Goal: Communication & Community: Answer question/provide support

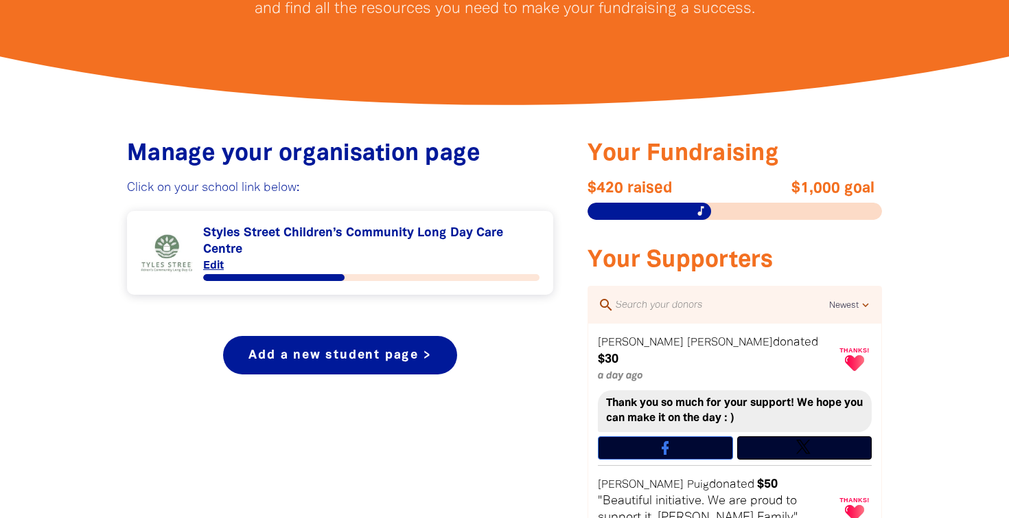
scroll to position [422, 0]
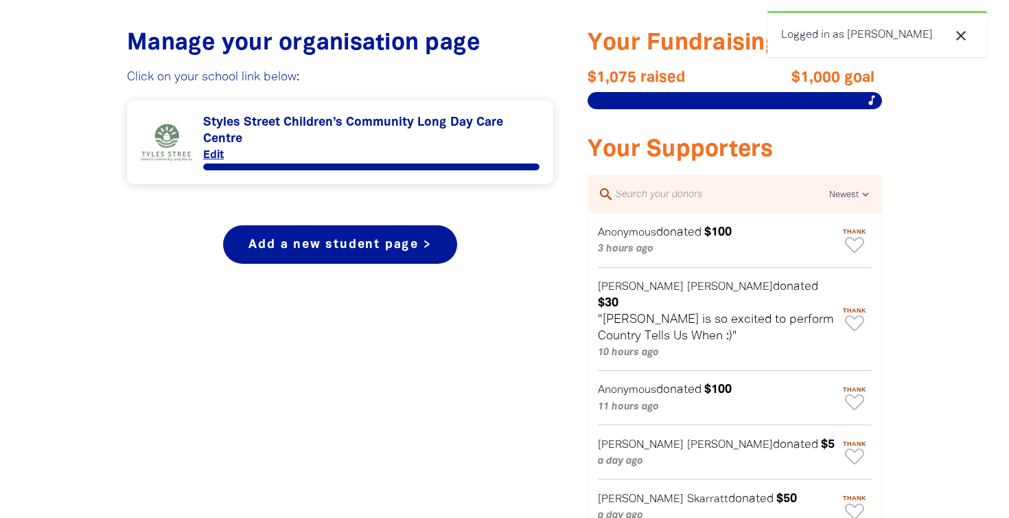
scroll to position [525, 0]
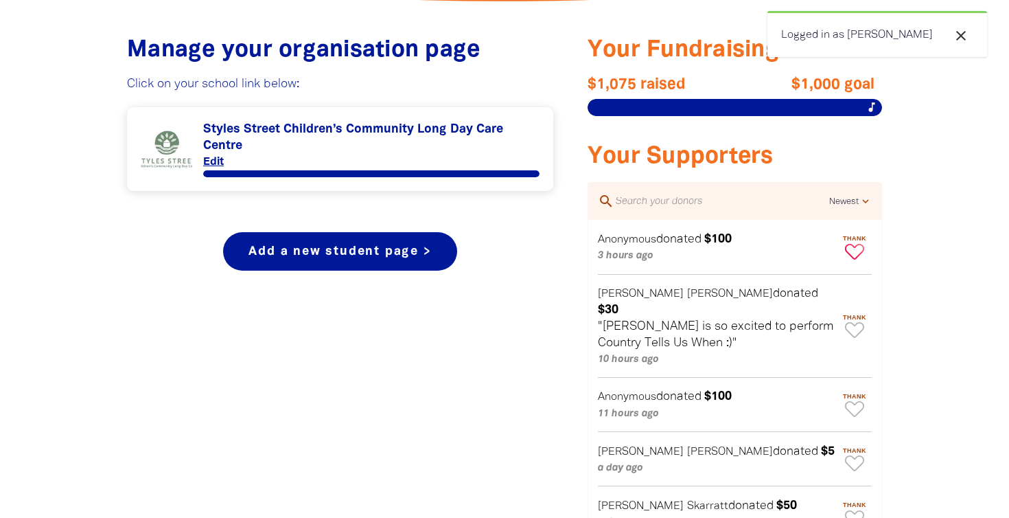
click at [854, 251] on icon "Paginated content" at bounding box center [854, 252] width 19 height 16
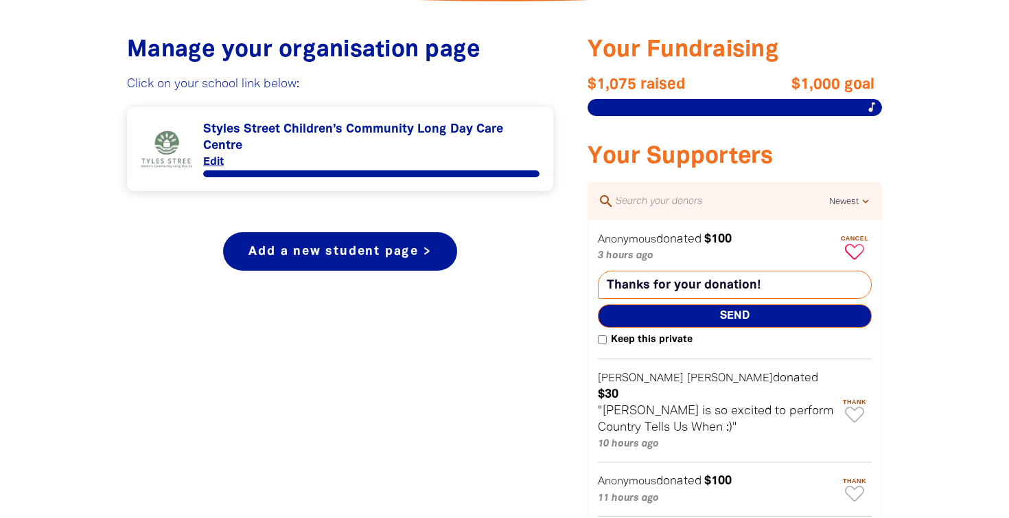
click at [650, 283] on textarea "Thanks for your donation!" at bounding box center [735, 285] width 274 height 28
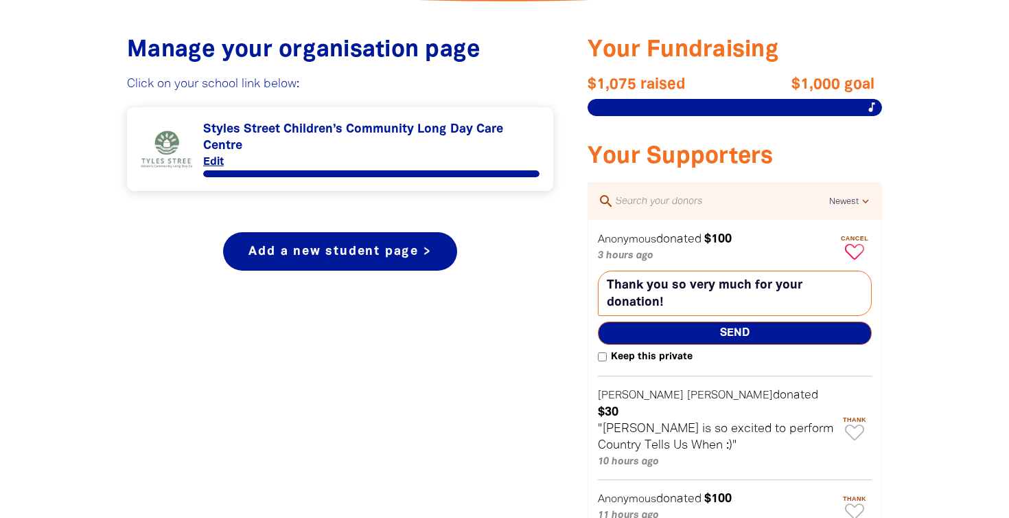
click at [673, 306] on textarea "Thank you so very much for your donation!" at bounding box center [735, 293] width 274 height 45
type textarea "Thank you so very much for your donation!"
click at [670, 333] on span "Send" at bounding box center [735, 332] width 274 height 23
click at [858, 424] on icon "Paginated content" at bounding box center [854, 432] width 19 height 16
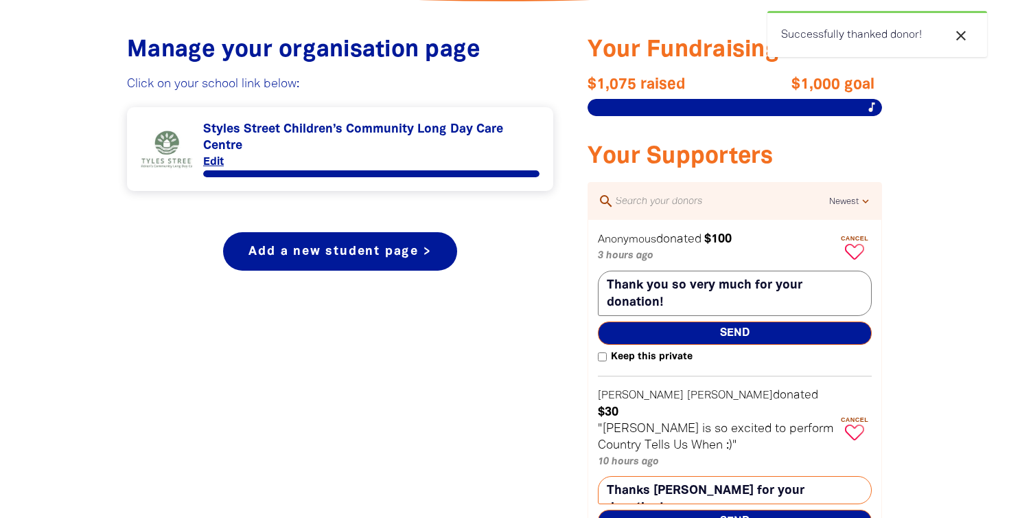
click at [659, 476] on textarea "Thanks Jessica for your donation!" at bounding box center [735, 490] width 274 height 28
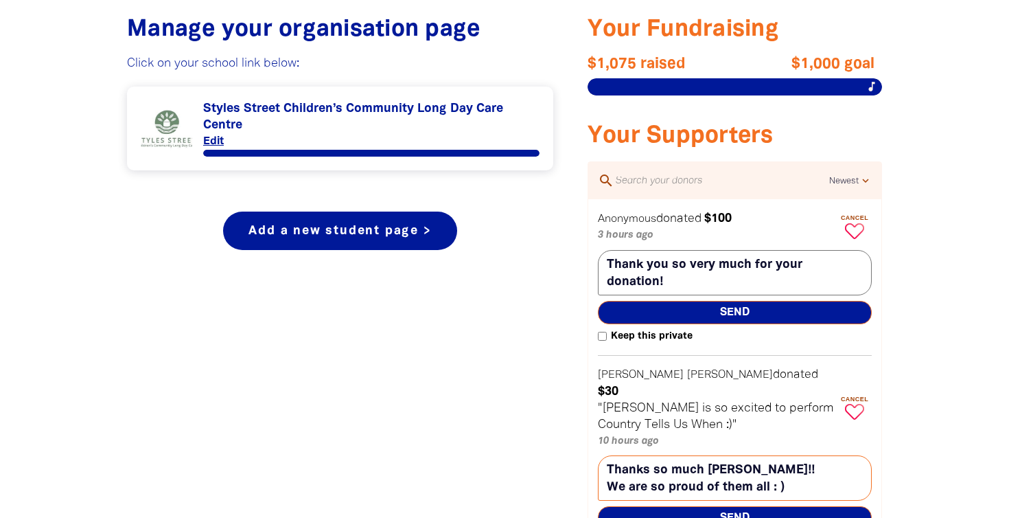
scroll to position [551, 0]
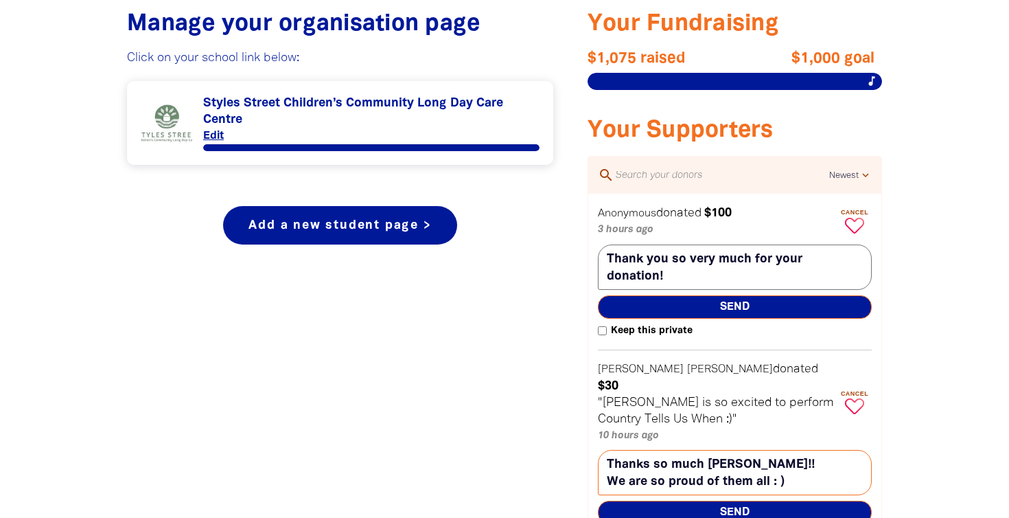
type textarea "Thanks so much Jess!! We are so proud of them all : )"
click at [716, 501] on span "Send" at bounding box center [735, 512] width 274 height 23
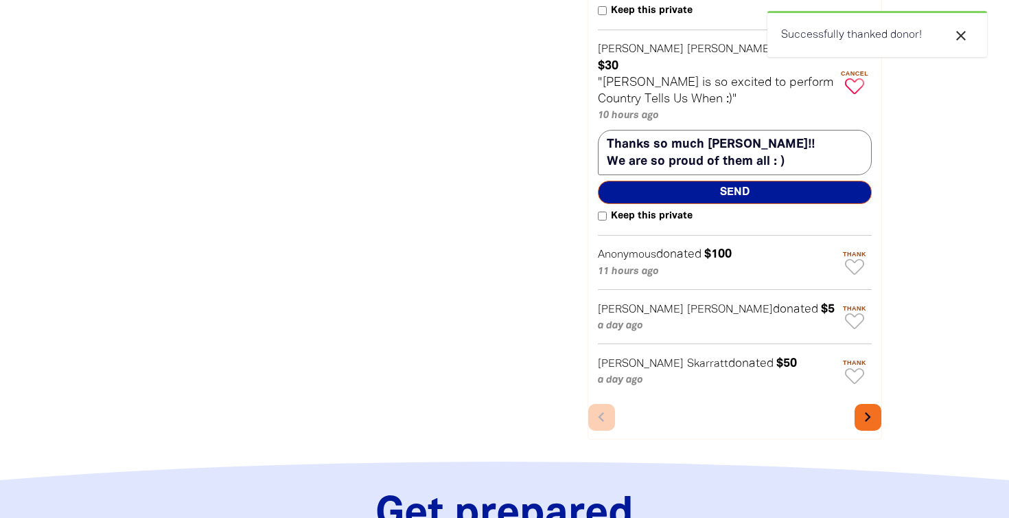
scroll to position [875, 0]
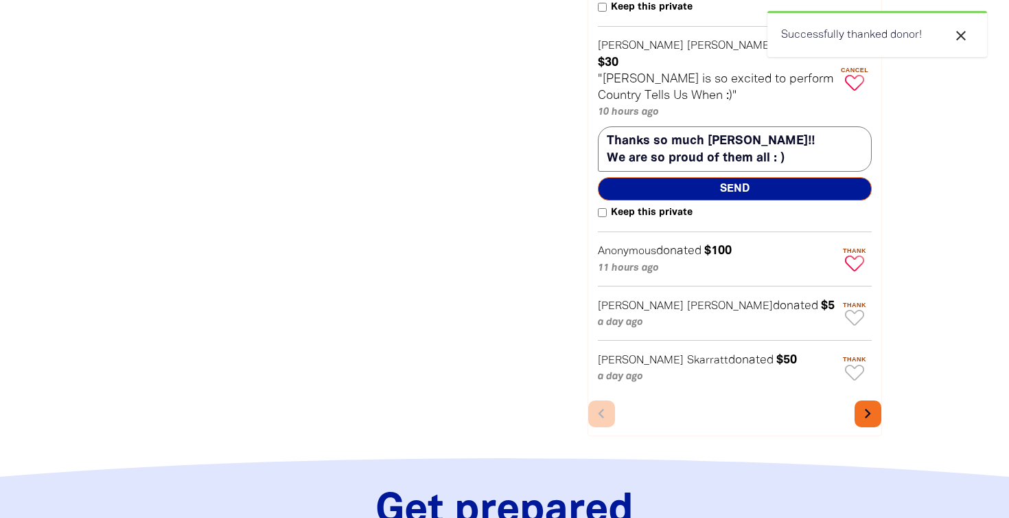
click at [855, 255] on icon "Paginated content" at bounding box center [854, 263] width 19 height 16
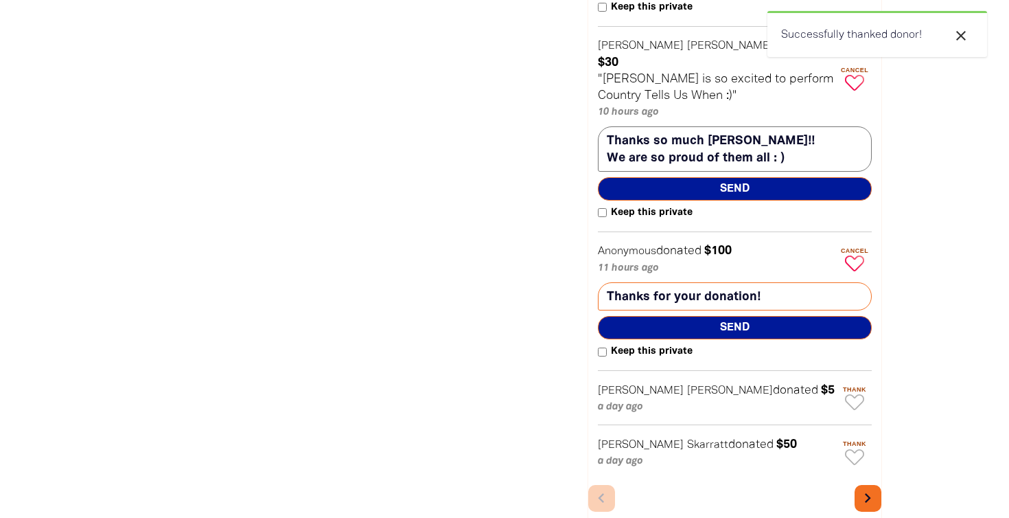
click at [647, 282] on textarea "Thanks for your donation!" at bounding box center [735, 296] width 274 height 28
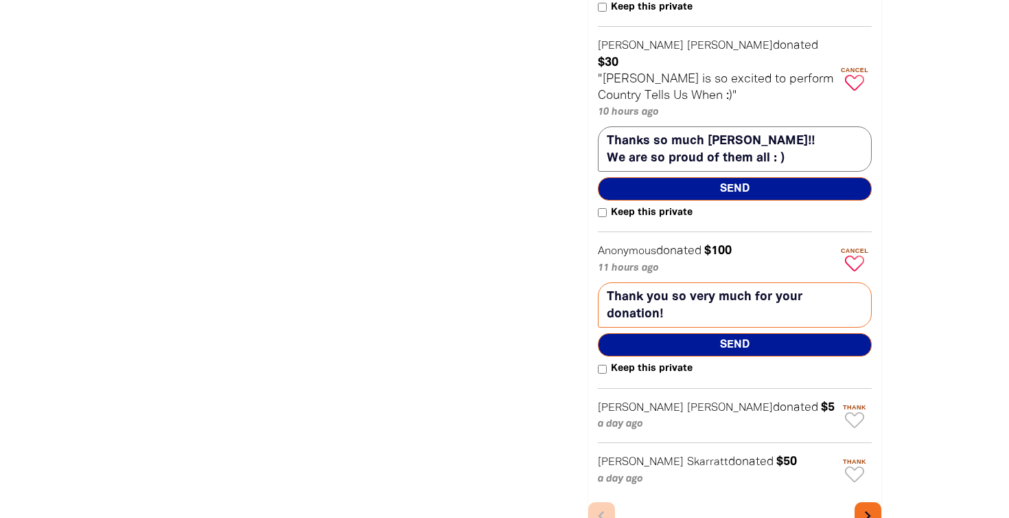
type textarea "Thank you so very much for your donation!"
click at [680, 333] on span "Send" at bounding box center [735, 344] width 274 height 23
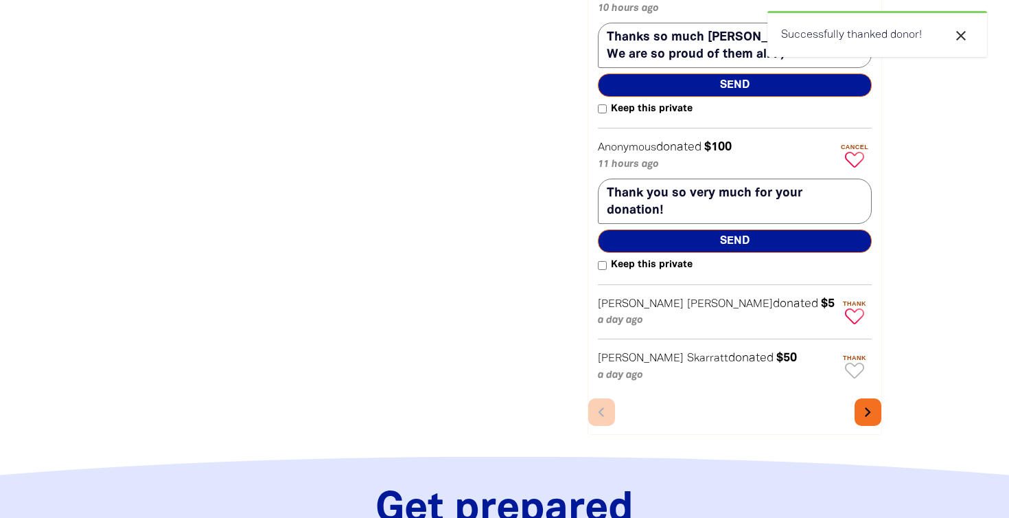
scroll to position [981, 0]
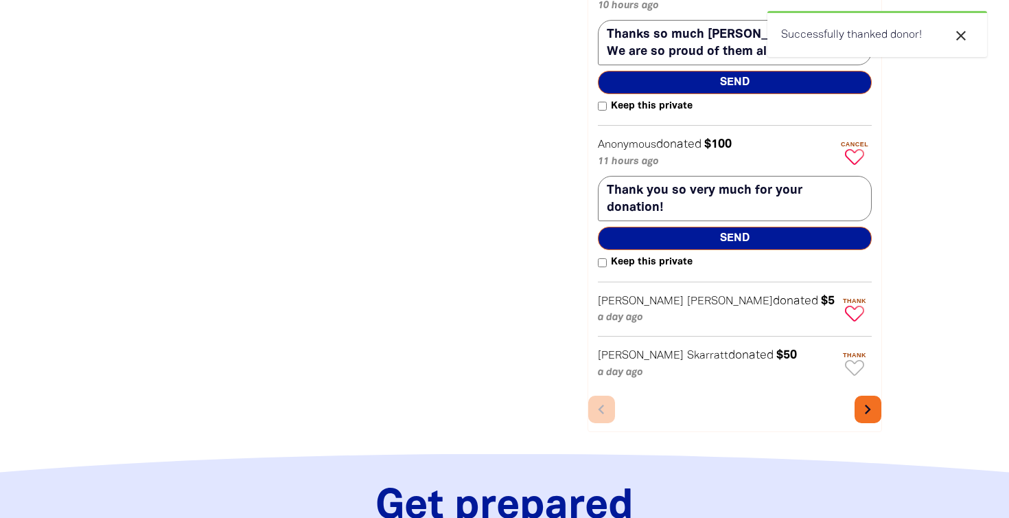
click at [858, 306] on icon "Paginated content" at bounding box center [854, 314] width 19 height 16
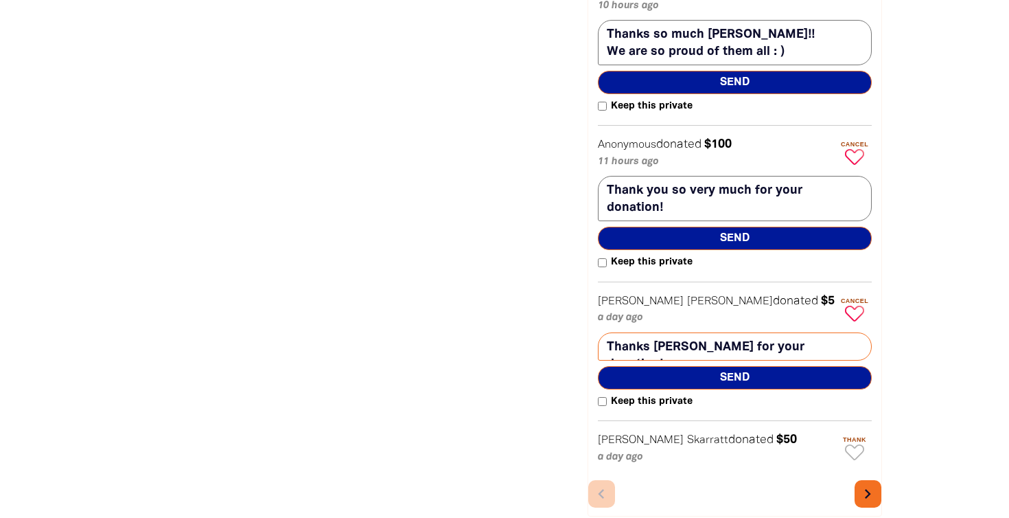
type textarea "Thanks Erin for your donation!"
click at [746, 366] on span "Send" at bounding box center [735, 377] width 274 height 23
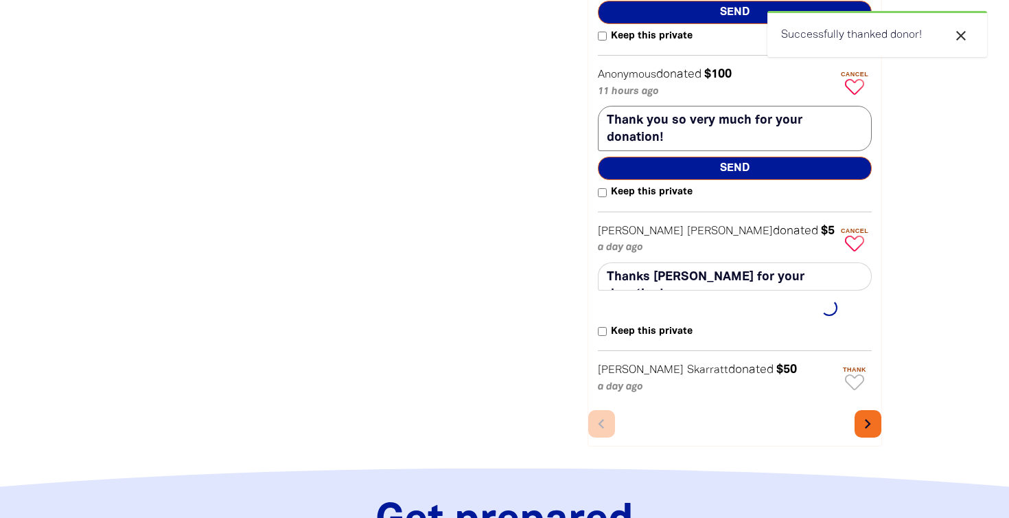
scroll to position [1072, 0]
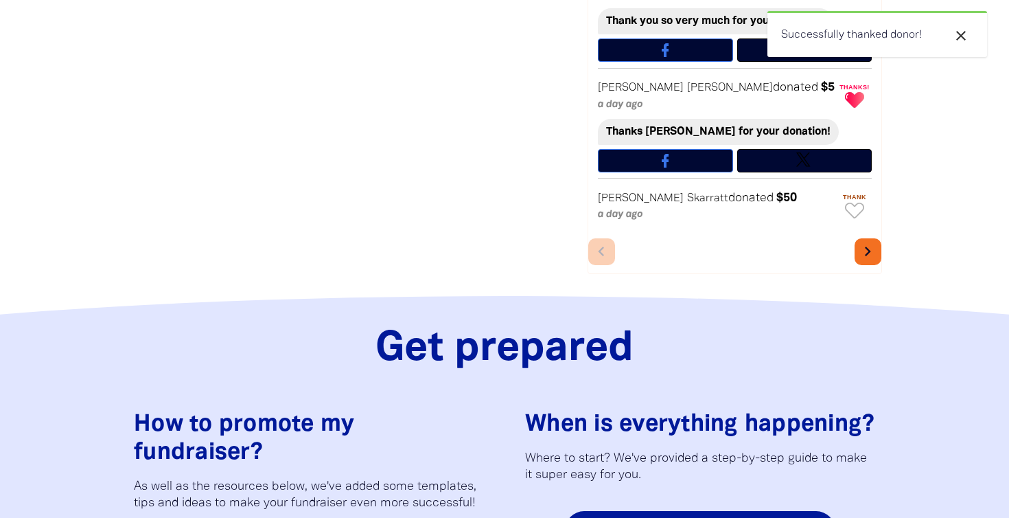
click at [959, 36] on icon "close" at bounding box center [961, 35] width 16 height 16
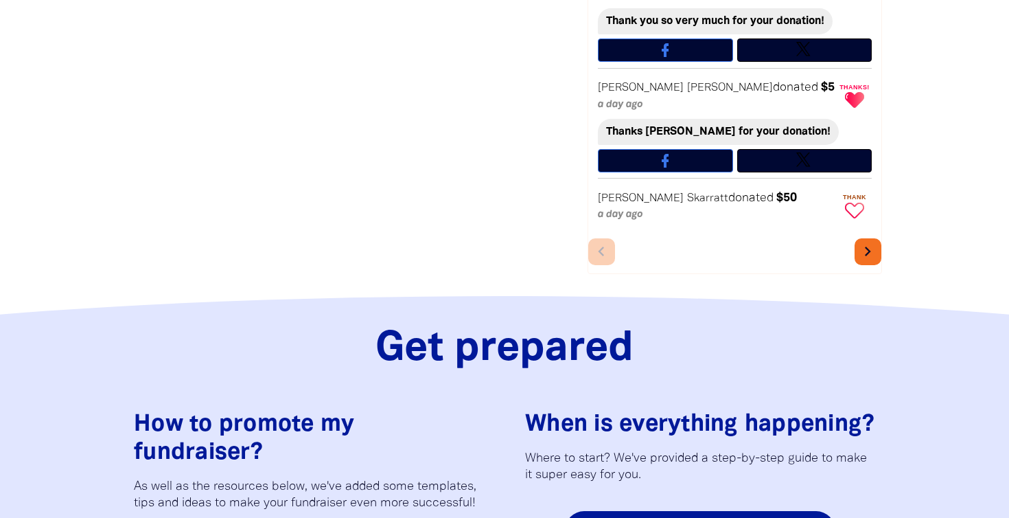
click at [857, 203] on icon "Paginated content" at bounding box center [854, 211] width 19 height 16
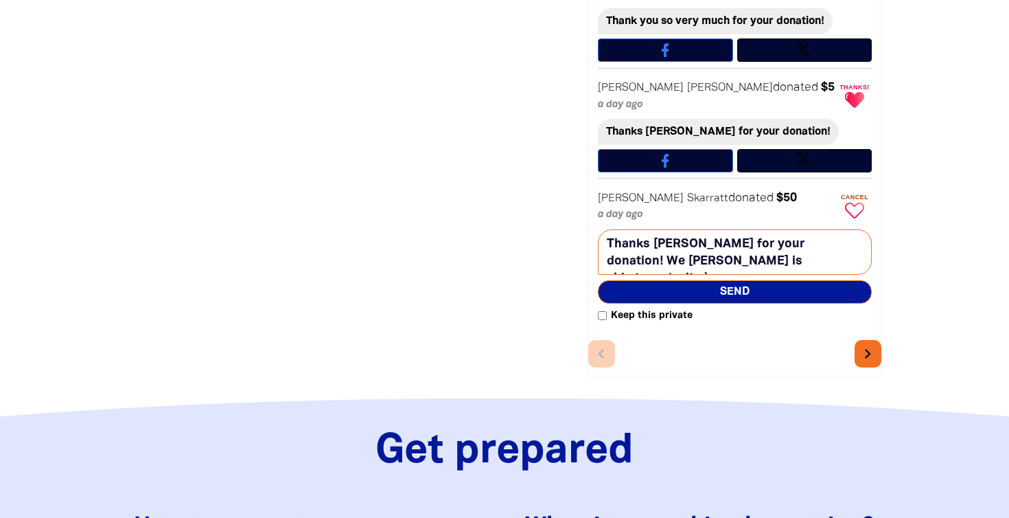
type textarea "Thanks Nicole for your donation! We hope Reid is able to make it : )"
click at [748, 280] on span "Send" at bounding box center [735, 291] width 274 height 23
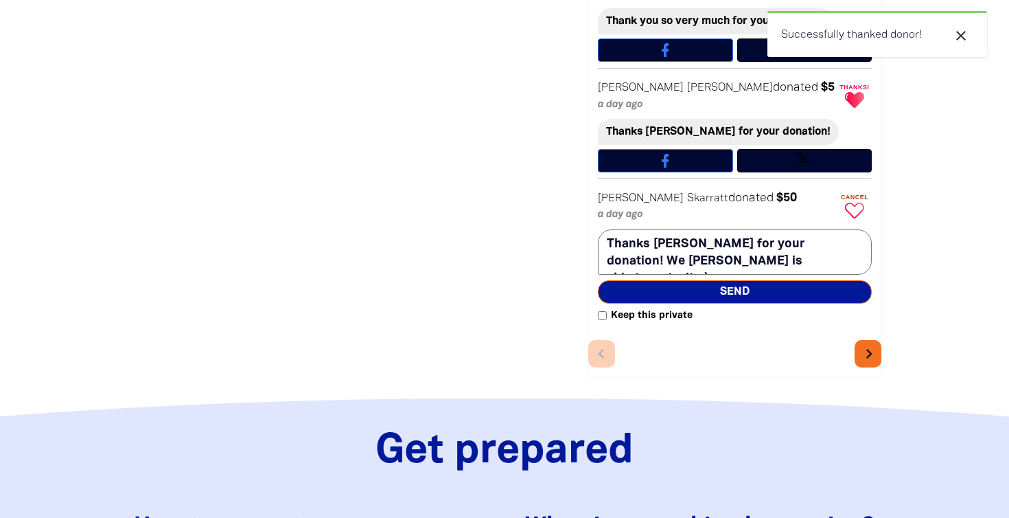
click at [860, 344] on icon "chevron_right" at bounding box center [869, 353] width 19 height 19
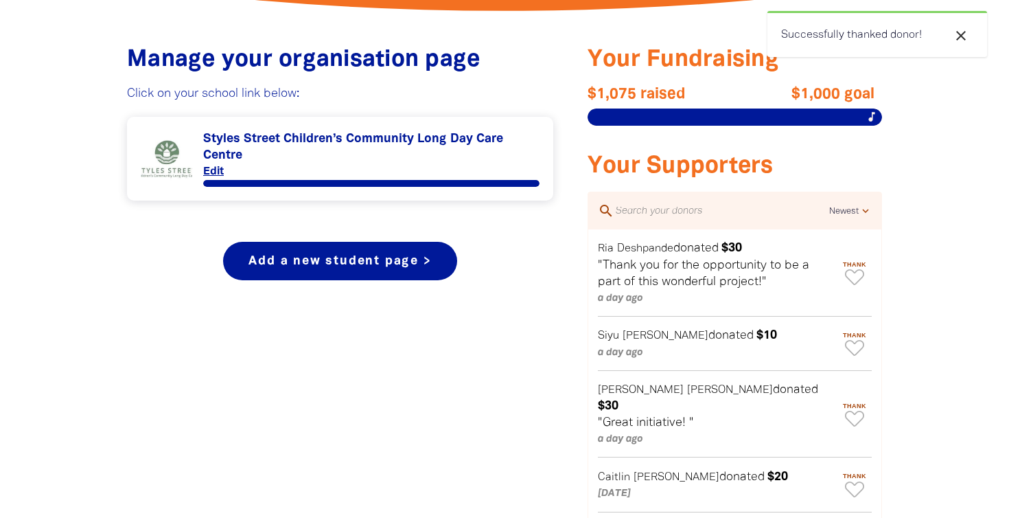
scroll to position [518, 0]
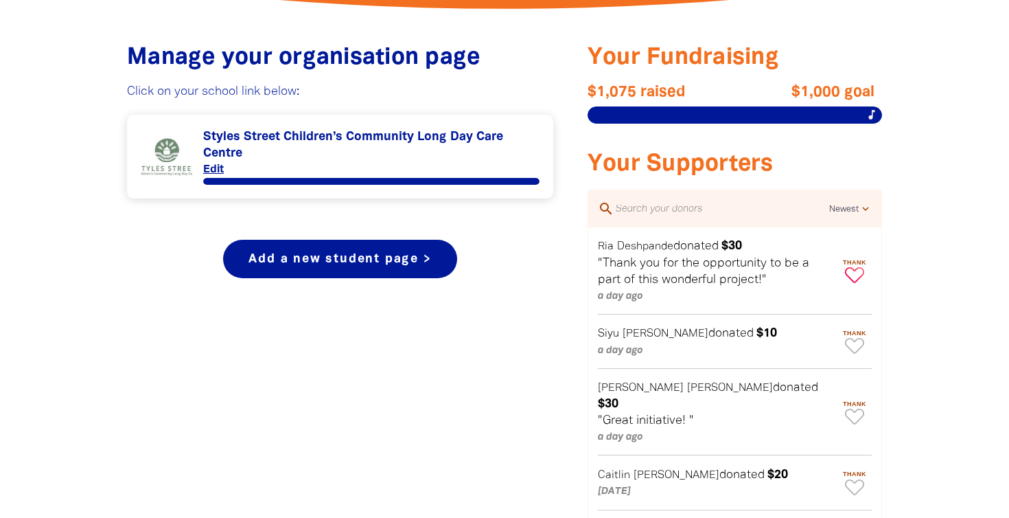
click at [855, 274] on icon "Paginated content" at bounding box center [854, 275] width 19 height 16
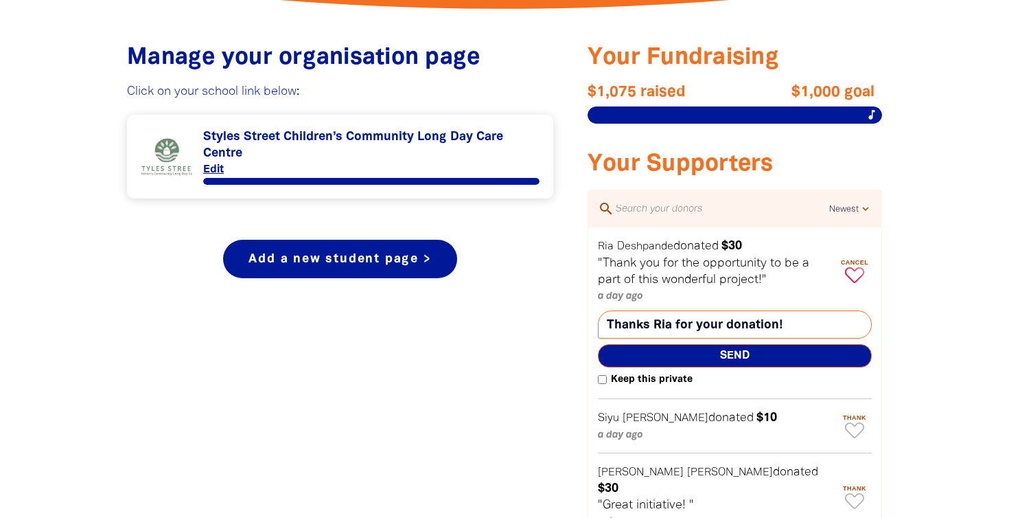
click at [645, 318] on textarea "Thanks Ria for your donation!" at bounding box center [735, 324] width 274 height 28
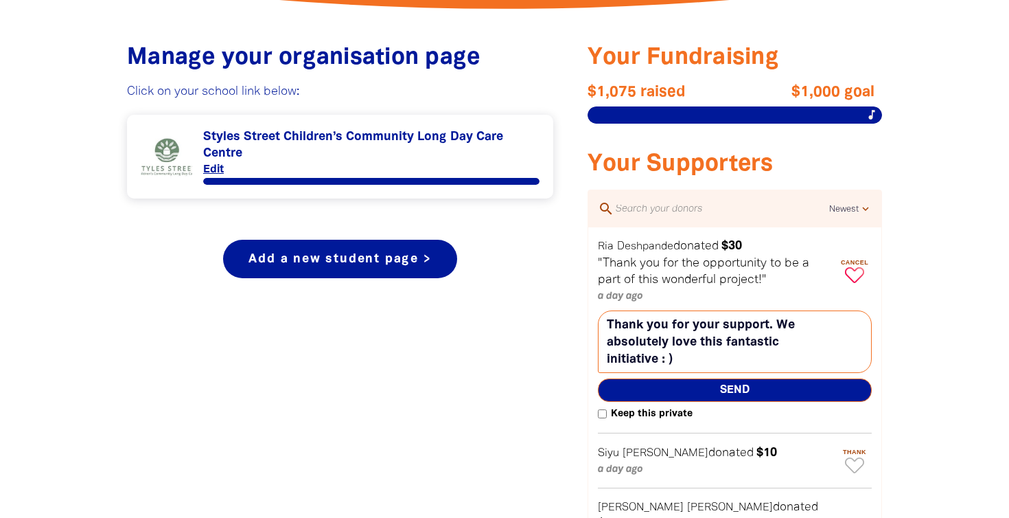
type textarea "Thank you for your support. We absolutely love this fantastic initiative : )"
click at [703, 385] on span "Send" at bounding box center [735, 389] width 274 height 23
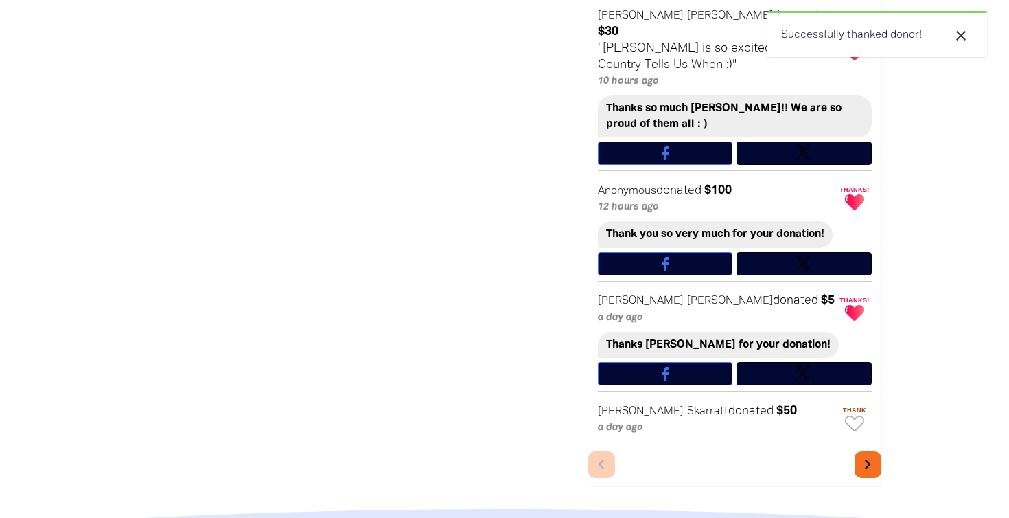
scroll to position [860, 0]
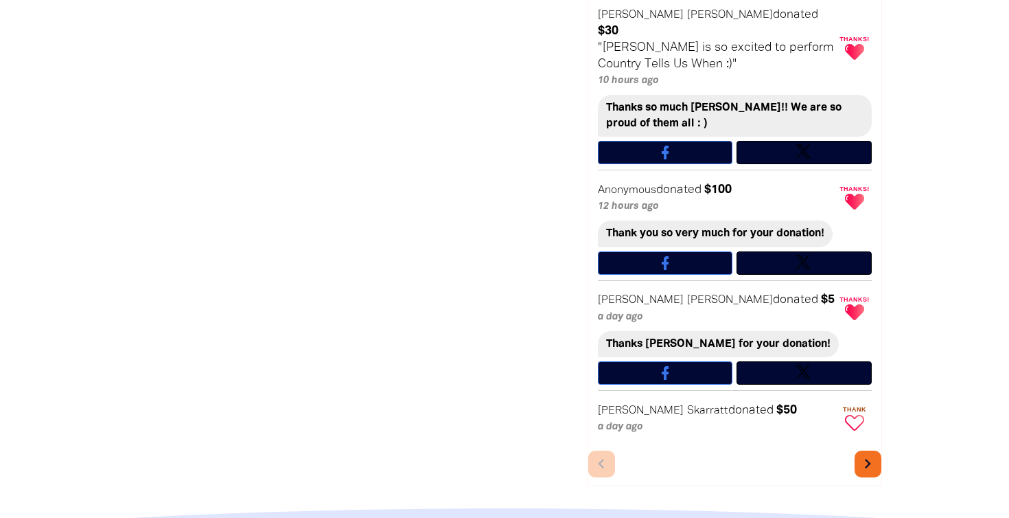
click at [856, 415] on icon "Paginated content" at bounding box center [854, 423] width 19 height 16
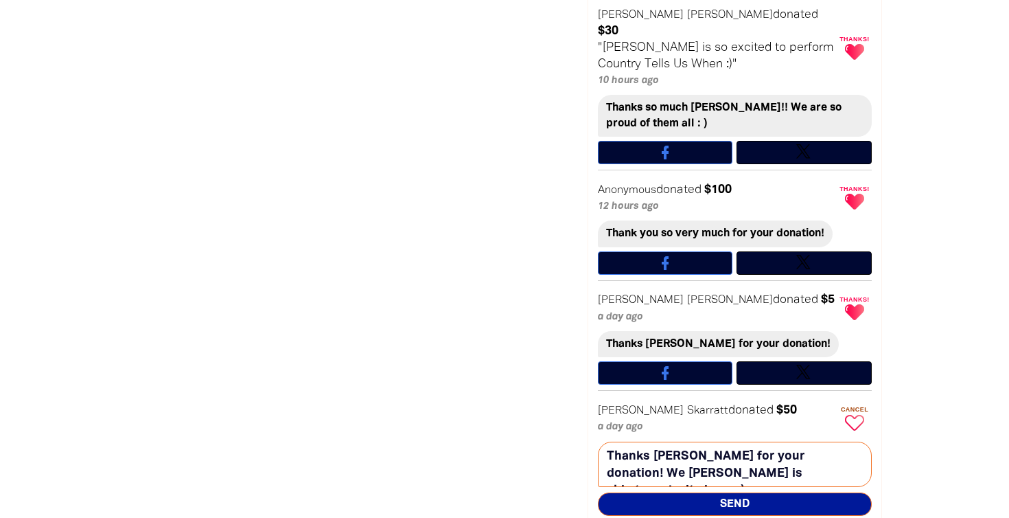
scroll to position [920, 0]
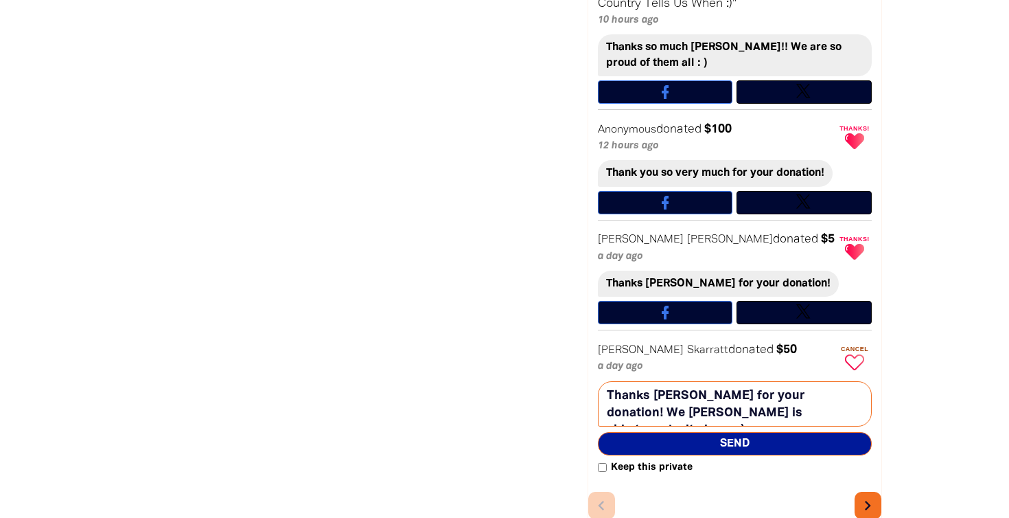
type textarea "Thanks Nicole for your donation! We hope Reid is able to make it along : )"
click at [778, 432] on span "Send" at bounding box center [735, 443] width 274 height 23
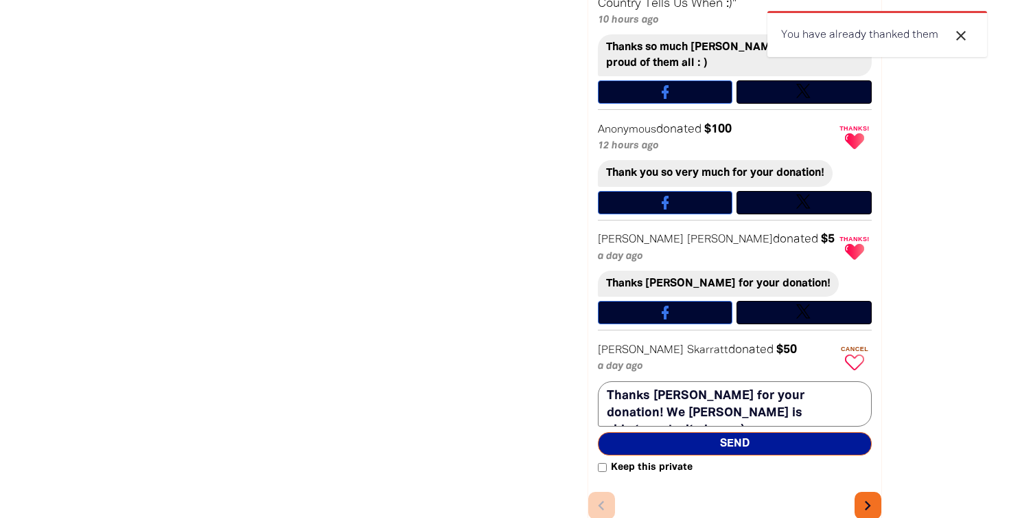
click at [708, 437] on span "Send" at bounding box center [735, 443] width 274 height 23
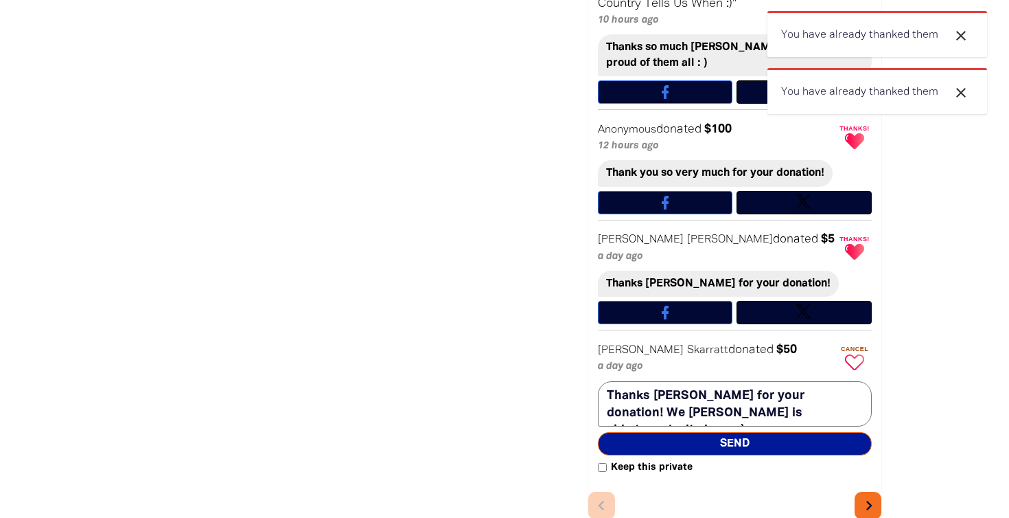
click at [873, 496] on icon "chevron_right" at bounding box center [869, 505] width 19 height 19
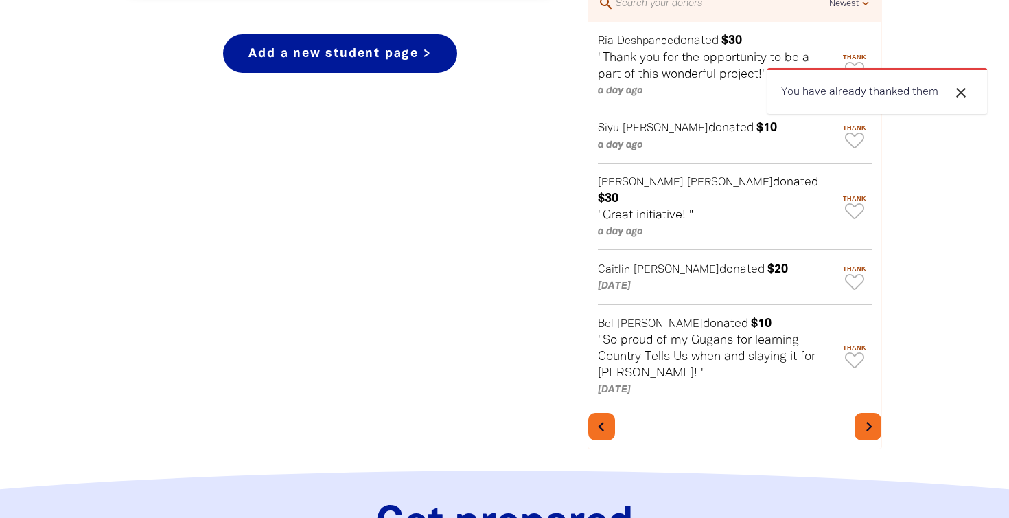
scroll to position [691, 0]
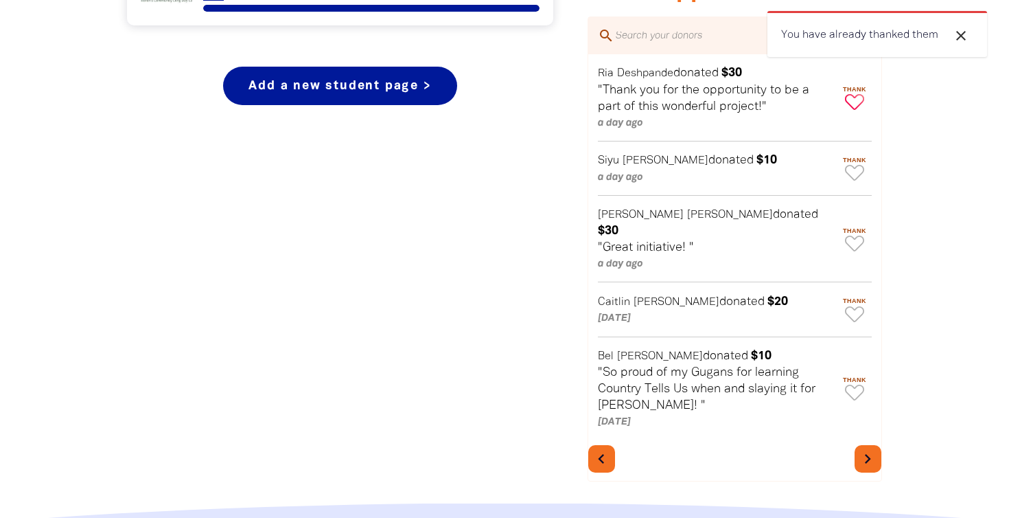
click at [856, 104] on icon "Paginated content" at bounding box center [854, 102] width 19 height 16
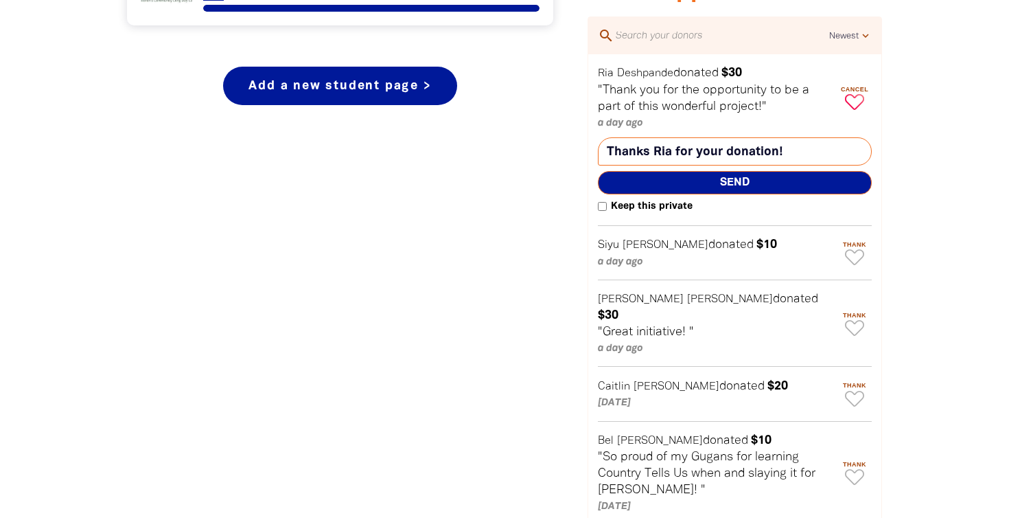
click at [762, 150] on textarea "Thanks Ria for your donation!" at bounding box center [735, 151] width 274 height 28
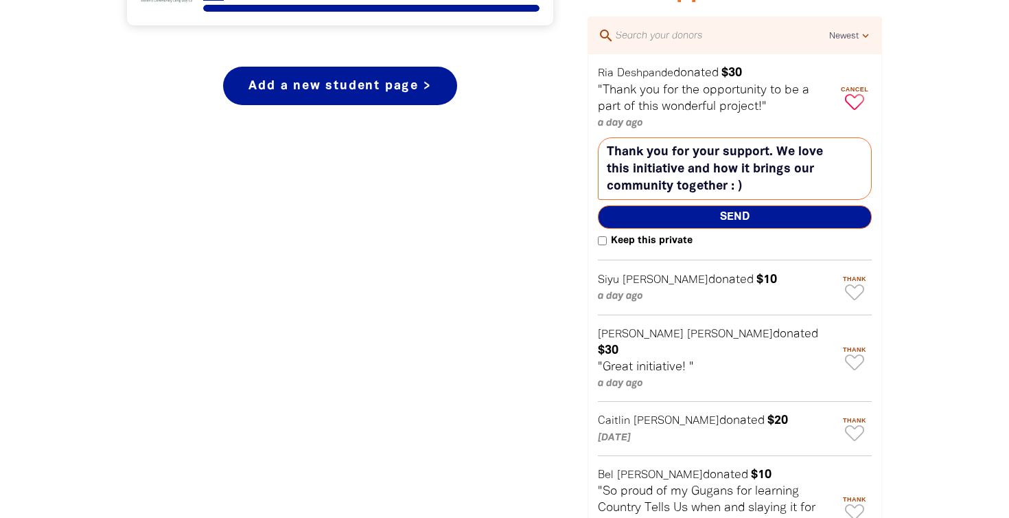
type textarea "Thank you for your support. We love this initiative and how it brings our commu…"
click at [741, 205] on span "Send" at bounding box center [735, 216] width 274 height 23
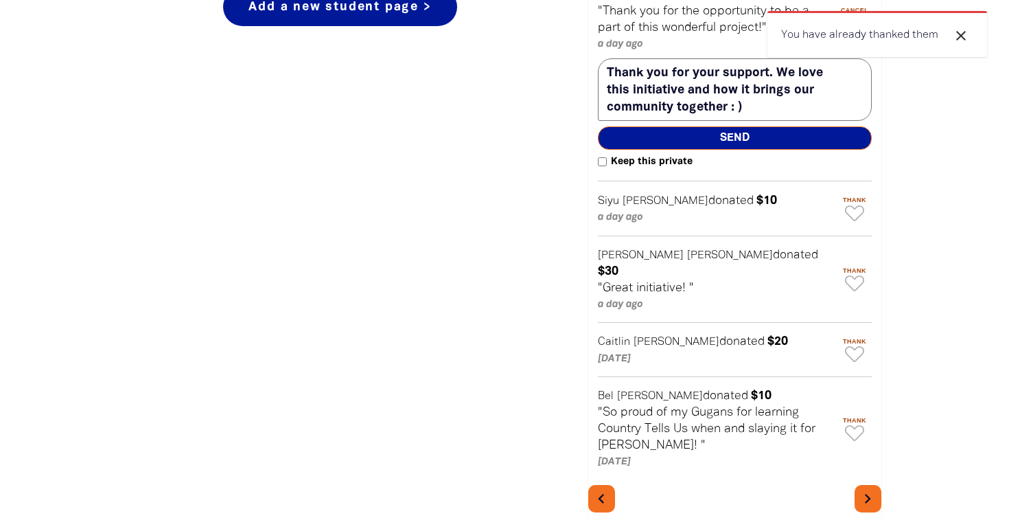
scroll to position [805, 0]
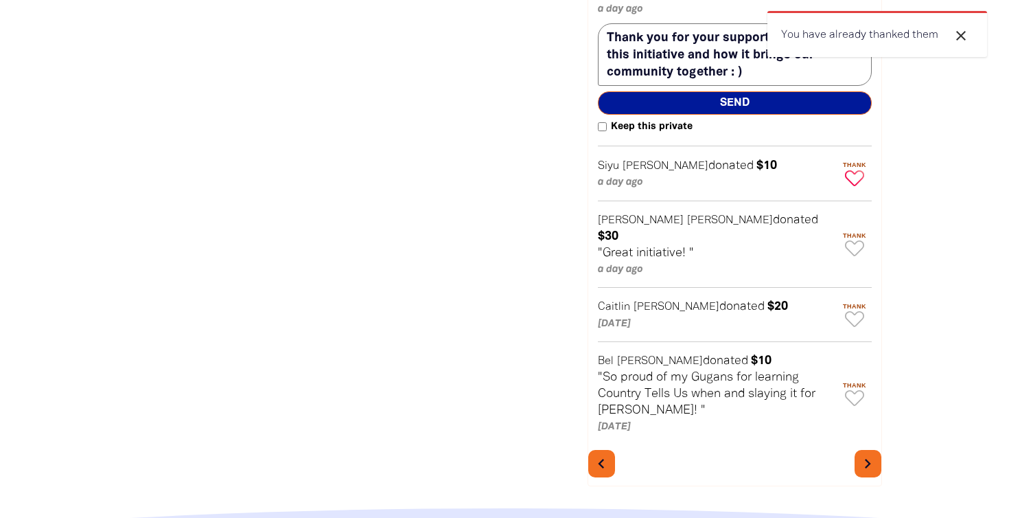
click at [857, 177] on icon "Paginated content" at bounding box center [854, 178] width 19 height 16
type textarea "Thanks Siyu for your donation!"
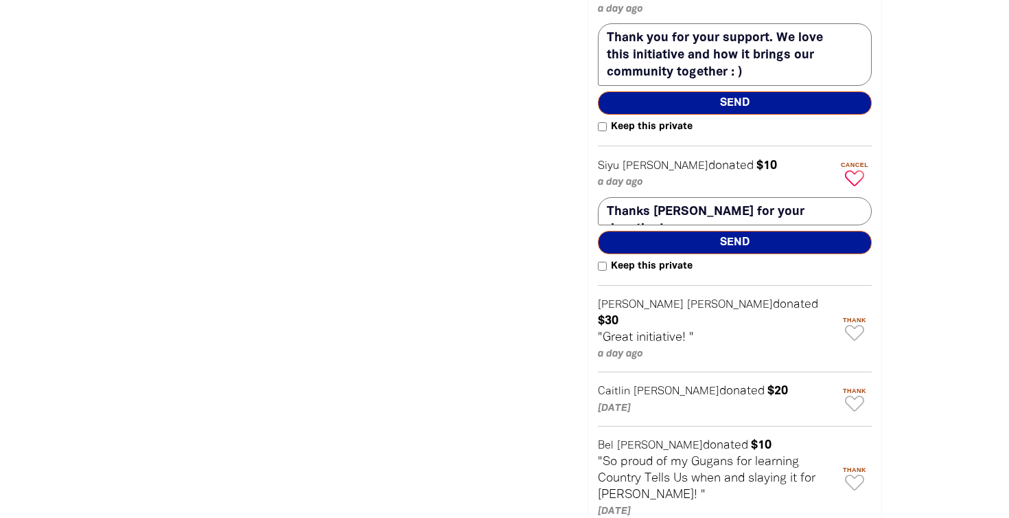
click at [743, 246] on span "Send" at bounding box center [735, 242] width 274 height 23
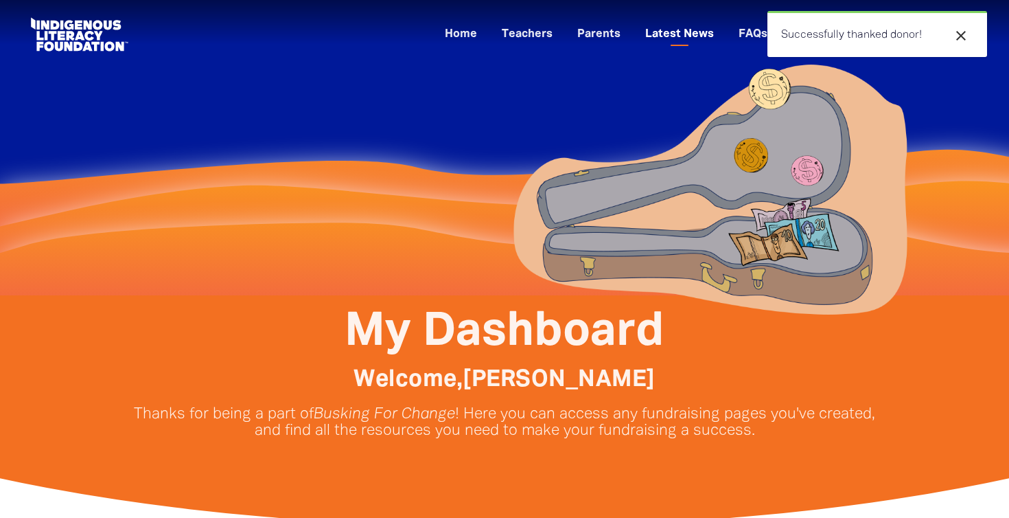
scroll to position [0, 0]
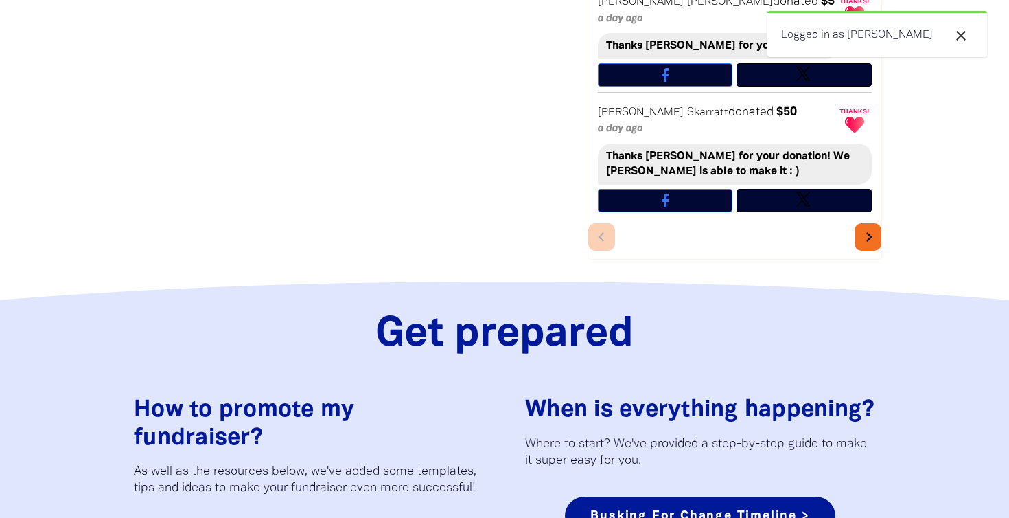
scroll to position [1159, 0]
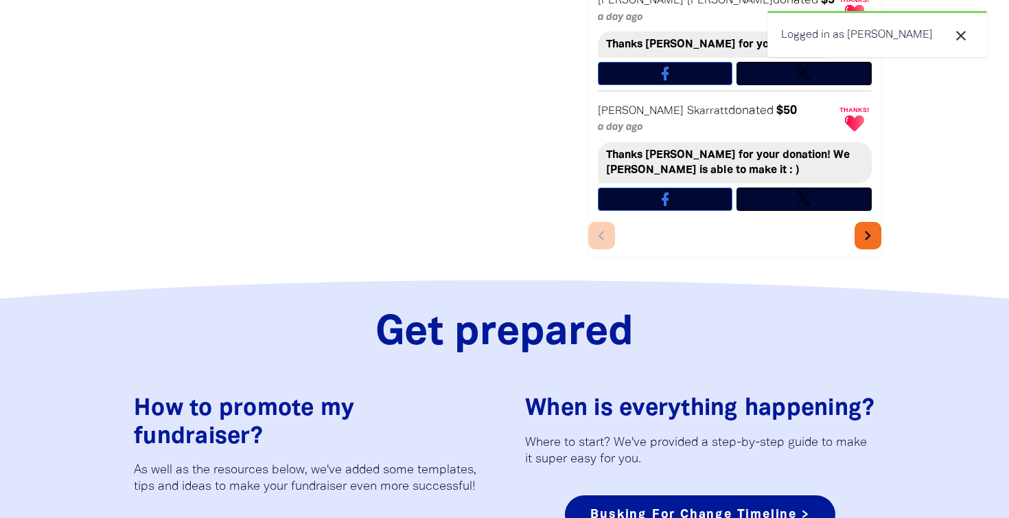
click at [873, 226] on icon "chevron_right" at bounding box center [869, 235] width 19 height 19
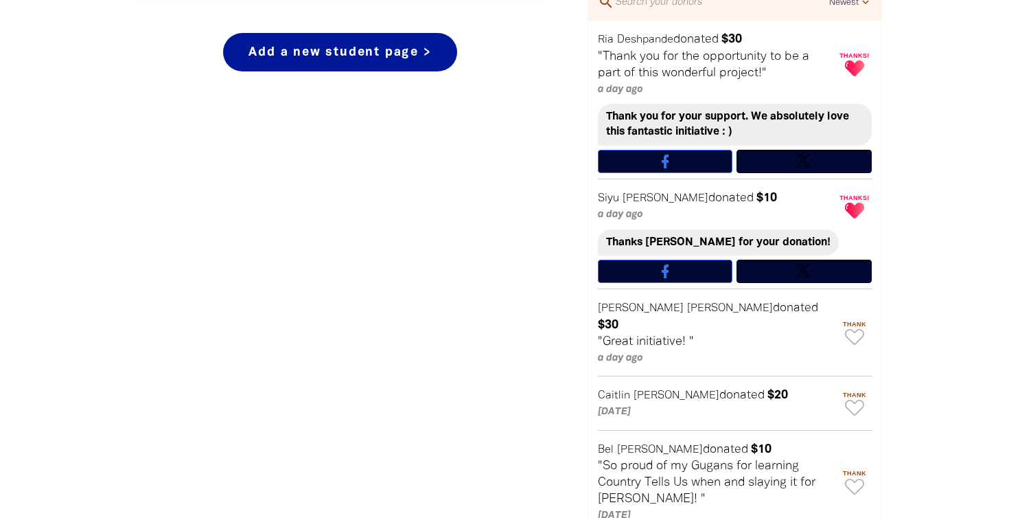
scroll to position [740, 0]
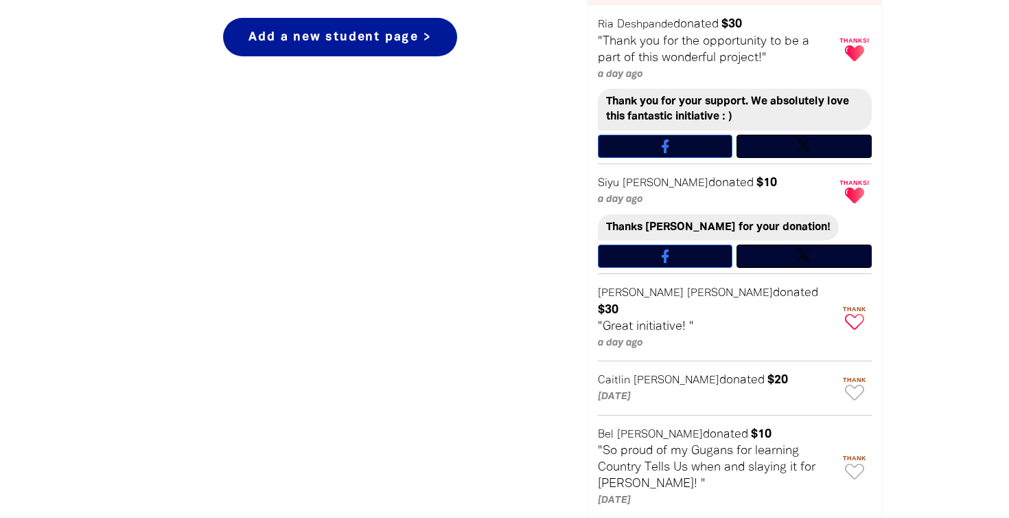
click at [856, 314] on icon "Paginated content" at bounding box center [854, 322] width 19 height 16
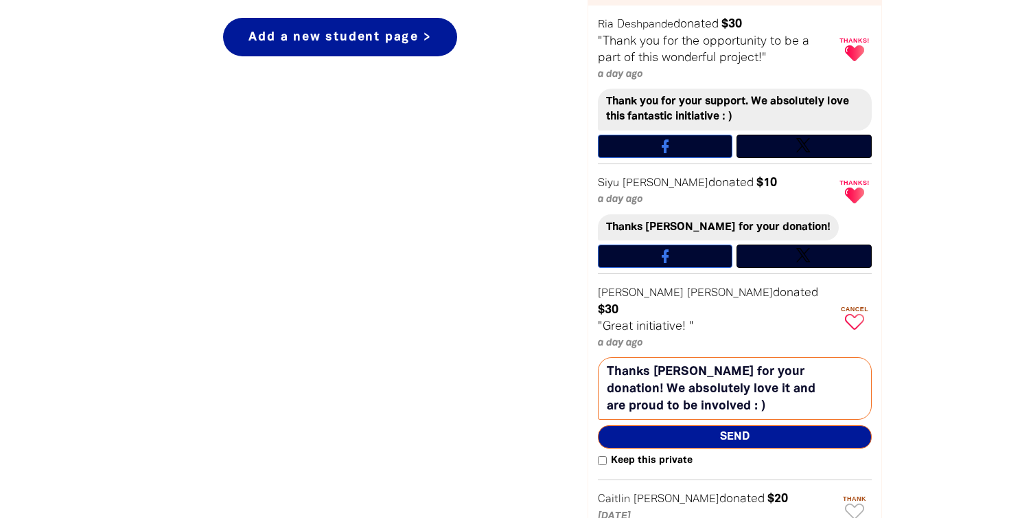
type textarea "Thanks Emma for your donation! We absolutely love it and are proud to be involv…"
click at [708, 425] on span "Send" at bounding box center [735, 436] width 274 height 23
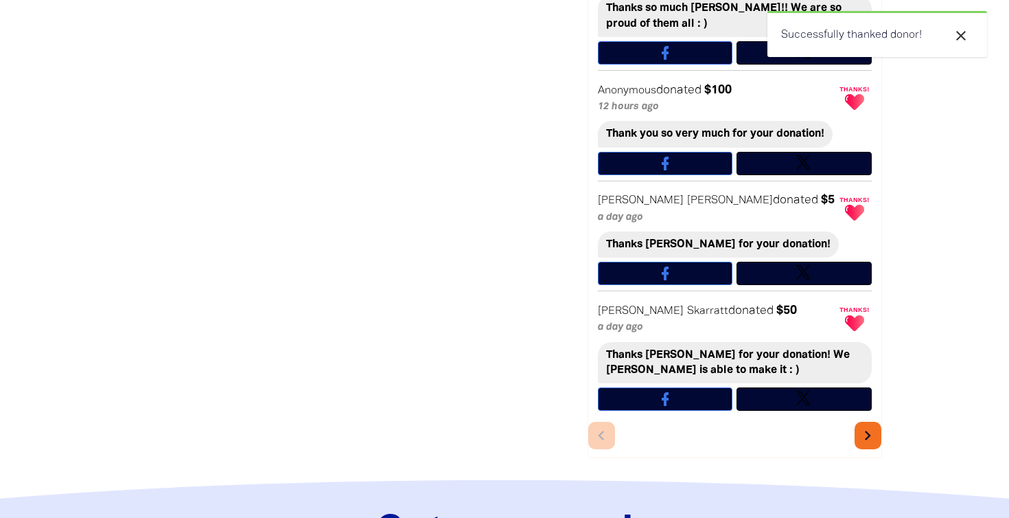
scroll to position [961, 0]
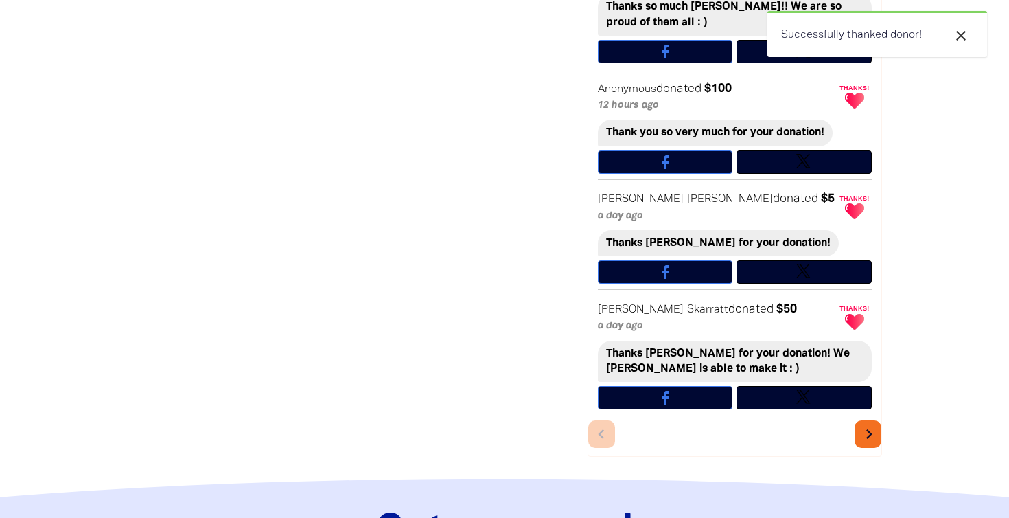
click at [868, 424] on icon "chevron_right" at bounding box center [869, 433] width 19 height 19
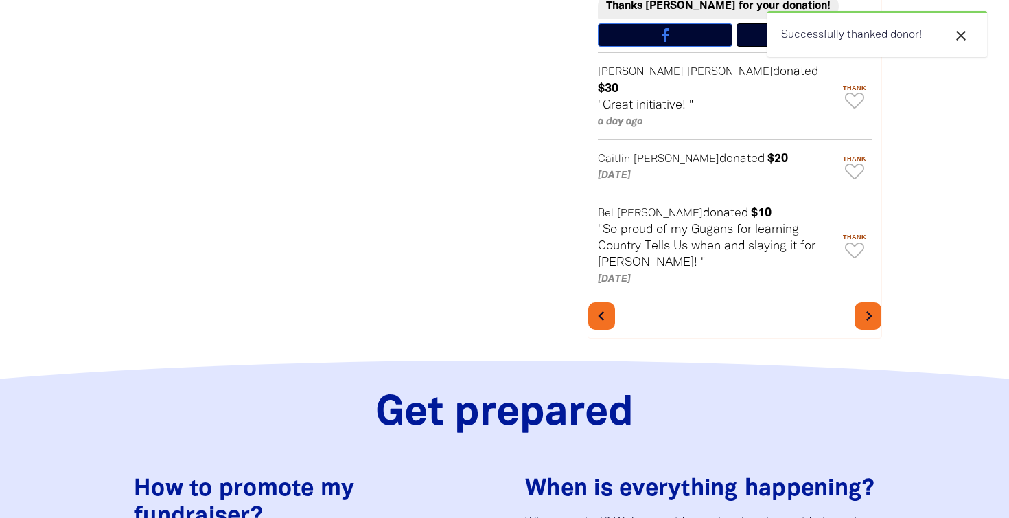
scroll to position [729, 0]
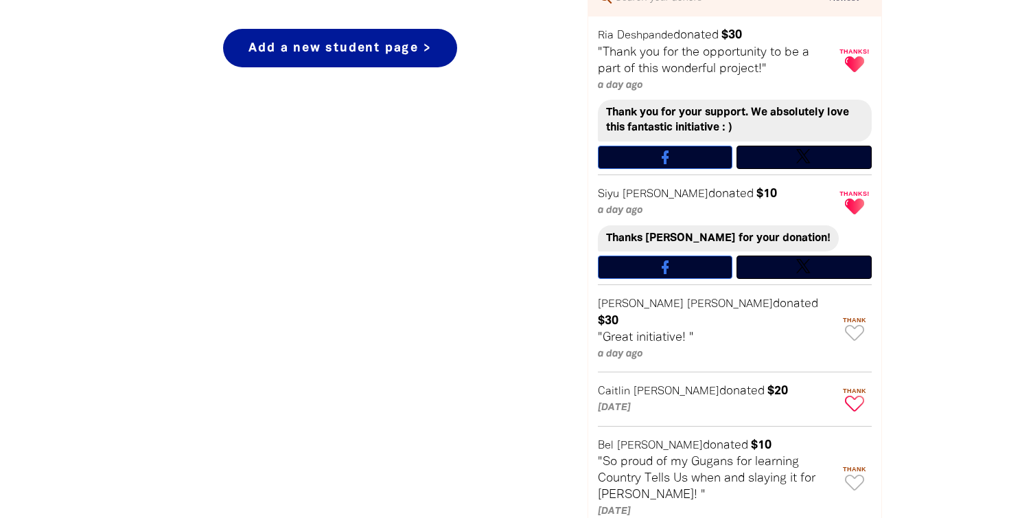
click at [850, 396] on icon "Paginated content" at bounding box center [854, 404] width 19 height 16
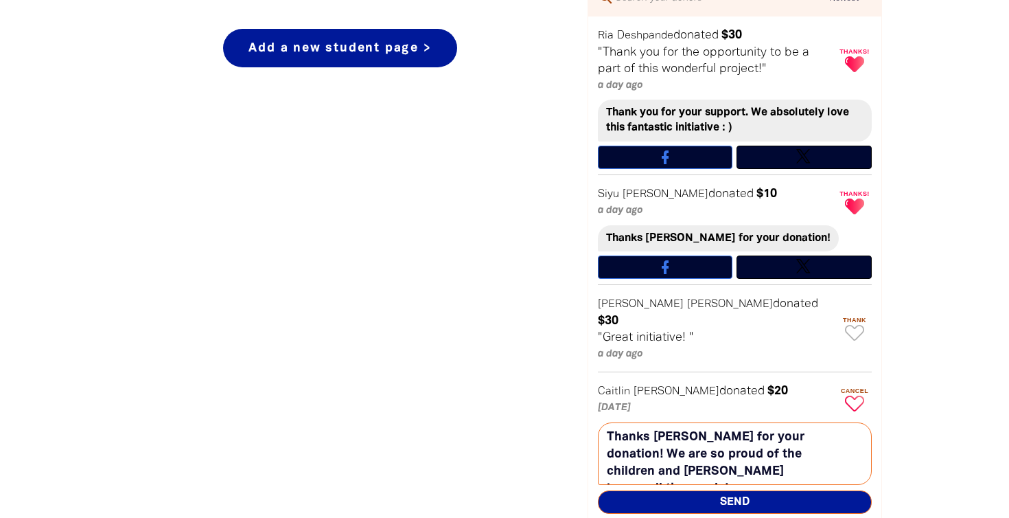
scroll to position [784, 0]
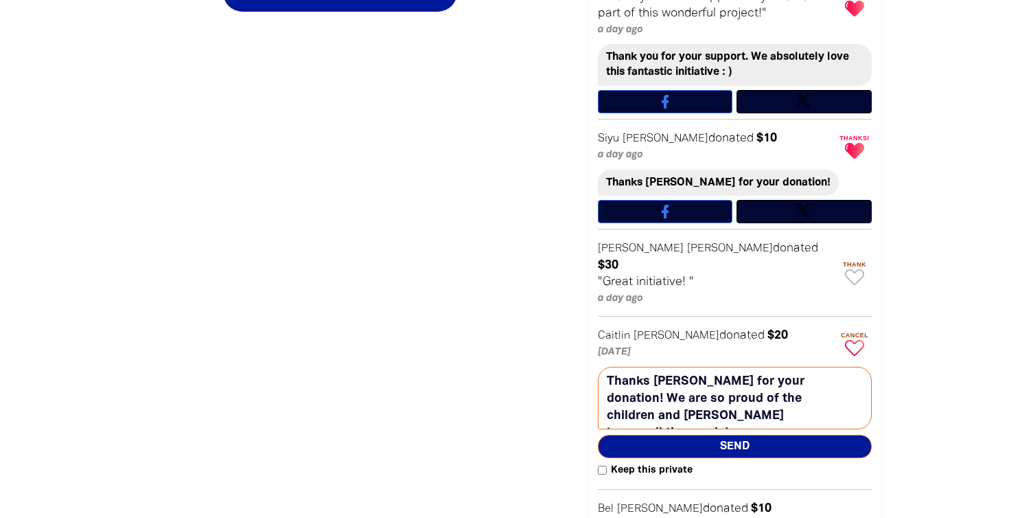
type textarea "Thanks Caitlin for your donation! We are so proud of the children and Remy know…"
click at [766, 435] on span "Send" at bounding box center [735, 446] width 274 height 23
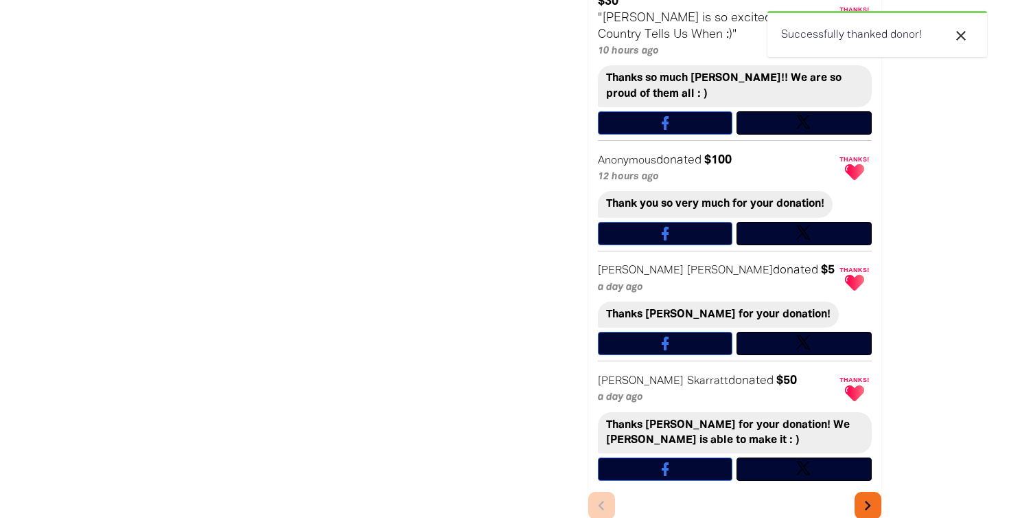
scroll to position [891, 0]
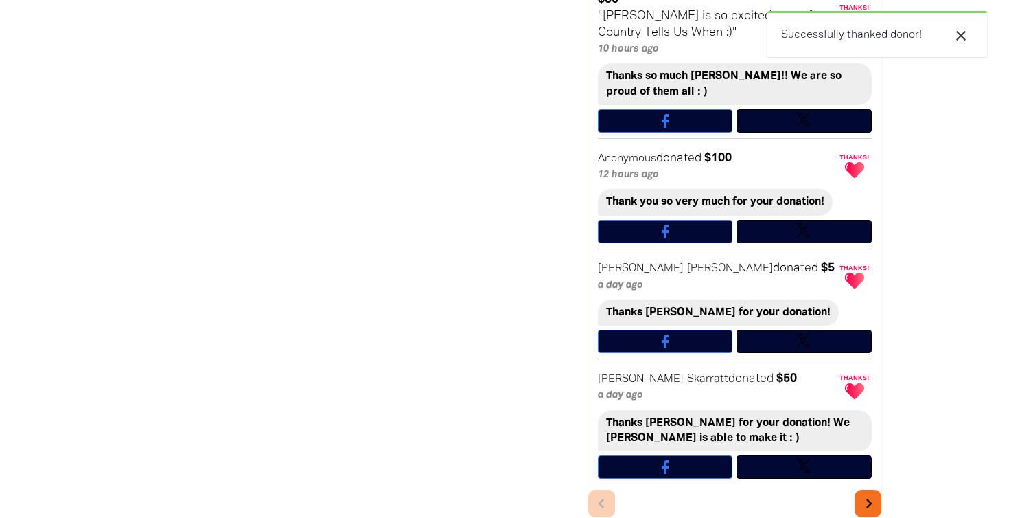
click at [865, 494] on icon "chevron_right" at bounding box center [869, 503] width 19 height 19
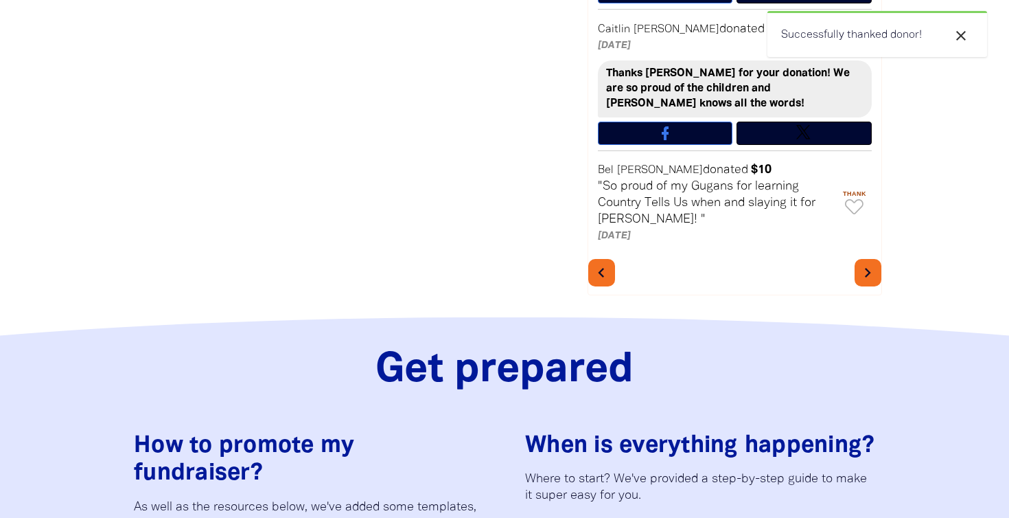
scroll to position [1150, 0]
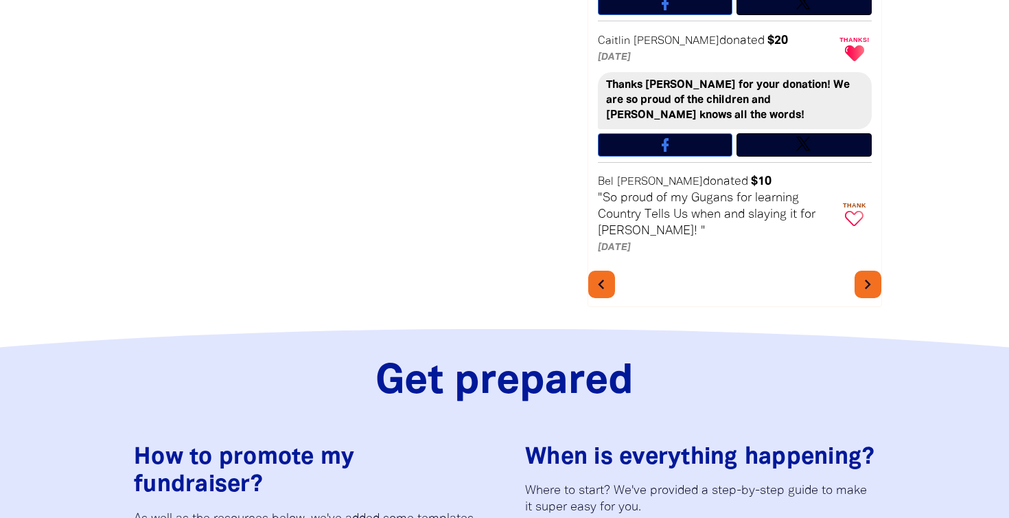
click at [850, 211] on icon "Paginated content" at bounding box center [854, 219] width 19 height 16
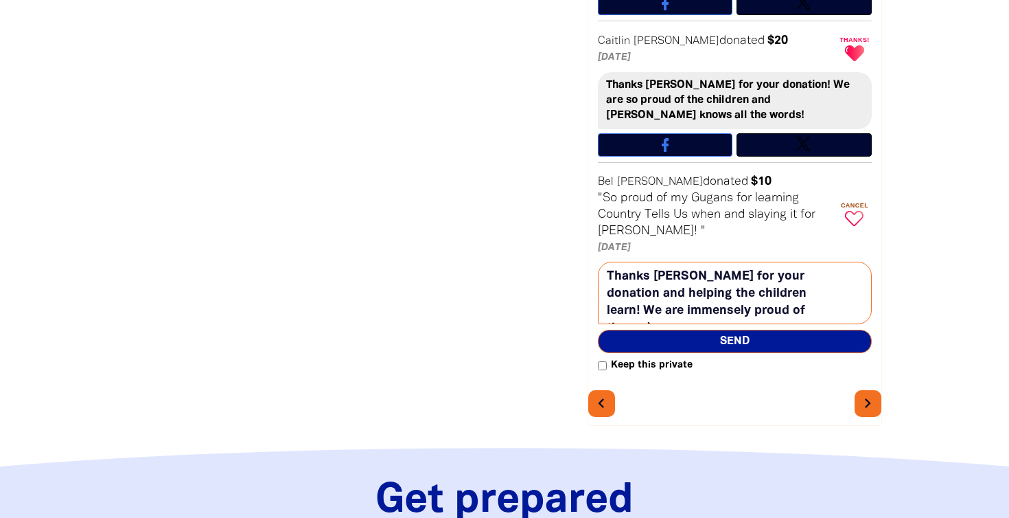
type textarea "Thanks Bel for your donation and helping the children learn! We are immensely p…"
click at [791, 330] on span "Send" at bounding box center [735, 341] width 274 height 23
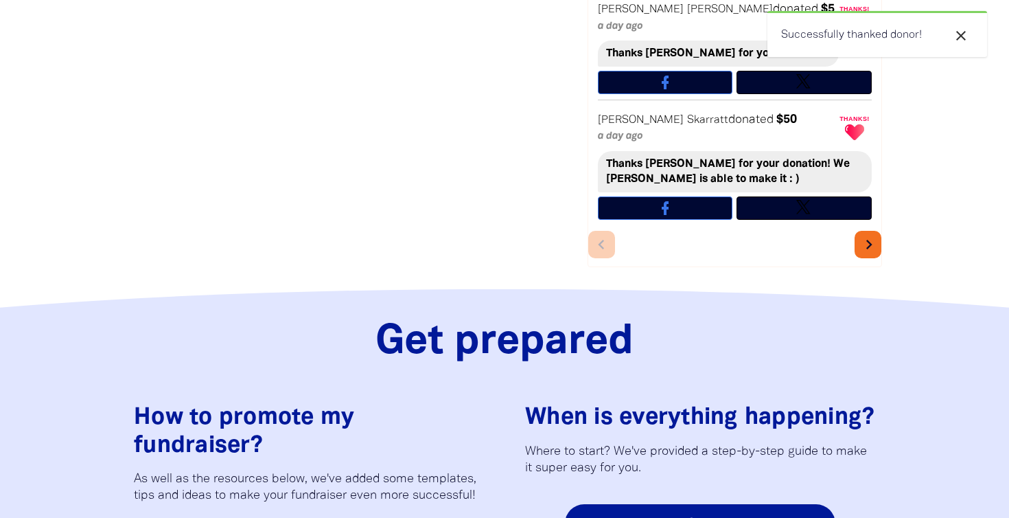
click at [878, 237] on button "chevron_right" at bounding box center [868, 244] width 27 height 27
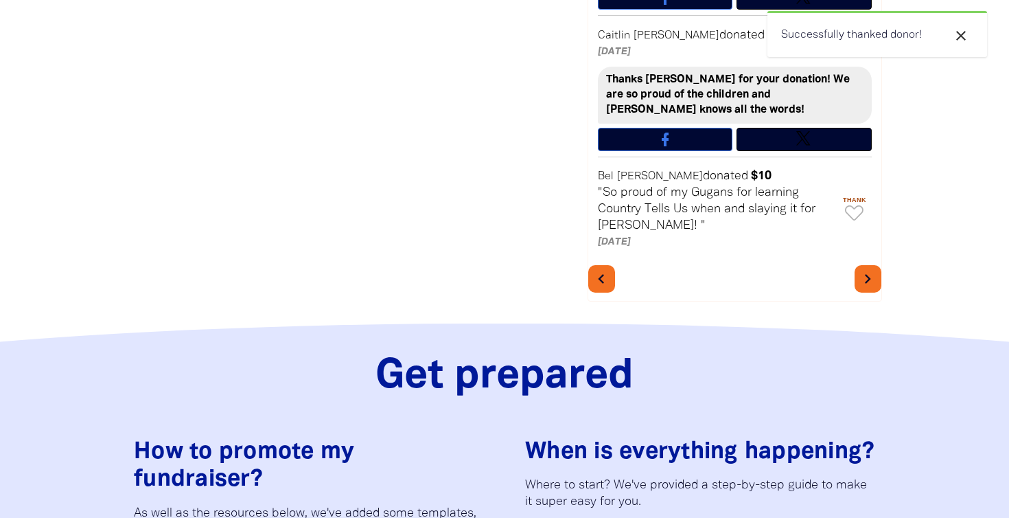
scroll to position [1244, 0]
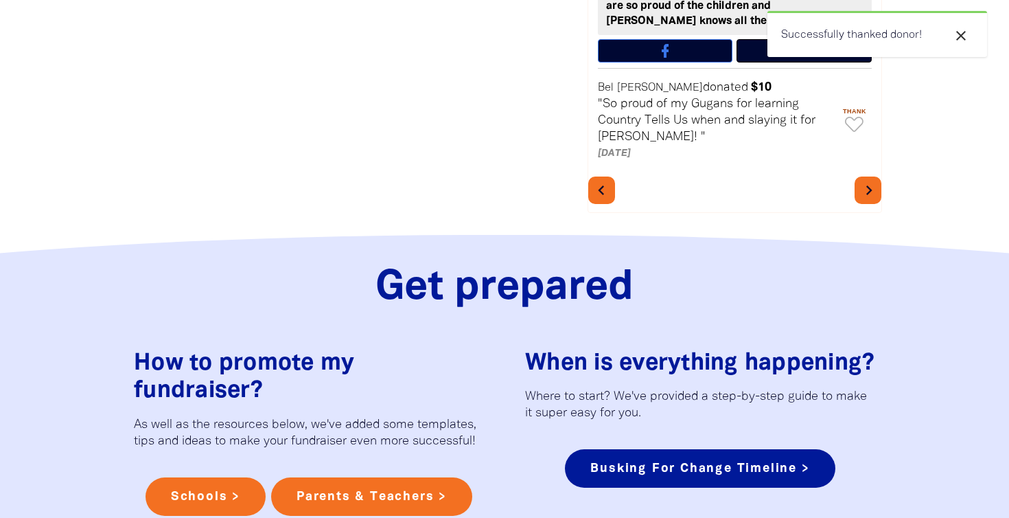
click at [867, 181] on icon "chevron_right" at bounding box center [869, 190] width 19 height 19
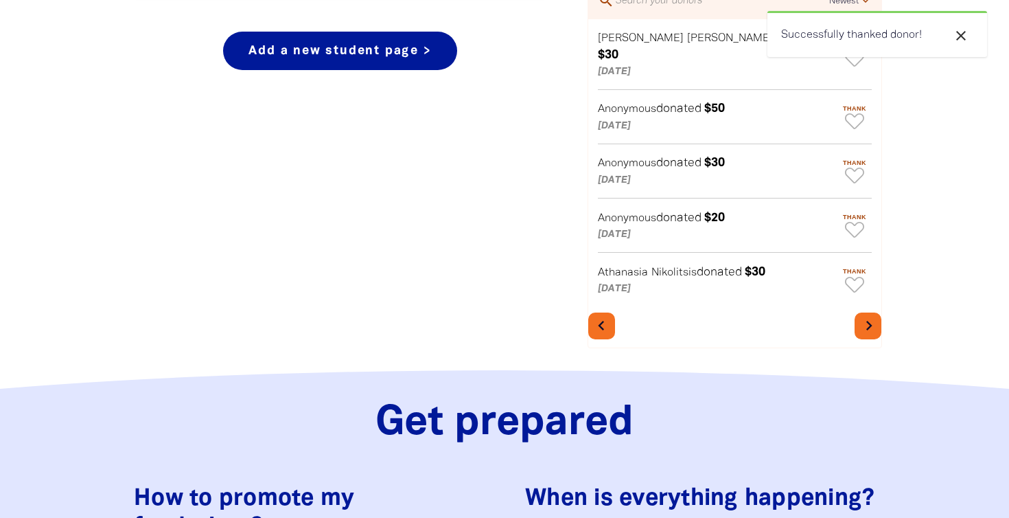
scroll to position [643, 0]
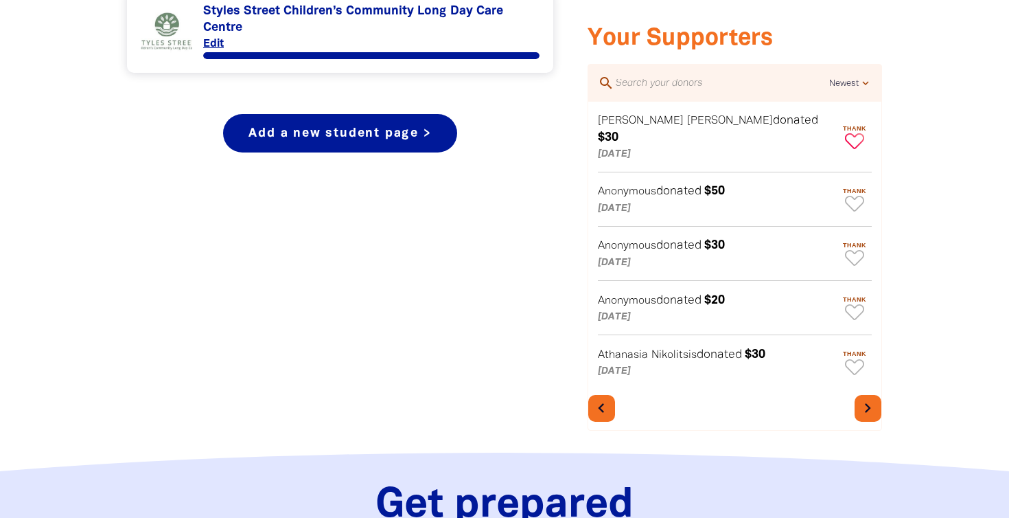
click at [854, 133] on icon "Paginated content" at bounding box center [854, 141] width 19 height 16
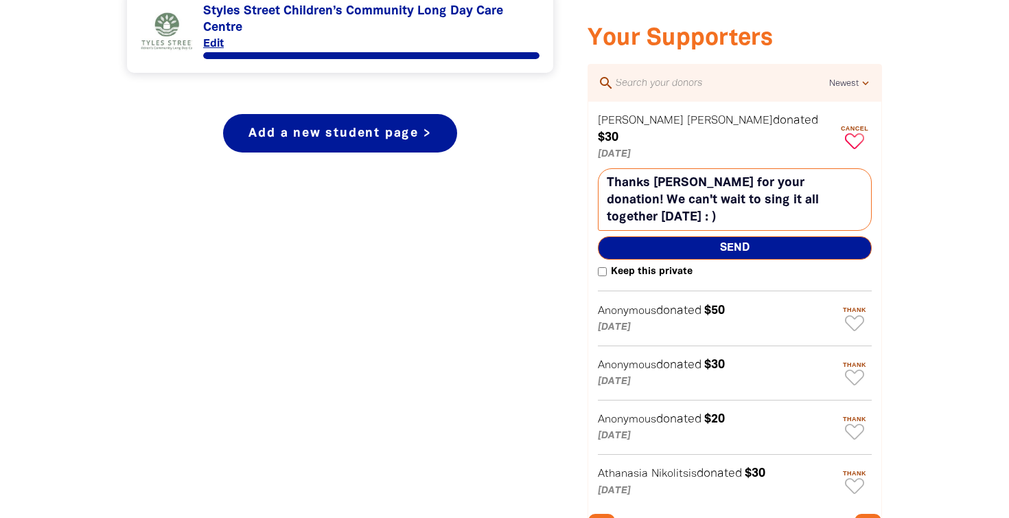
type textarea "Thanks Jackie for your donation! We can't wait to sing it all together today : )"
click at [728, 236] on span "Send" at bounding box center [735, 247] width 274 height 23
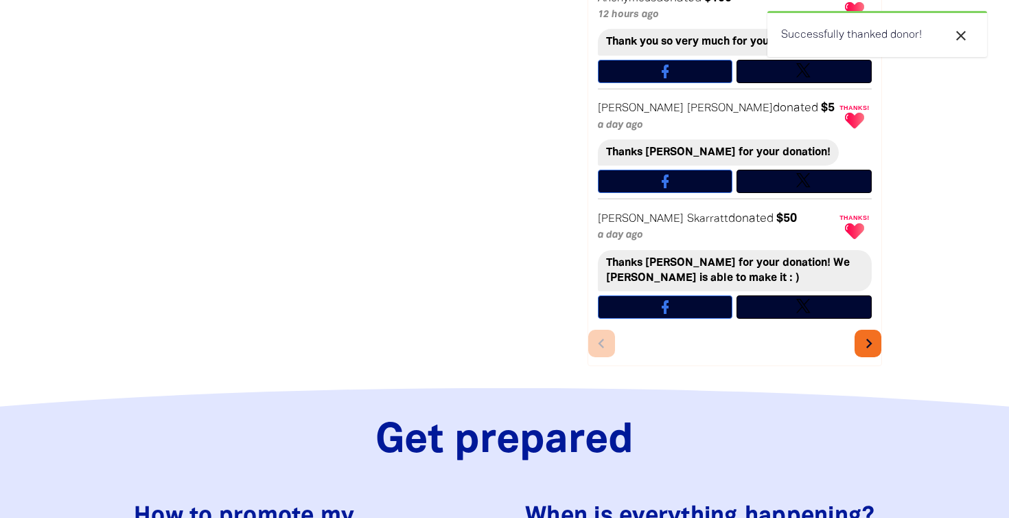
click at [867, 334] on icon "chevron_right" at bounding box center [869, 343] width 19 height 19
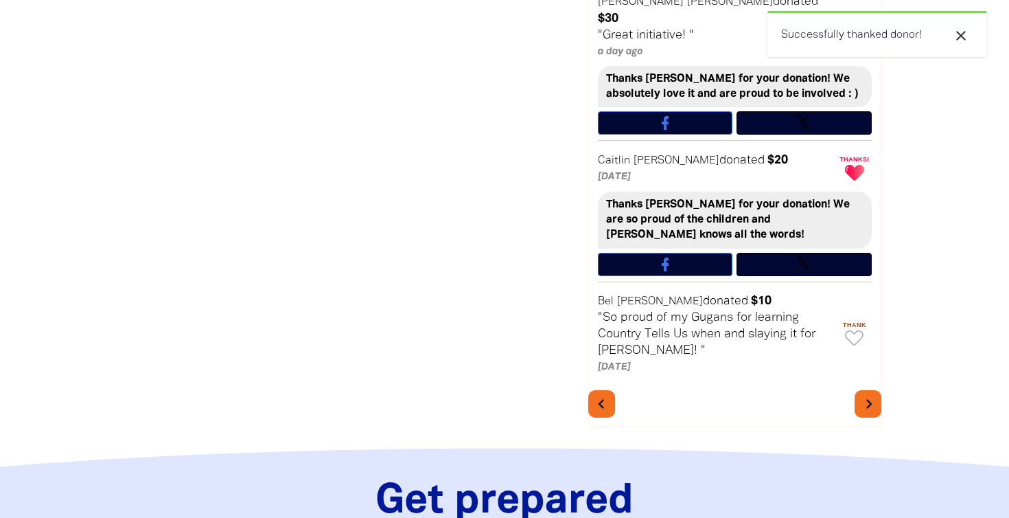
click at [868, 390] on button "chevron_right" at bounding box center [868, 403] width 27 height 27
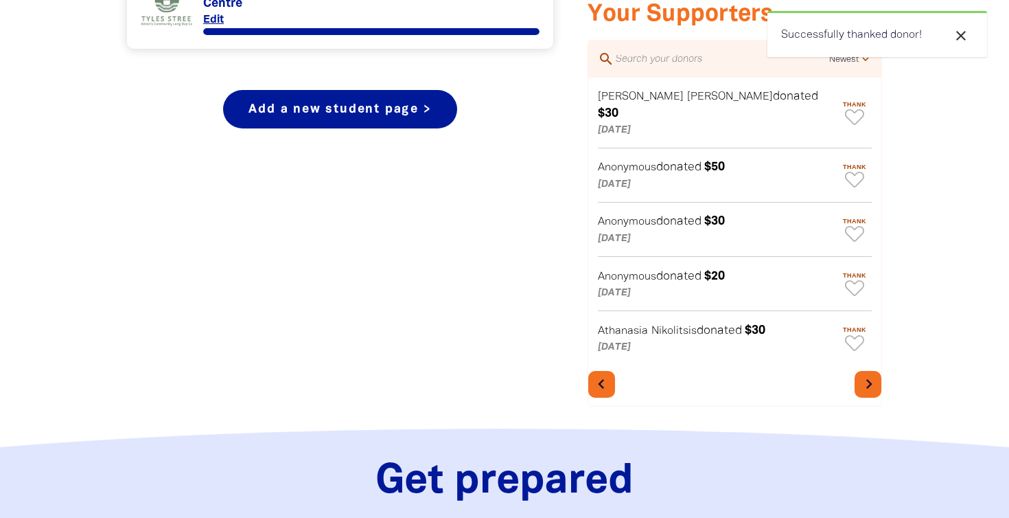
scroll to position [665, 0]
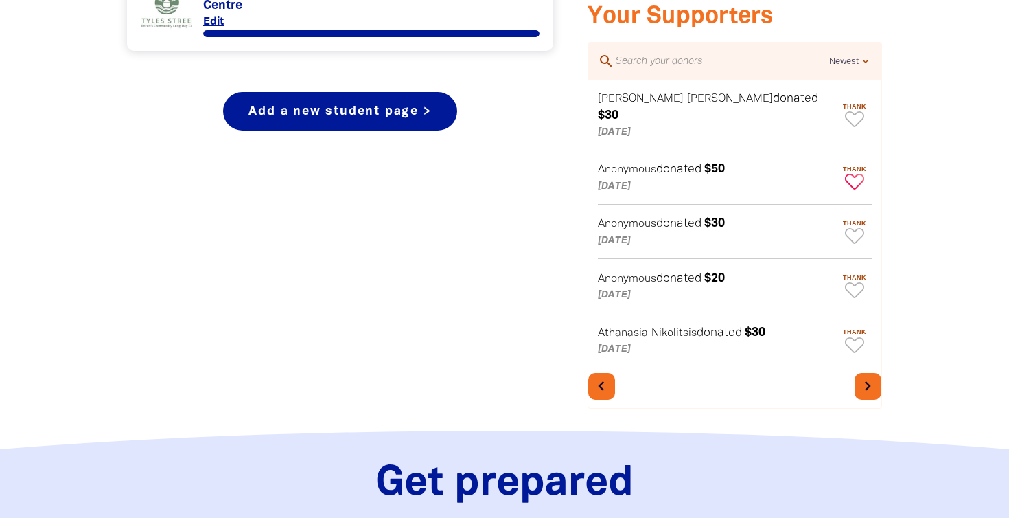
click at [858, 174] on icon "Paginated content" at bounding box center [854, 182] width 19 height 16
type textarea "Thanks for your donation!"
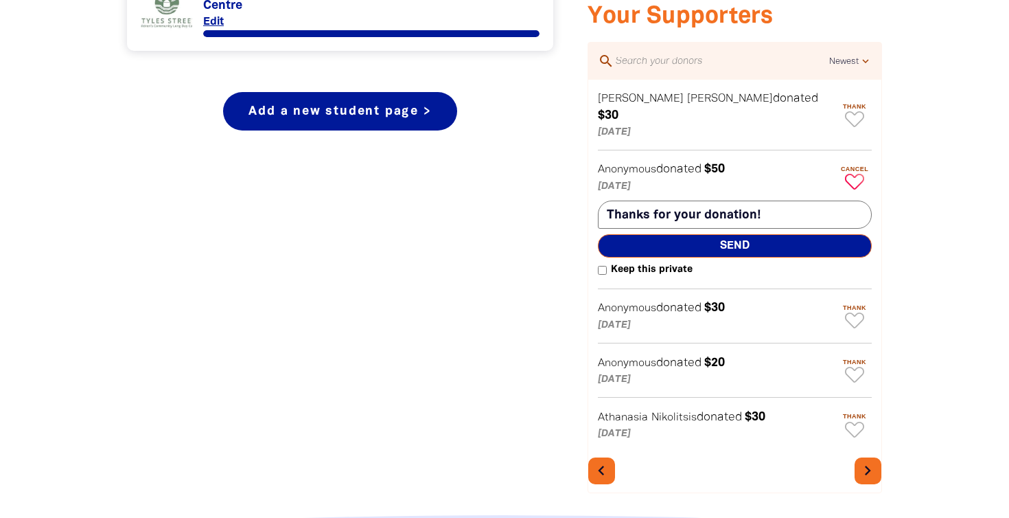
click at [794, 234] on span "Send" at bounding box center [735, 245] width 274 height 23
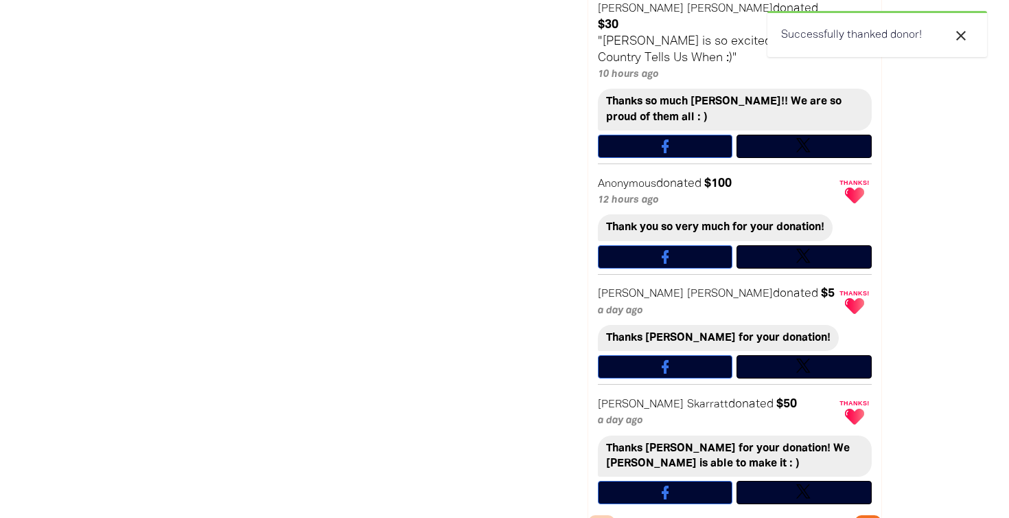
scroll to position [963, 0]
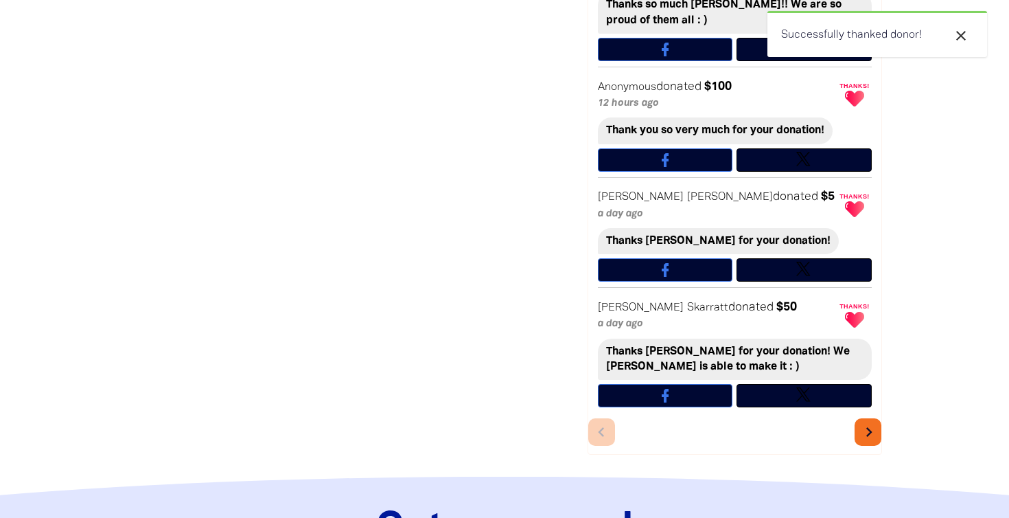
click at [869, 424] on icon "chevron_right" at bounding box center [869, 431] width 19 height 19
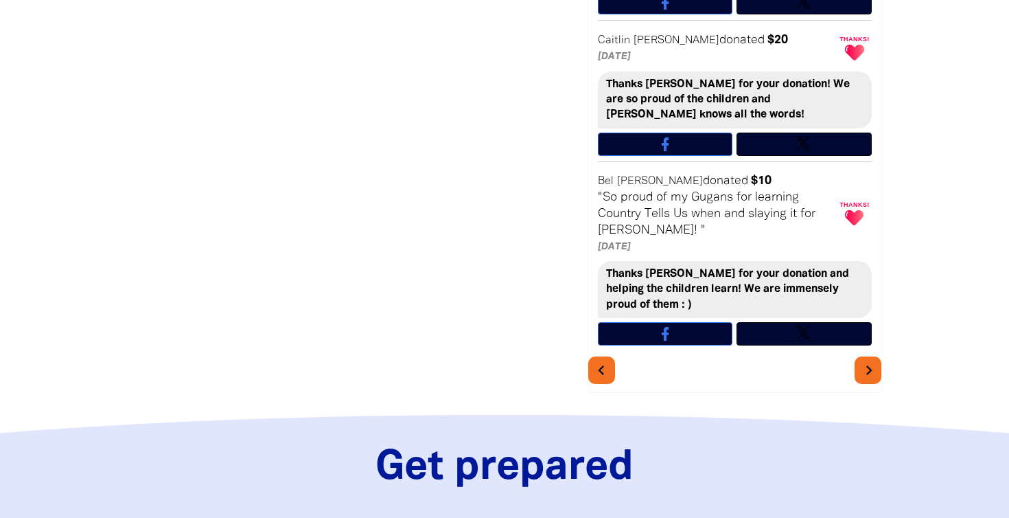
click at [870, 361] on icon "chevron_right" at bounding box center [869, 370] width 19 height 19
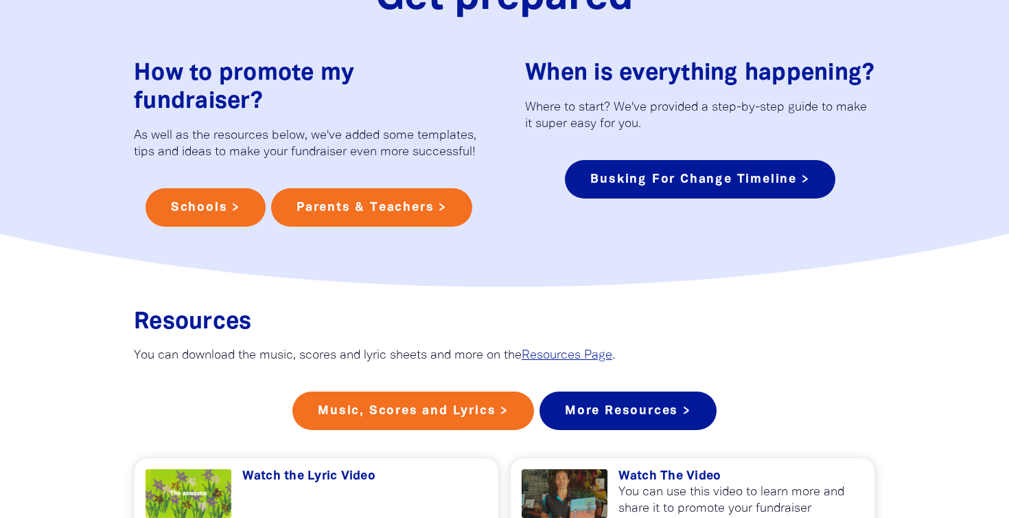
scroll to position [643, 0]
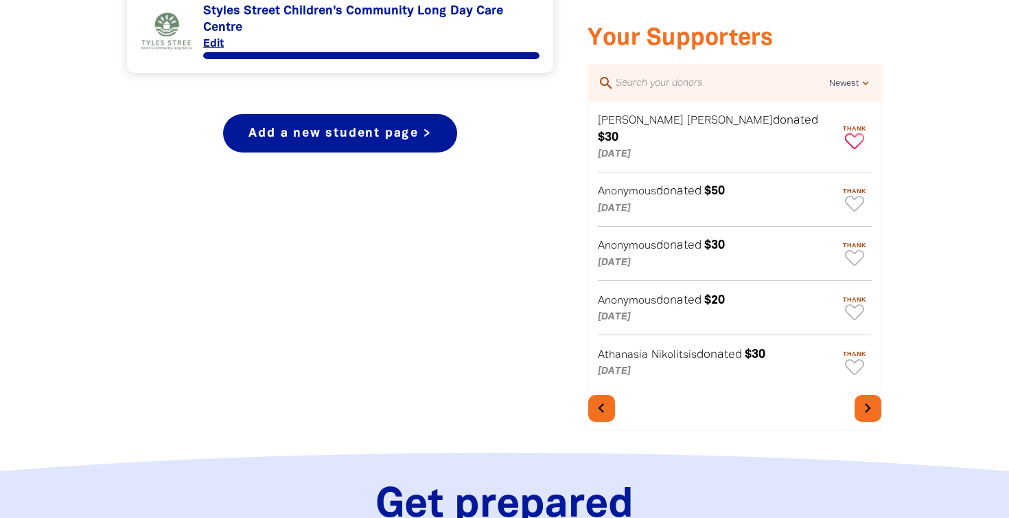
click at [852, 133] on icon "Paginated content" at bounding box center [854, 141] width 19 height 16
type textarea "Thanks Jackie for your donation!"
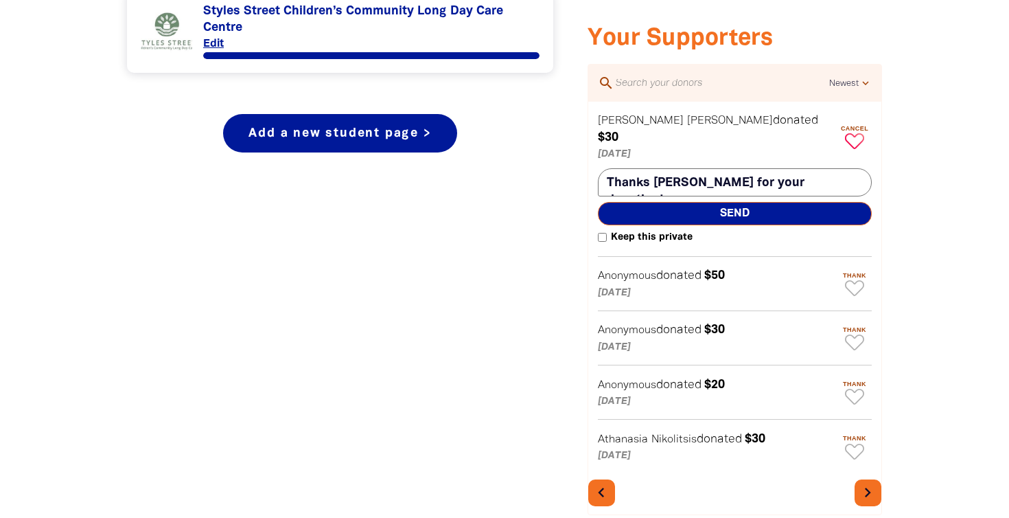
click at [780, 202] on span "Send" at bounding box center [735, 213] width 274 height 23
click at [862, 280] on icon "Paginated content" at bounding box center [854, 288] width 19 height 16
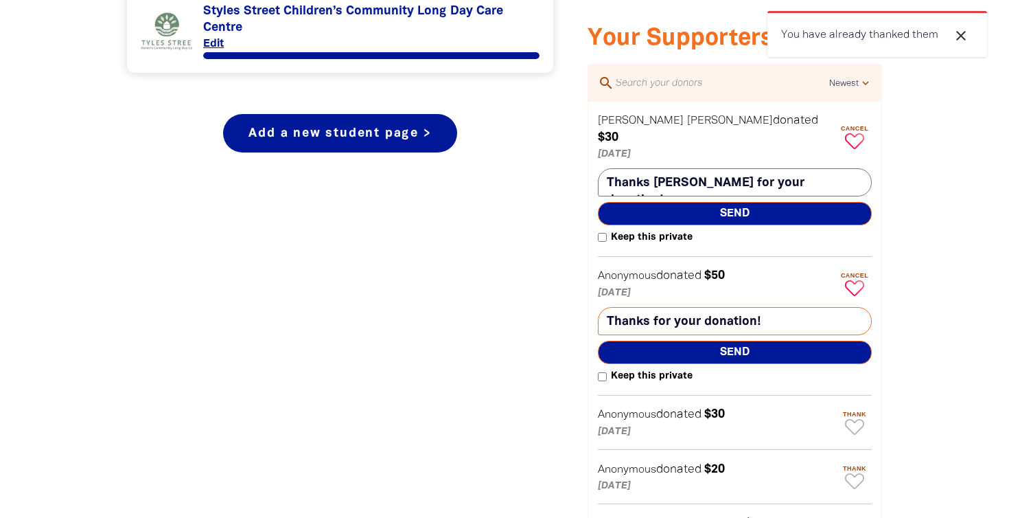
type textarea "Thanks for your donation!"
click at [766, 341] on span "Send" at bounding box center [735, 352] width 274 height 23
click at [860, 419] on icon "Paginated content" at bounding box center [854, 427] width 19 height 16
type textarea "Thanks for your donation!"
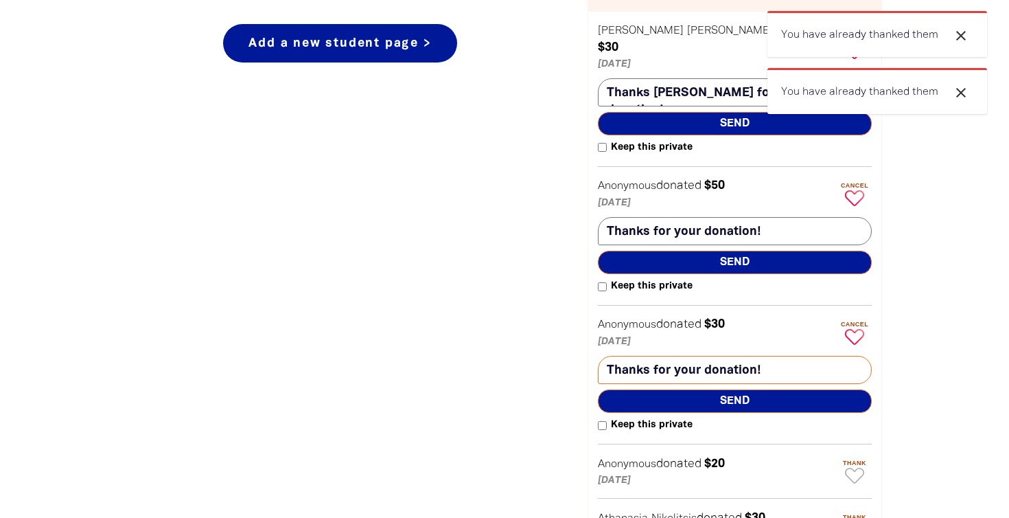
scroll to position [742, 0]
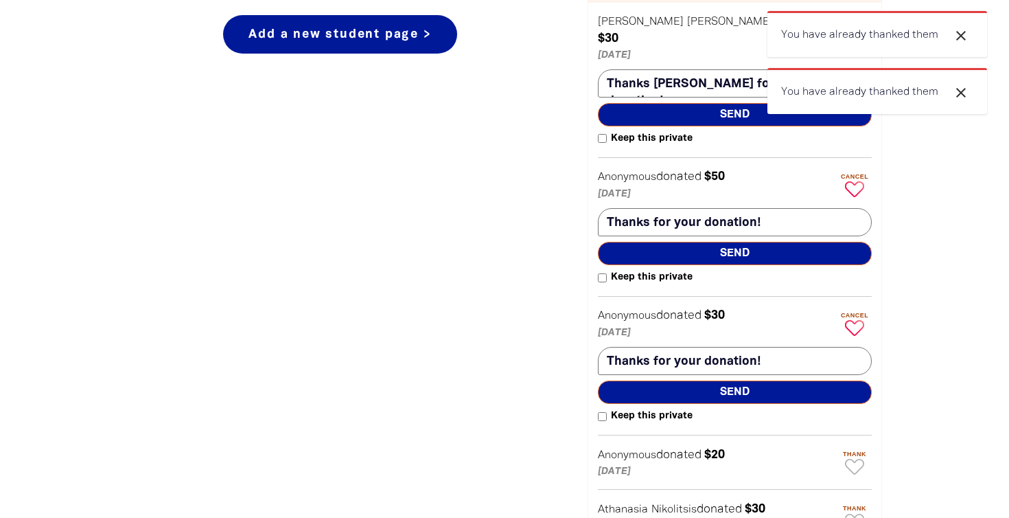
click at [794, 385] on span "Send" at bounding box center [735, 391] width 274 height 23
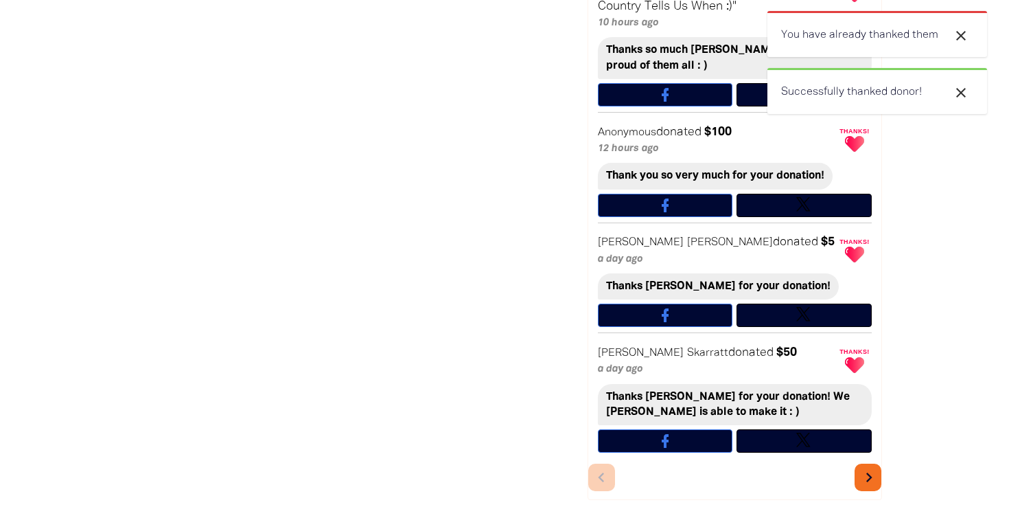
click at [869, 468] on icon "chevron_right" at bounding box center [869, 477] width 19 height 19
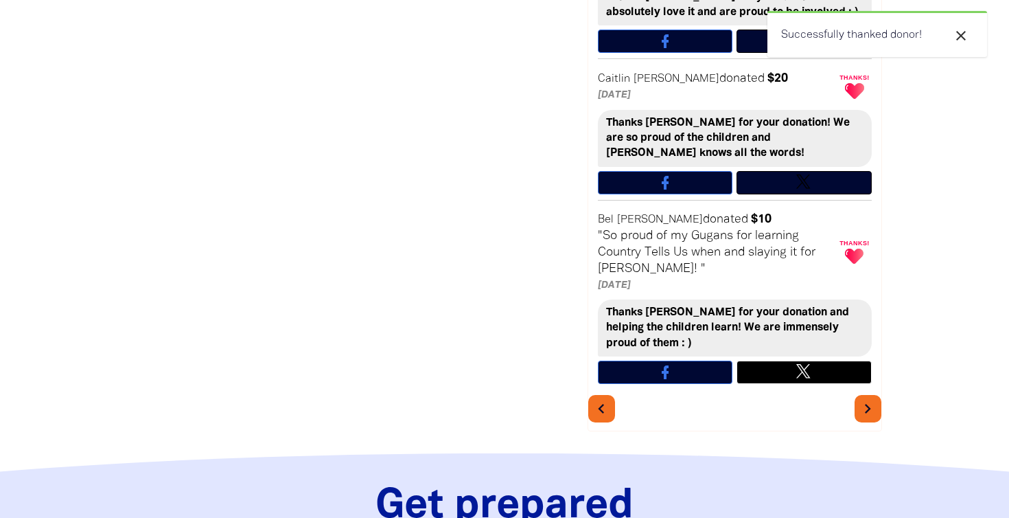
scroll to position [1171, 0]
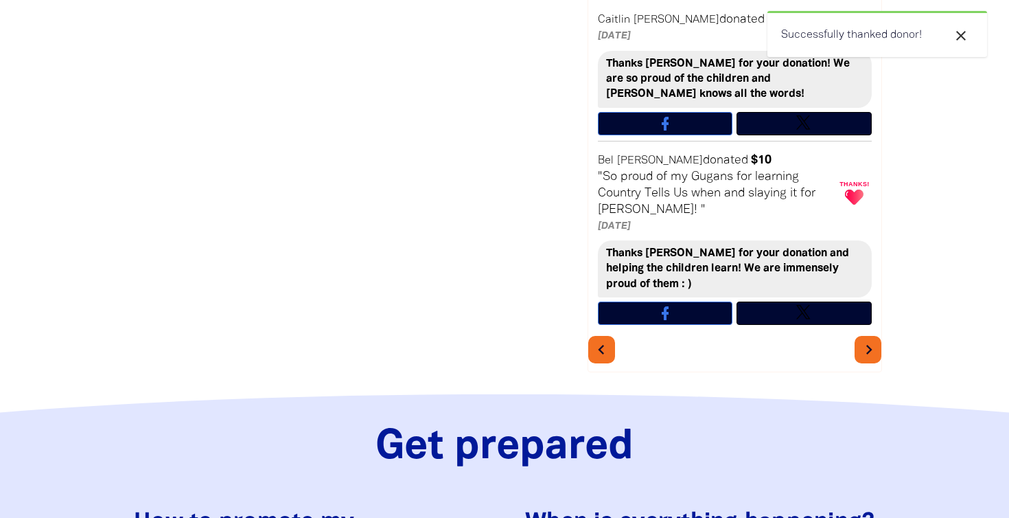
click at [871, 340] on icon "chevron_right" at bounding box center [869, 349] width 19 height 19
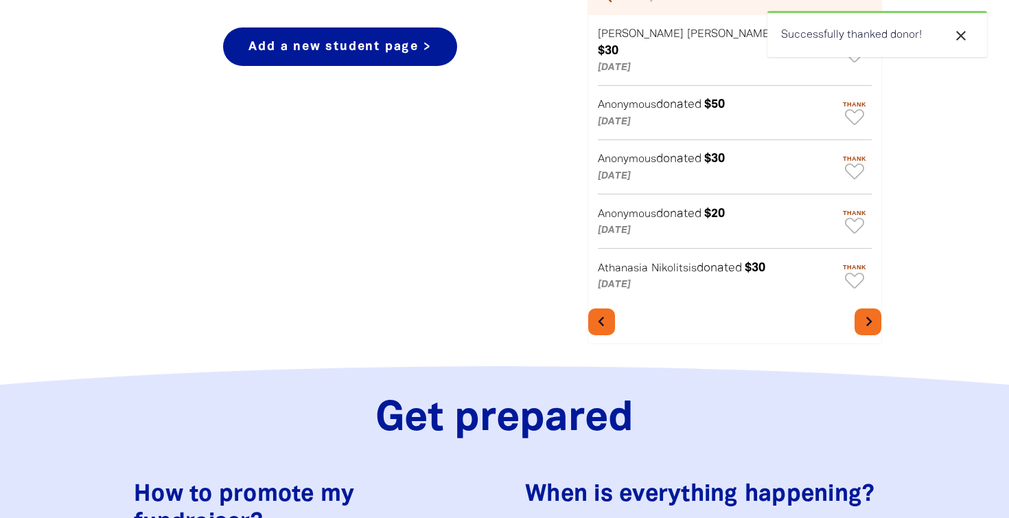
scroll to position [643, 0]
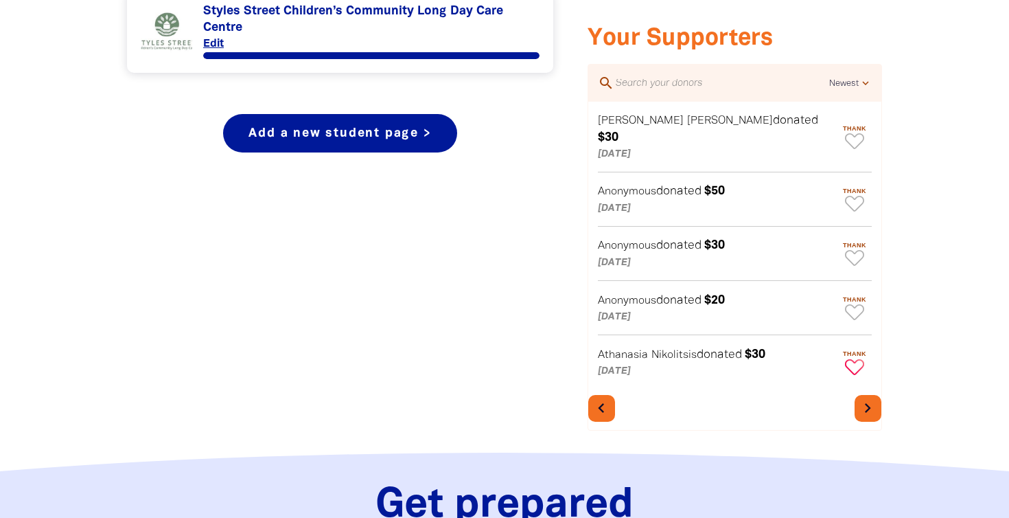
click at [855, 359] on icon "Paginated content" at bounding box center [854, 367] width 19 height 16
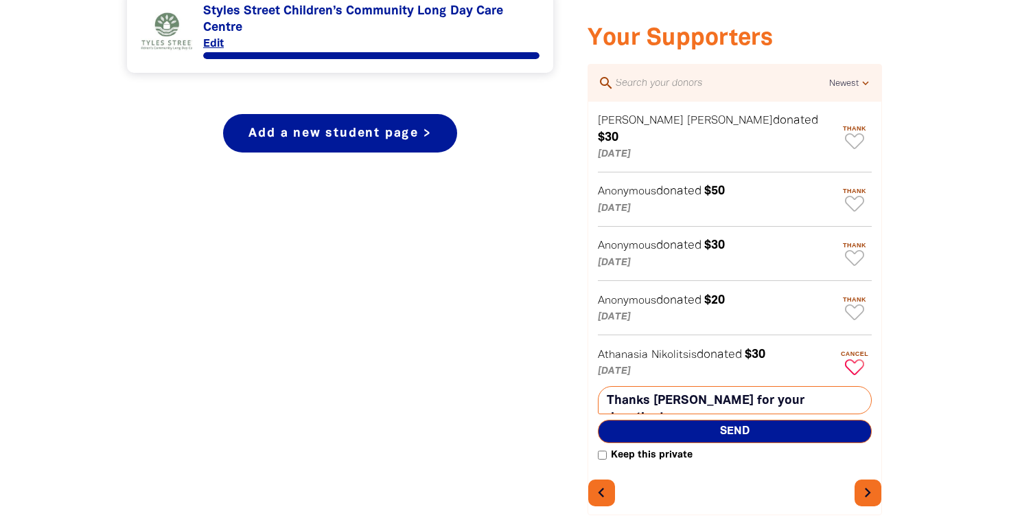
click at [687, 388] on textarea "Thanks Athanasia for your donation!" at bounding box center [735, 400] width 274 height 28
click at [811, 388] on textarea "Thanks Susan for your donation!" at bounding box center [735, 400] width 274 height 28
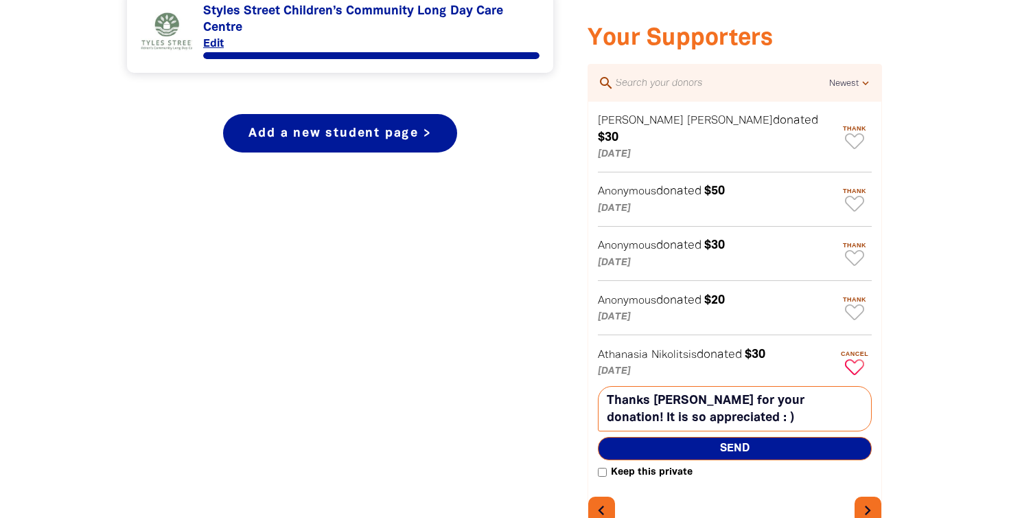
type textarea "Thanks Susan for your donation! It is so appreciated : )"
click at [765, 437] on span "Send" at bounding box center [735, 448] width 274 height 23
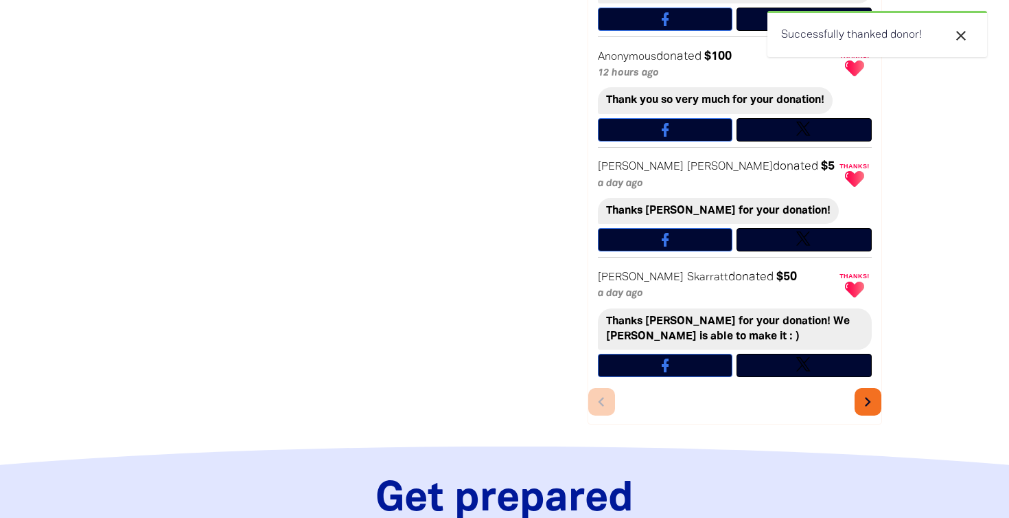
scroll to position [1102, 0]
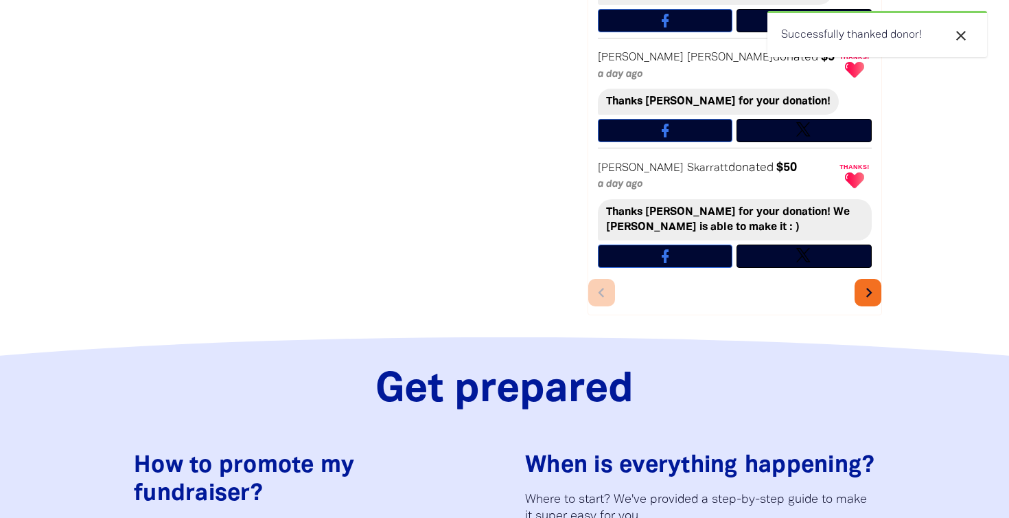
click at [873, 279] on button "chevron_right" at bounding box center [868, 292] width 27 height 27
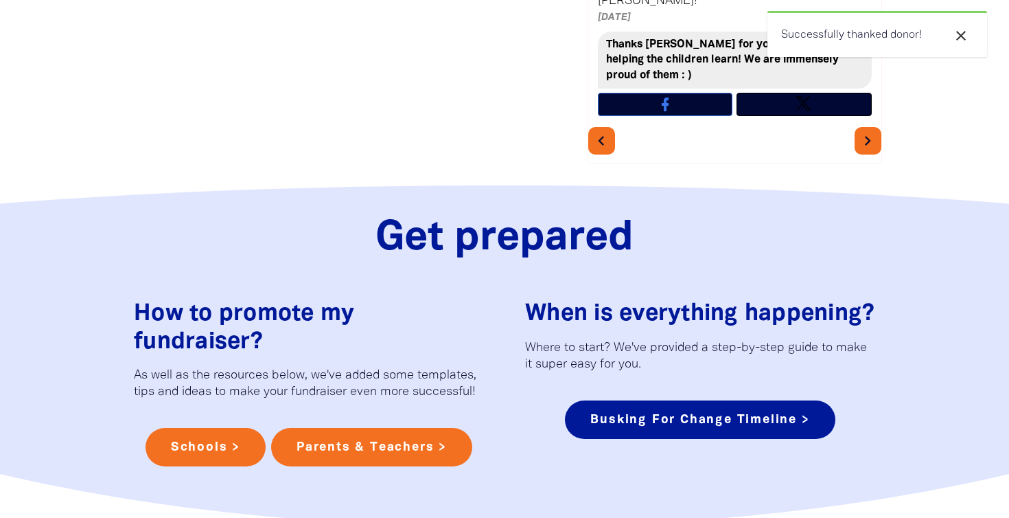
scroll to position [1389, 0]
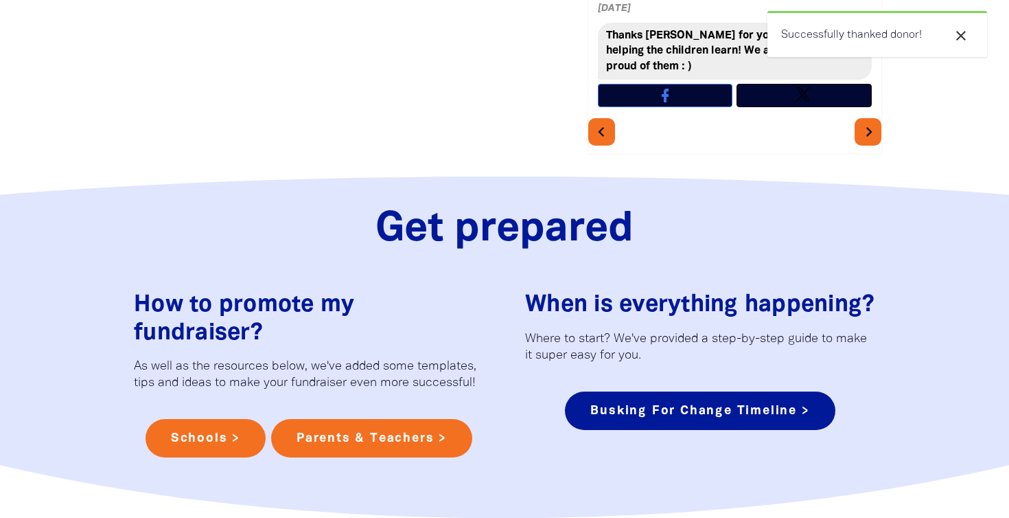
click at [872, 122] on icon "chevron_right" at bounding box center [869, 131] width 19 height 19
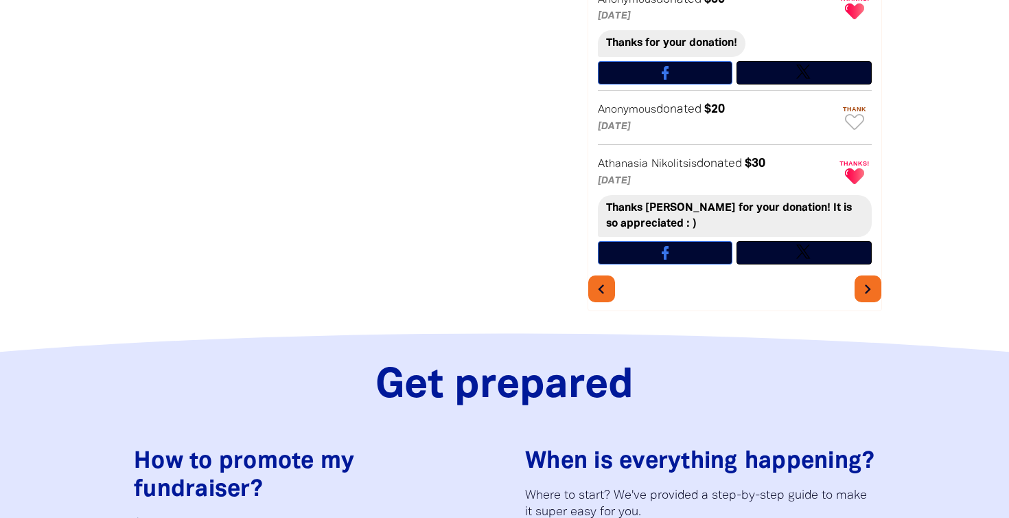
scroll to position [1008, 0]
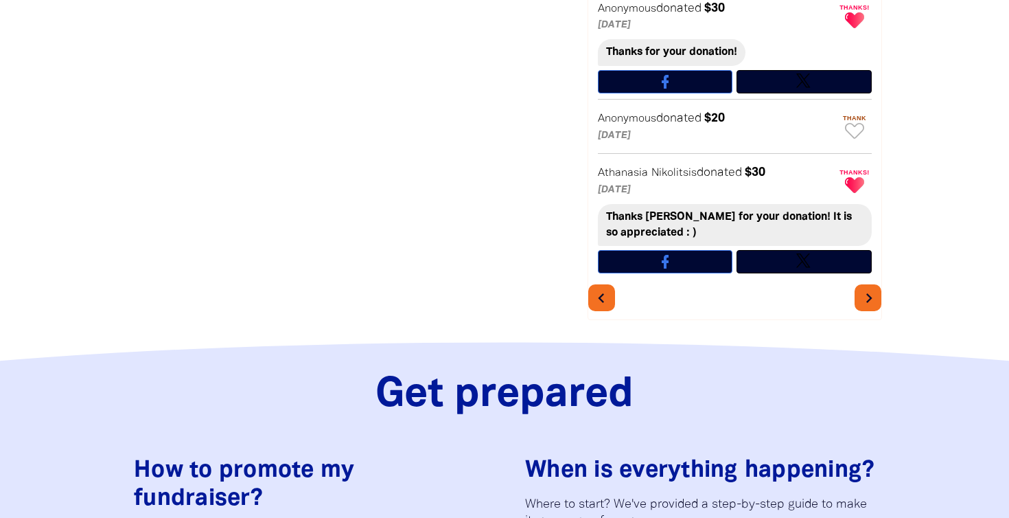
click at [860, 289] on icon "chevron_right" at bounding box center [869, 297] width 19 height 19
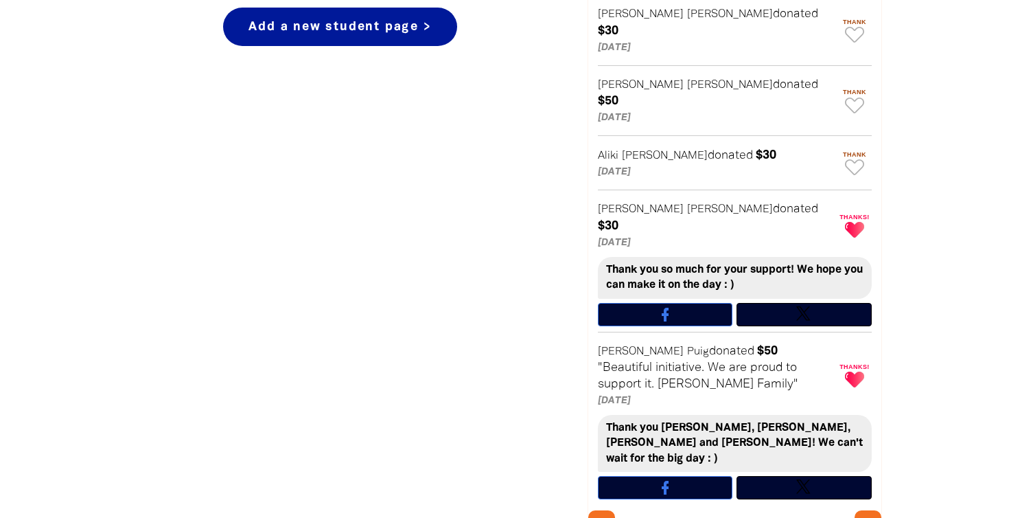
scroll to position [750, 0]
click at [866, 514] on icon "chevron_right" at bounding box center [869, 523] width 19 height 19
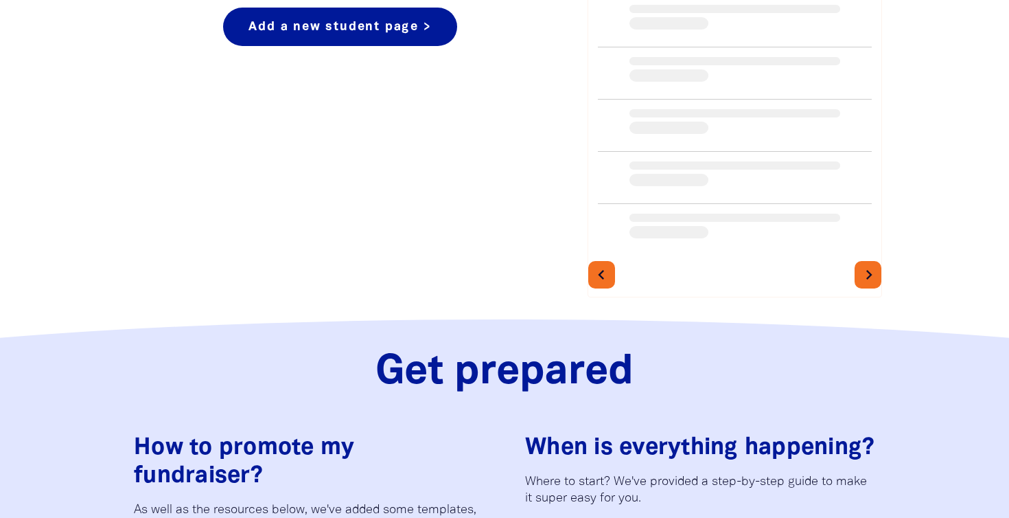
scroll to position [729, 0]
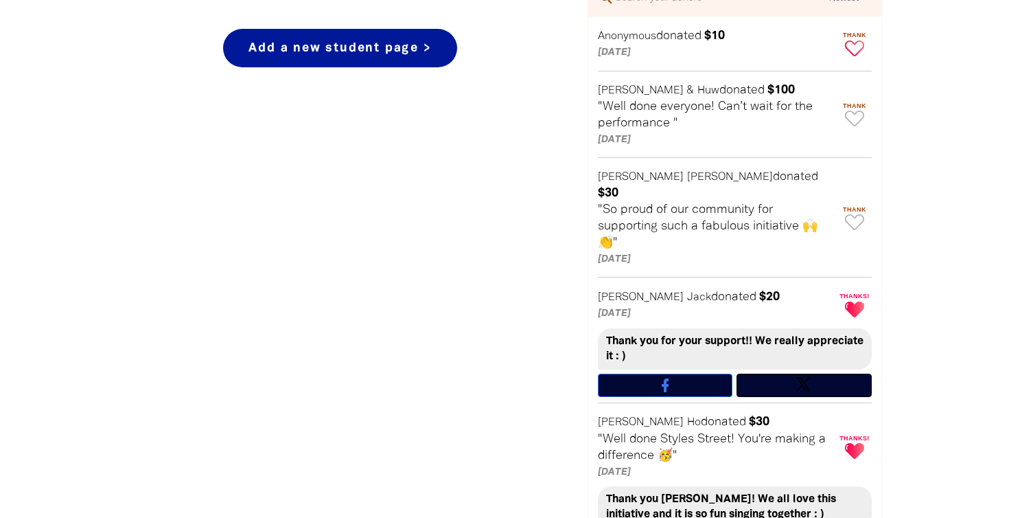
click at [849, 47] on icon "Paginated content" at bounding box center [854, 49] width 19 height 16
type textarea "Thanks for your donation!"
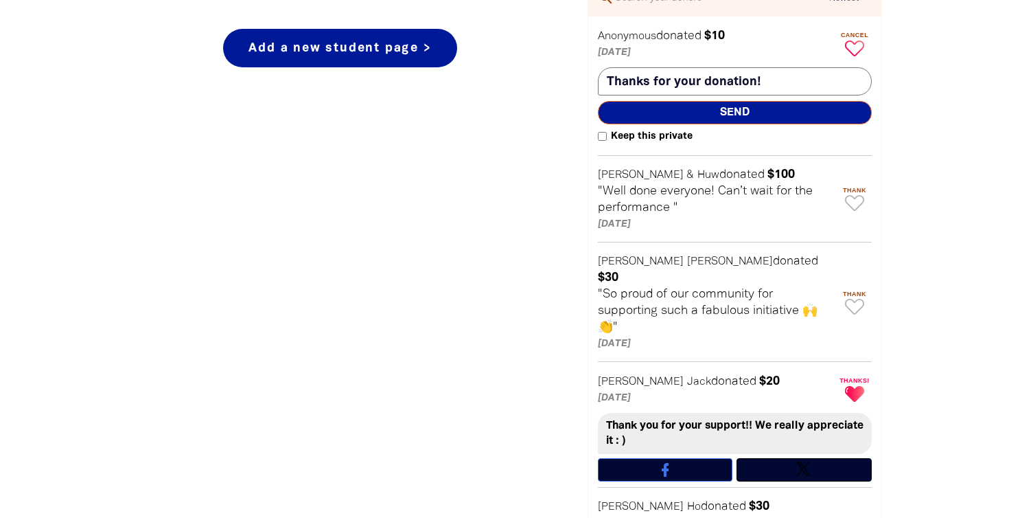
click at [792, 105] on span "Send" at bounding box center [735, 112] width 274 height 23
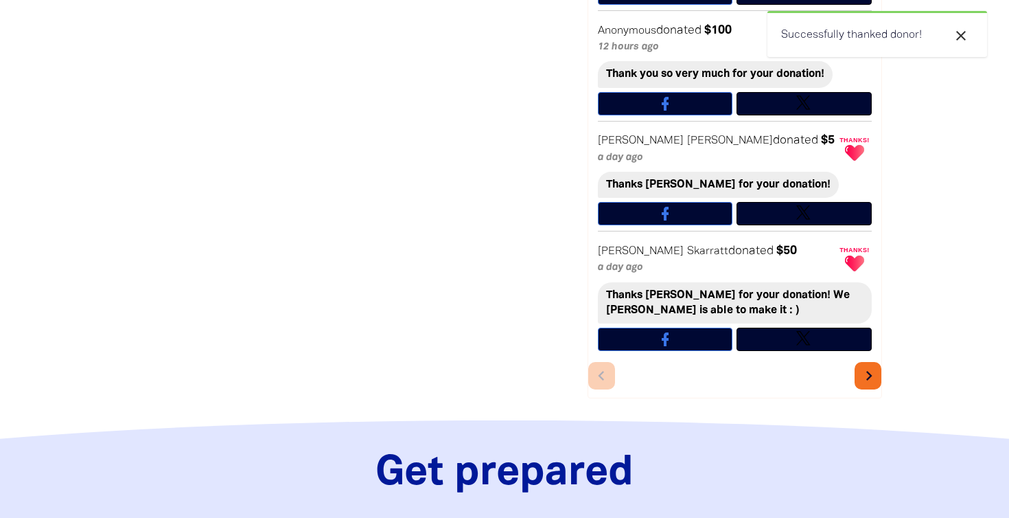
click at [862, 366] on icon "chevron_right" at bounding box center [869, 375] width 19 height 19
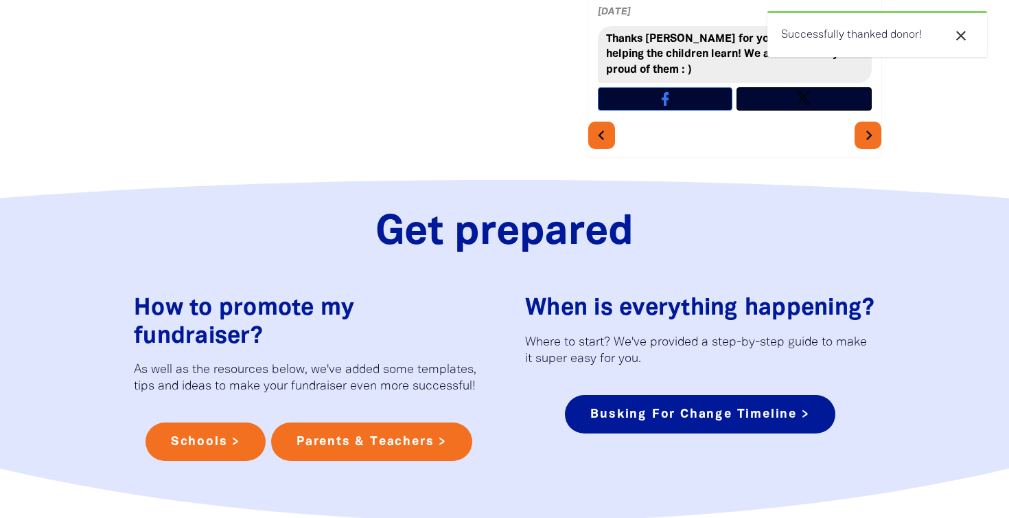
click at [867, 126] on icon "chevron_right" at bounding box center [869, 135] width 19 height 19
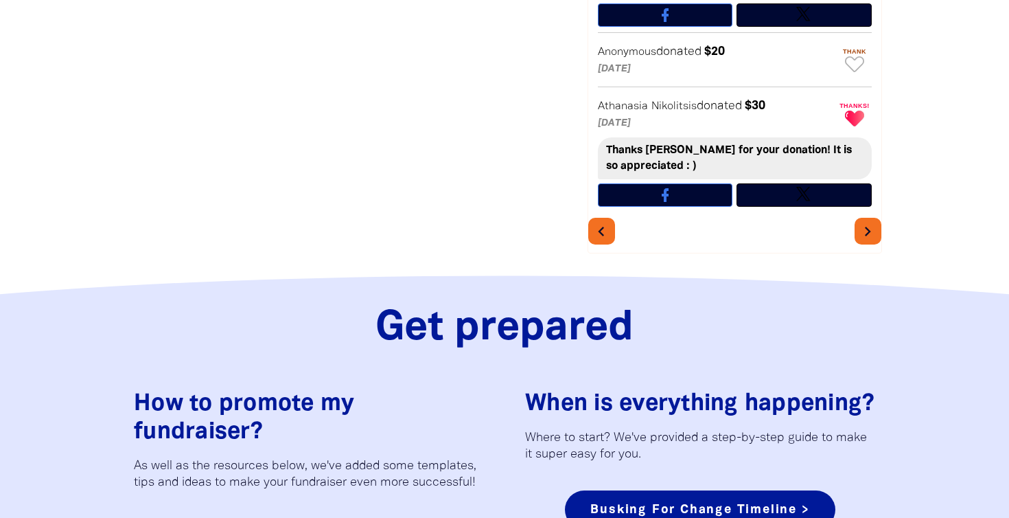
scroll to position [1247, 0]
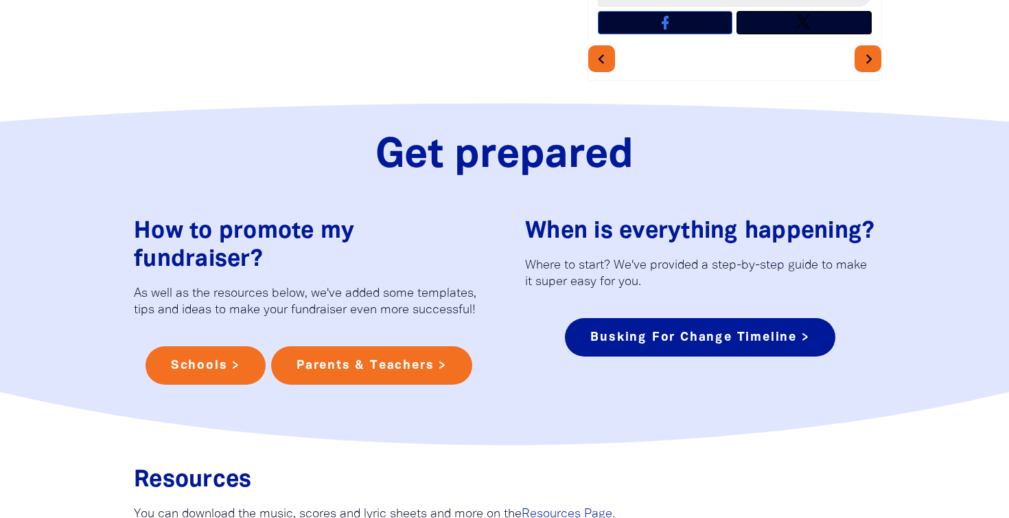
click at [873, 49] on icon "chevron_right" at bounding box center [869, 58] width 19 height 19
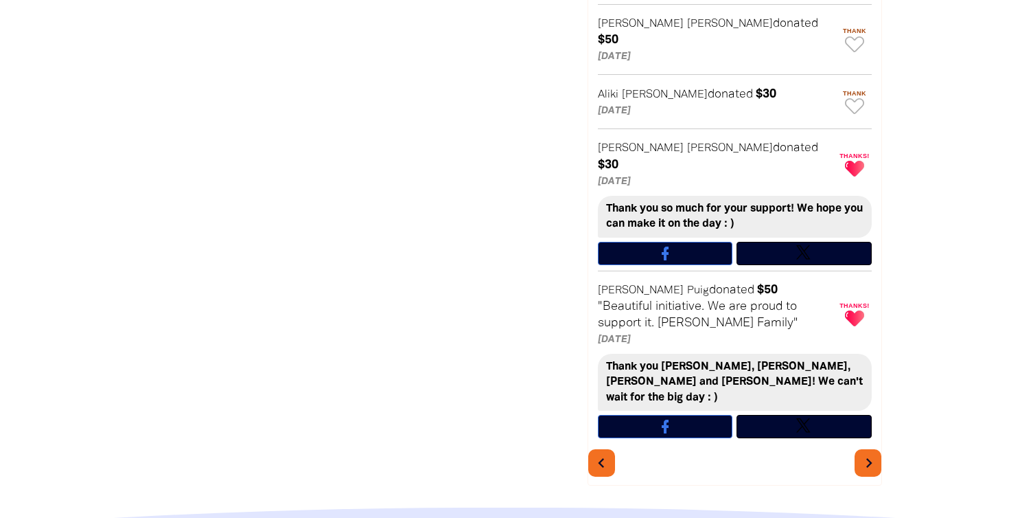
scroll to position [730, 0]
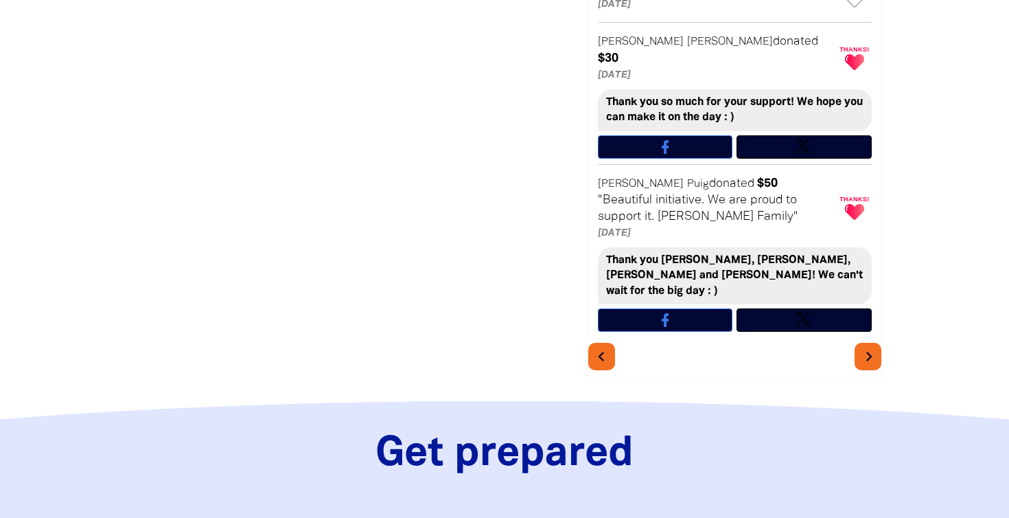
click at [866, 347] on icon "chevron_right" at bounding box center [869, 356] width 19 height 19
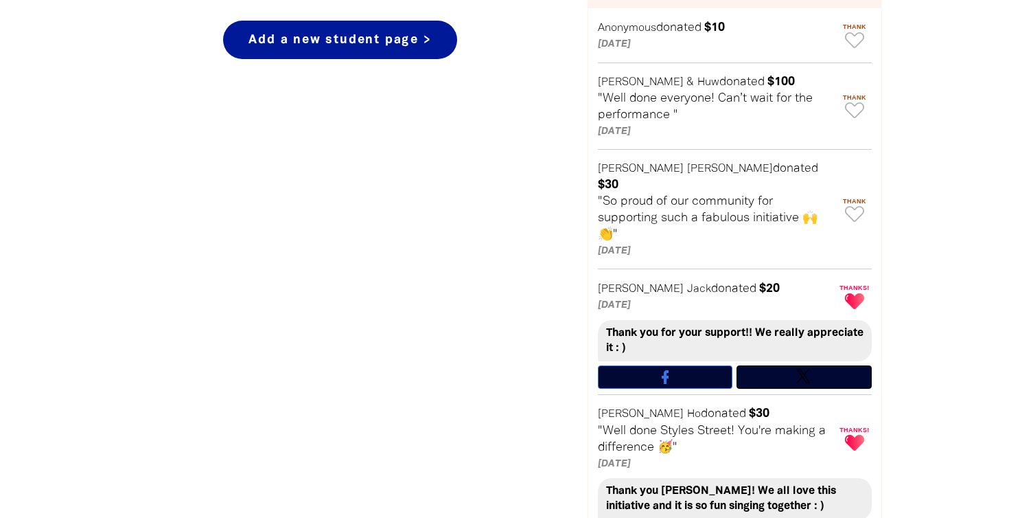
scroll to position [735, 0]
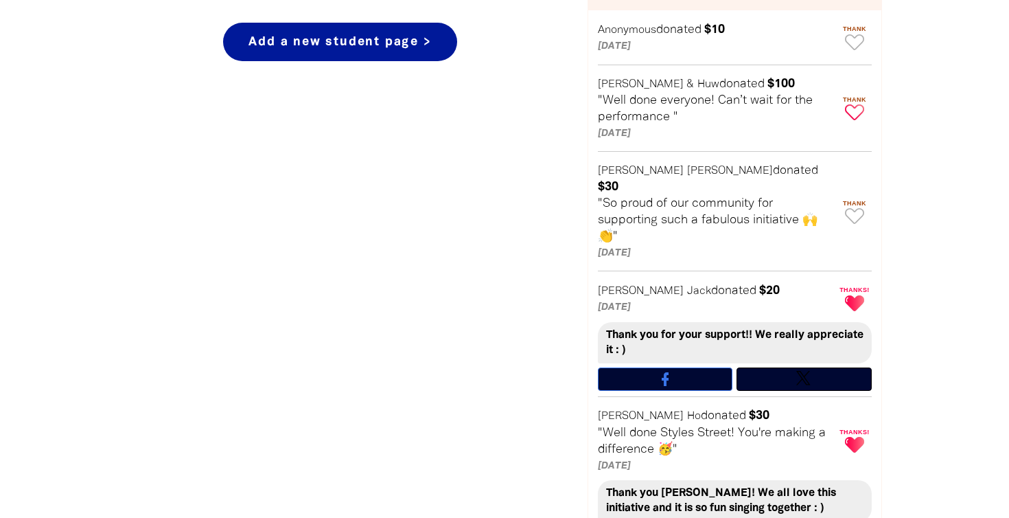
click at [855, 112] on icon "Paginated content" at bounding box center [854, 112] width 19 height 16
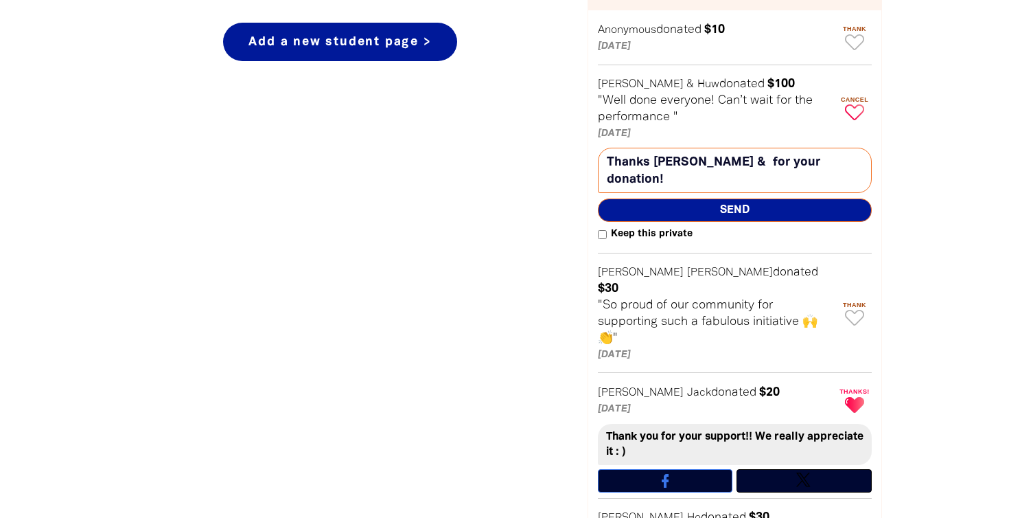
click at [723, 162] on textarea "Thanks [PERSON_NAME] & for your donation!" at bounding box center [735, 170] width 274 height 45
click at [677, 175] on textarea "Thanks Harriette & Huw for your donation!" at bounding box center [735, 170] width 274 height 45
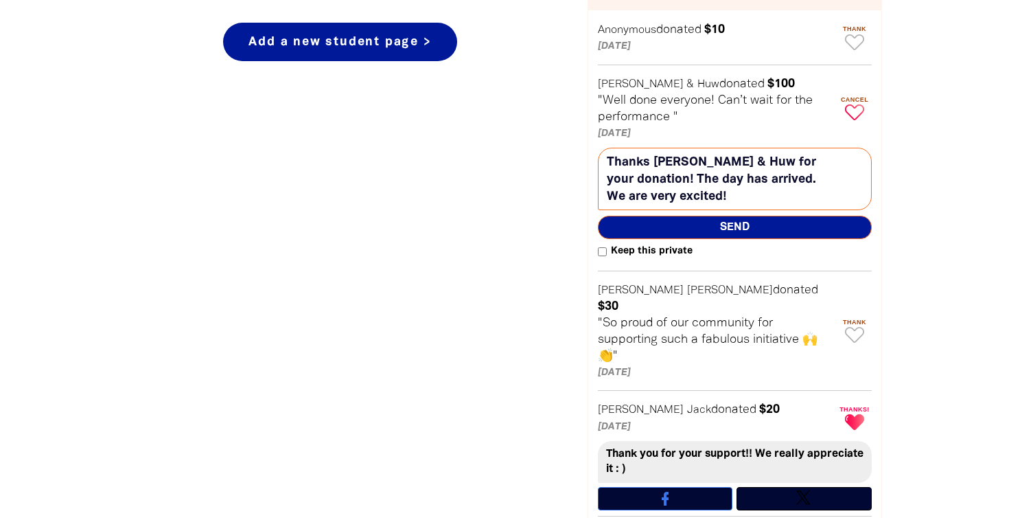
type textarea "Thanks Harriette & Huw for your donation! The day has arrived. We are very exci…"
click at [715, 225] on span "Send" at bounding box center [735, 227] width 274 height 23
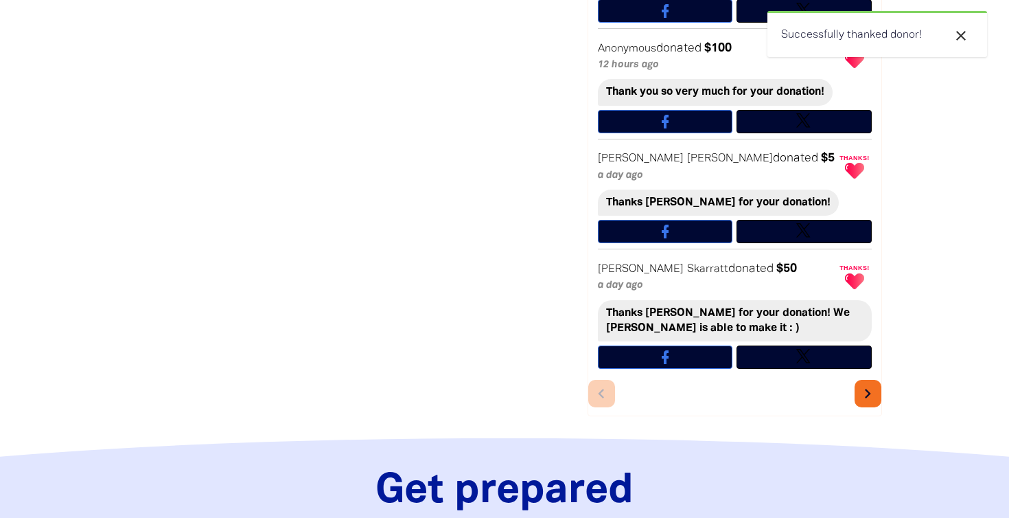
scroll to position [1231, 0]
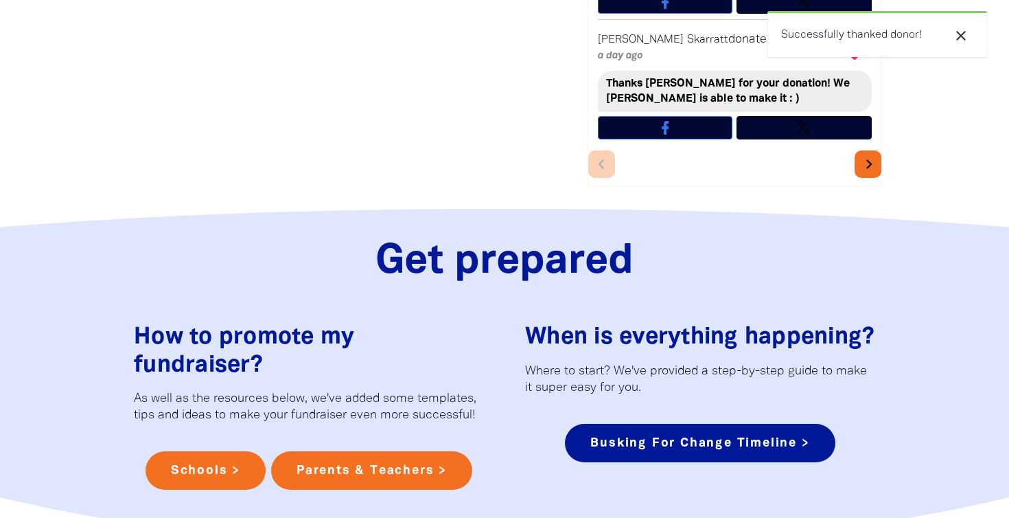
click at [867, 155] on icon "chevron_right" at bounding box center [869, 164] width 19 height 19
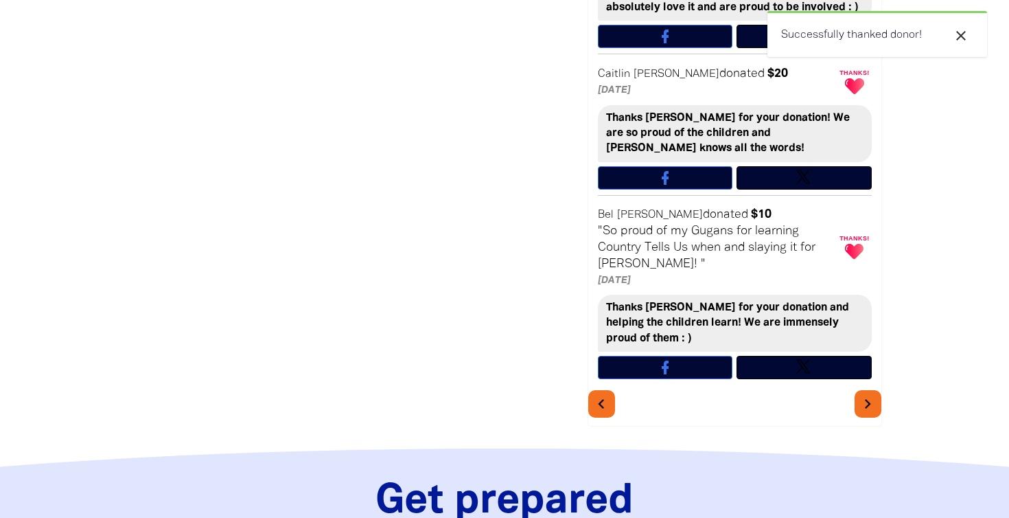
scroll to position [1124, 0]
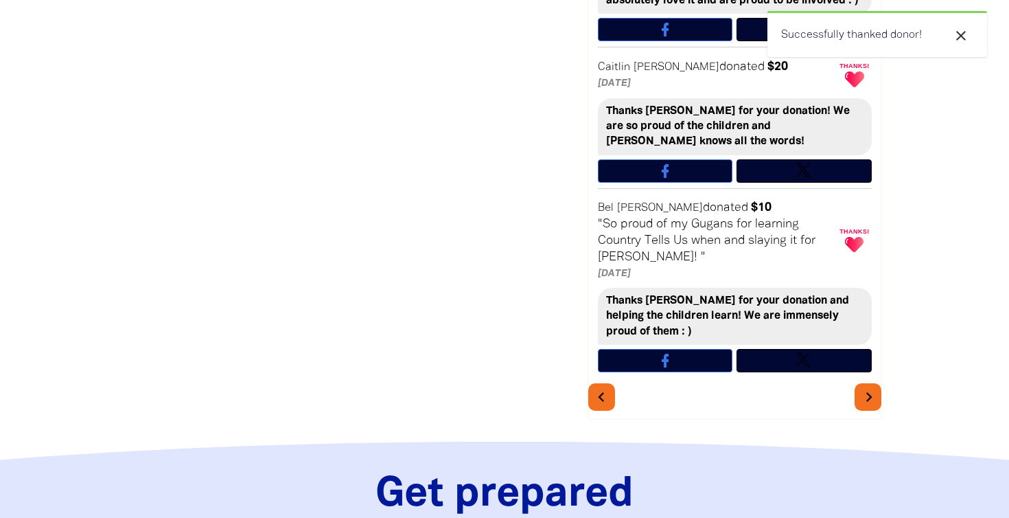
click at [869, 387] on icon "chevron_right" at bounding box center [869, 396] width 19 height 19
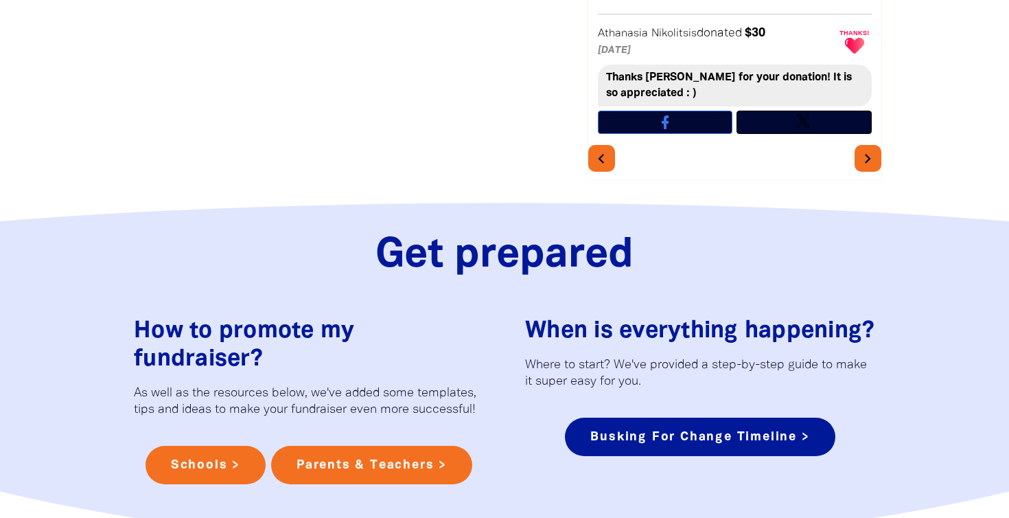
scroll to position [1099, 0]
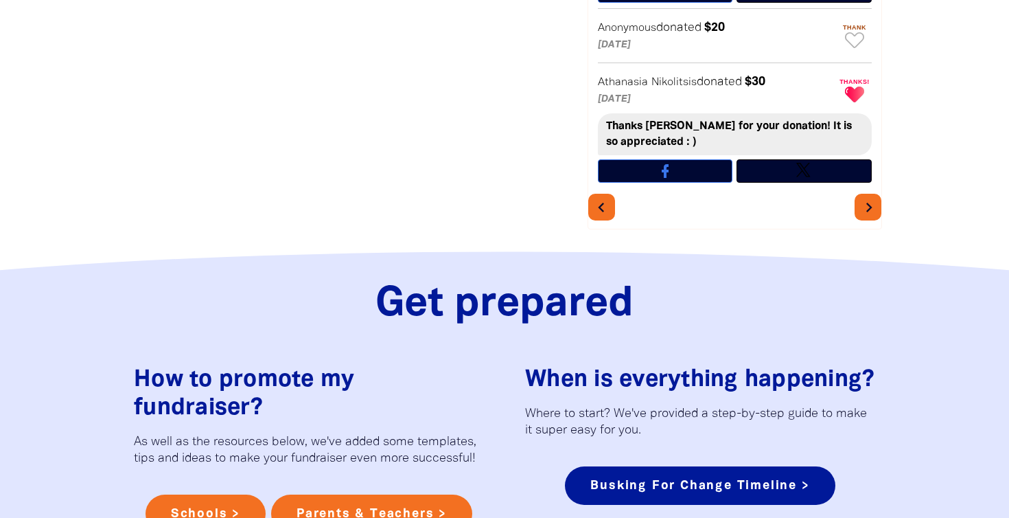
click at [875, 198] on icon "chevron_right" at bounding box center [869, 207] width 19 height 19
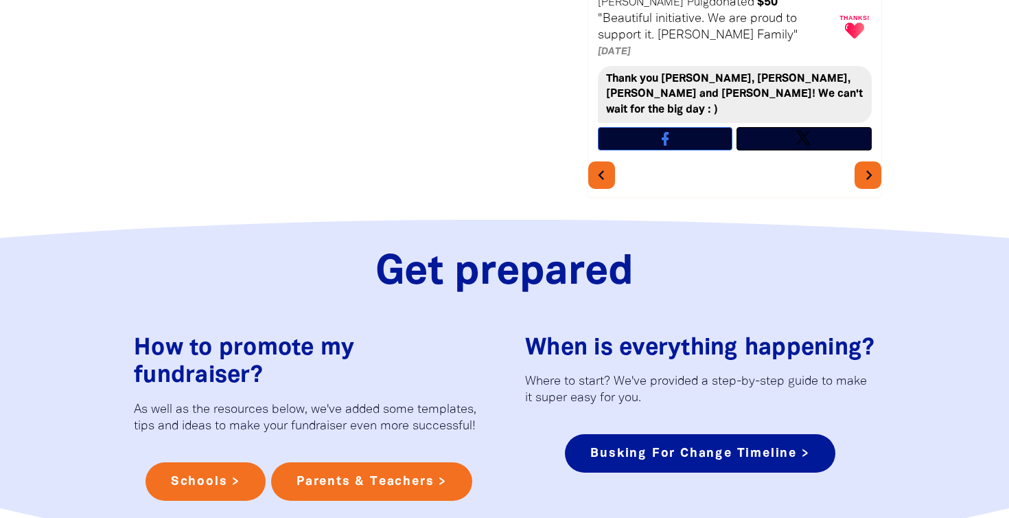
scroll to position [730, 0]
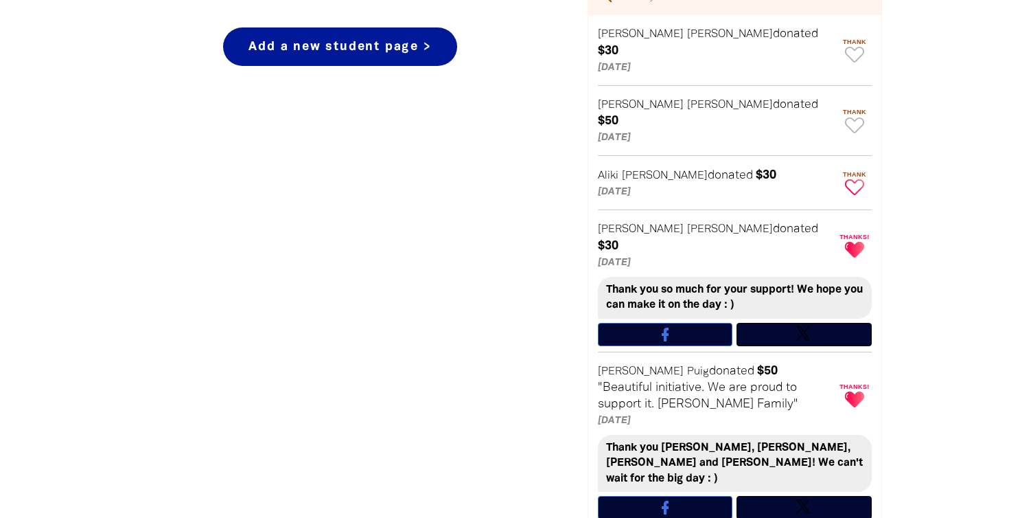
click at [855, 179] on icon "Paginated content" at bounding box center [854, 187] width 19 height 16
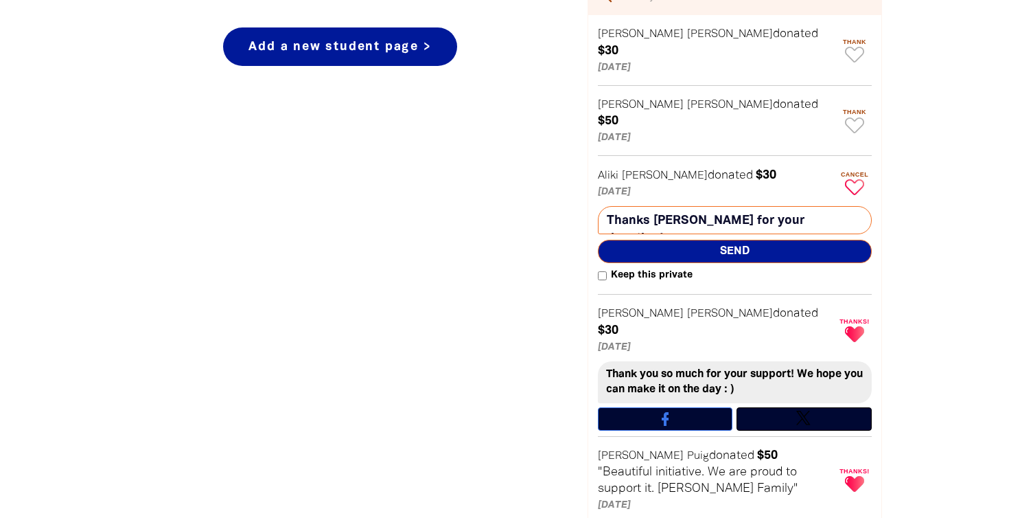
type textarea "Thanks Aliki for your donation!"
click at [718, 240] on span "Send" at bounding box center [735, 251] width 274 height 23
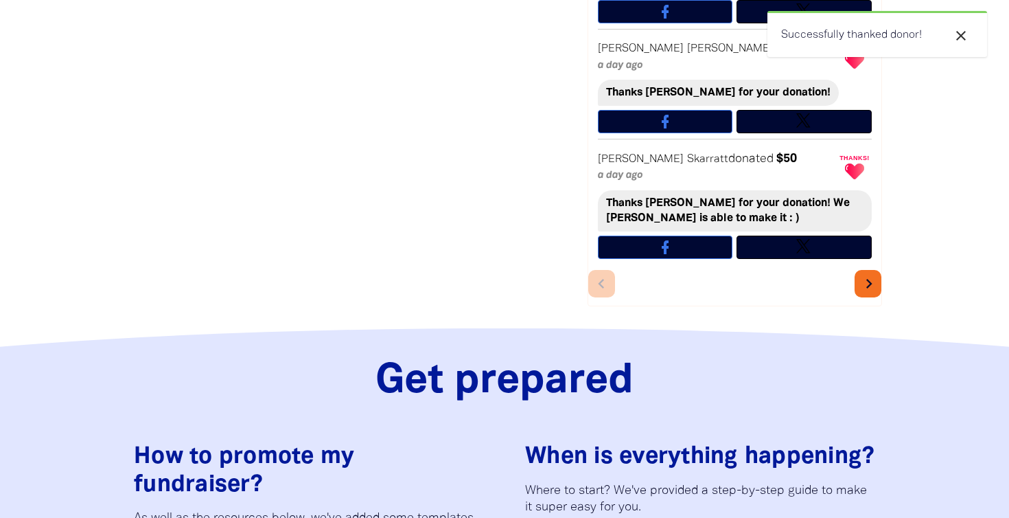
click at [871, 274] on icon "chevron_right" at bounding box center [869, 283] width 19 height 19
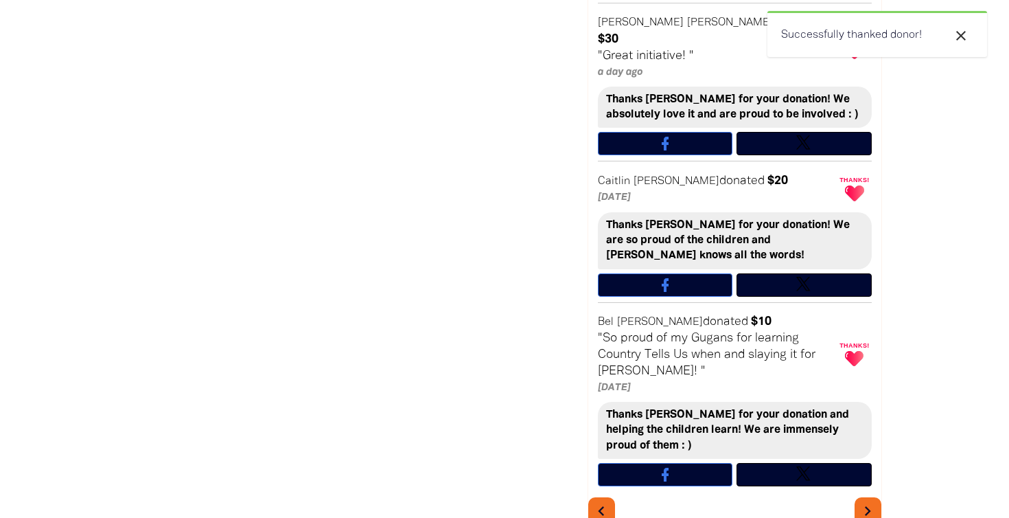
scroll to position [1031, 0]
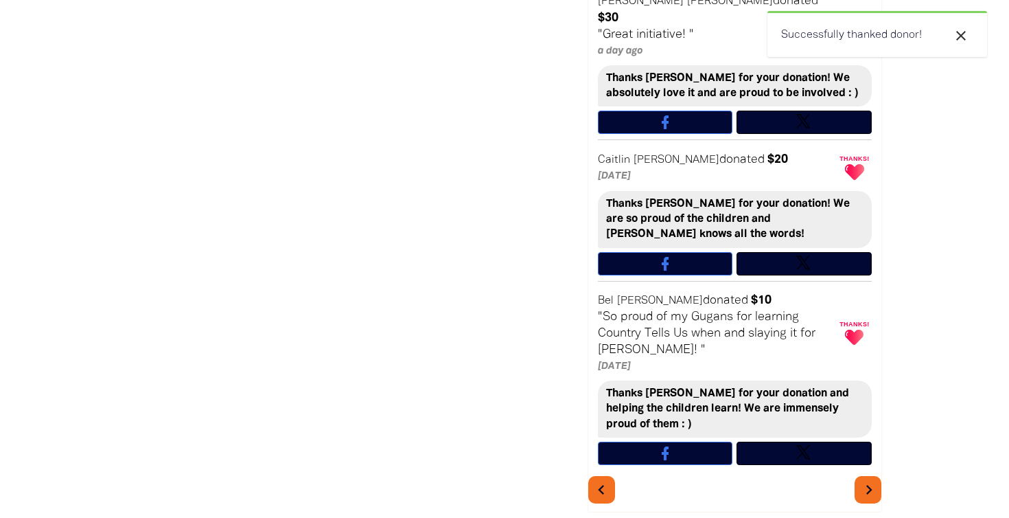
click at [867, 480] on icon "chevron_right" at bounding box center [869, 489] width 19 height 19
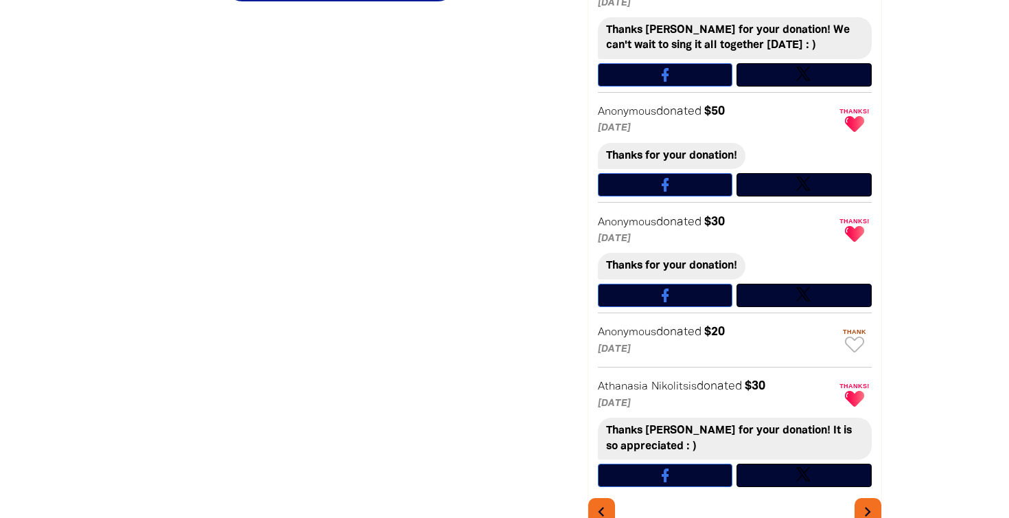
scroll to position [724, 0]
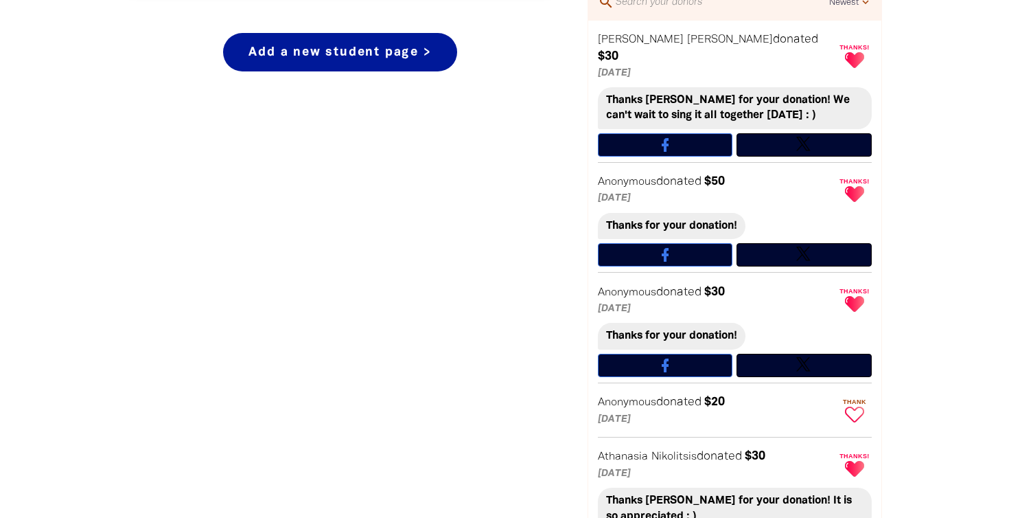
click at [854, 407] on icon "Paginated content" at bounding box center [854, 415] width 19 height 16
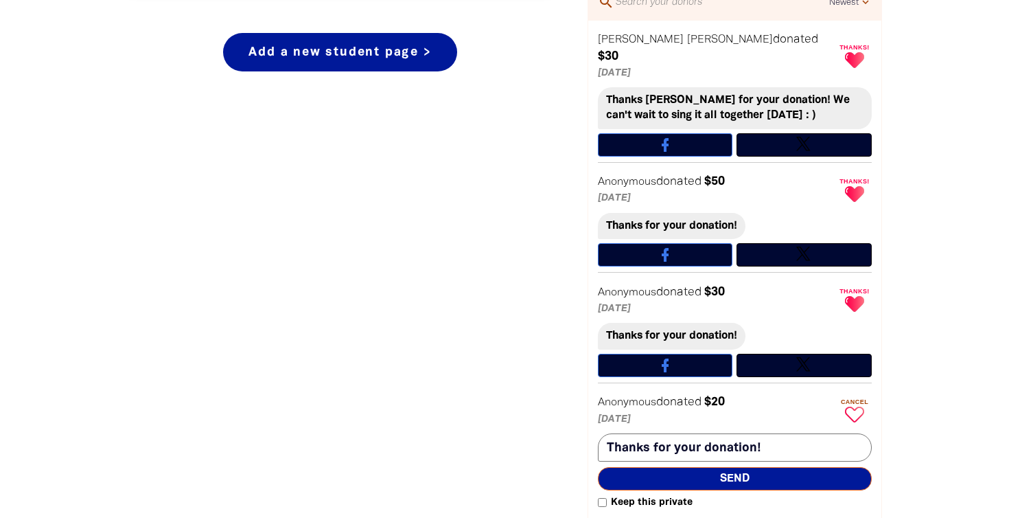
click at [854, 407] on icon "Paginated content" at bounding box center [854, 415] width 19 height 16
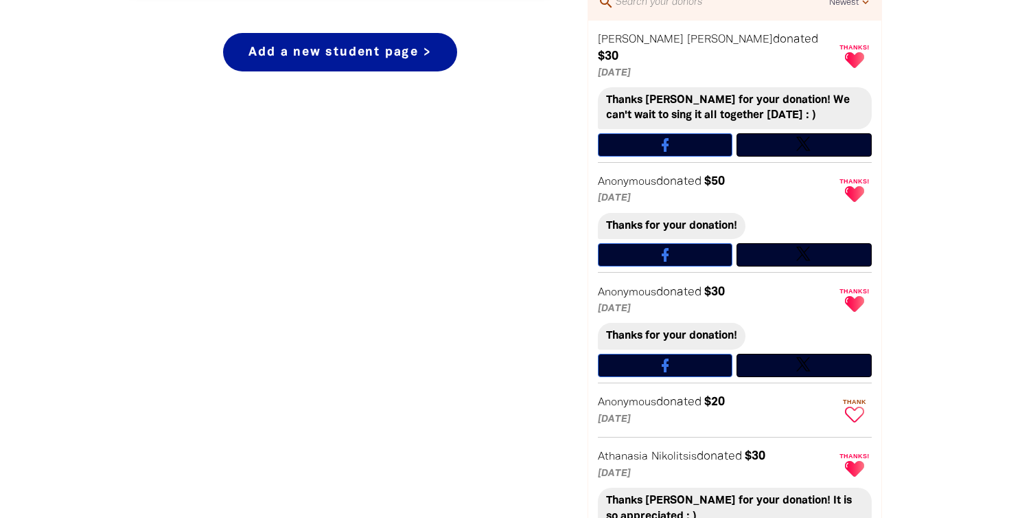
click at [851, 407] on icon "Paginated content" at bounding box center [854, 415] width 19 height 16
type textarea "Thanks for your donation!"
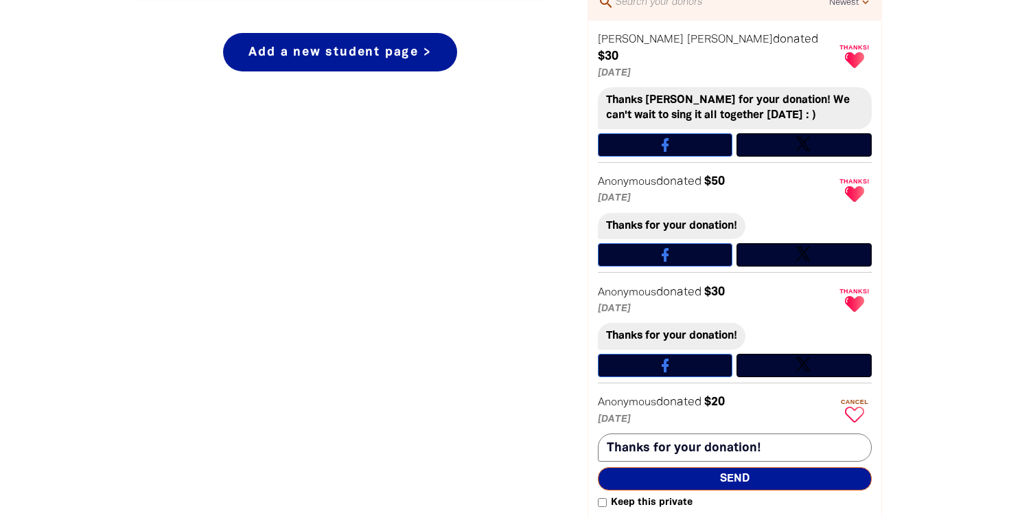
click at [777, 475] on form "Thanks for your donation! keyboard_return Send Keep this private" at bounding box center [735, 470] width 274 height 85
click at [777, 468] on span "Send" at bounding box center [735, 478] width 274 height 23
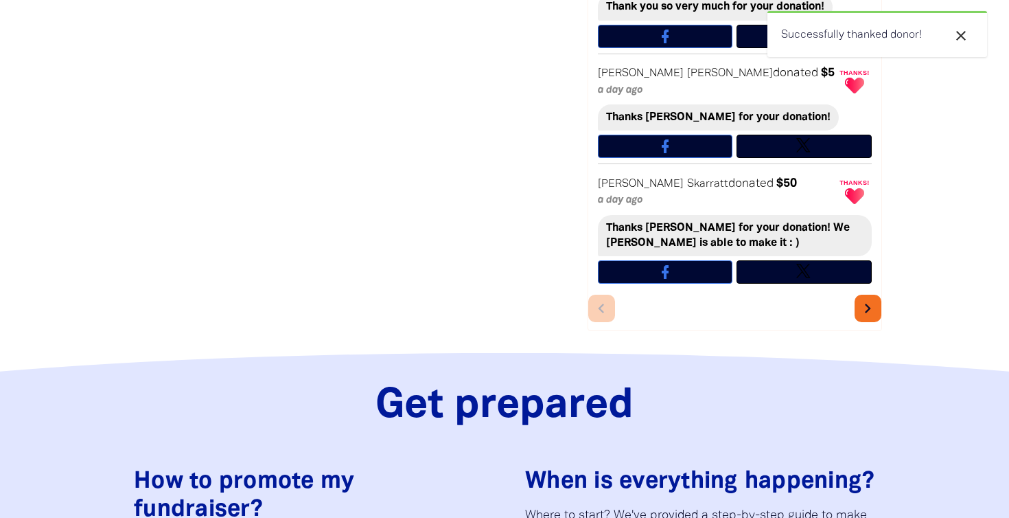
scroll to position [1117, 0]
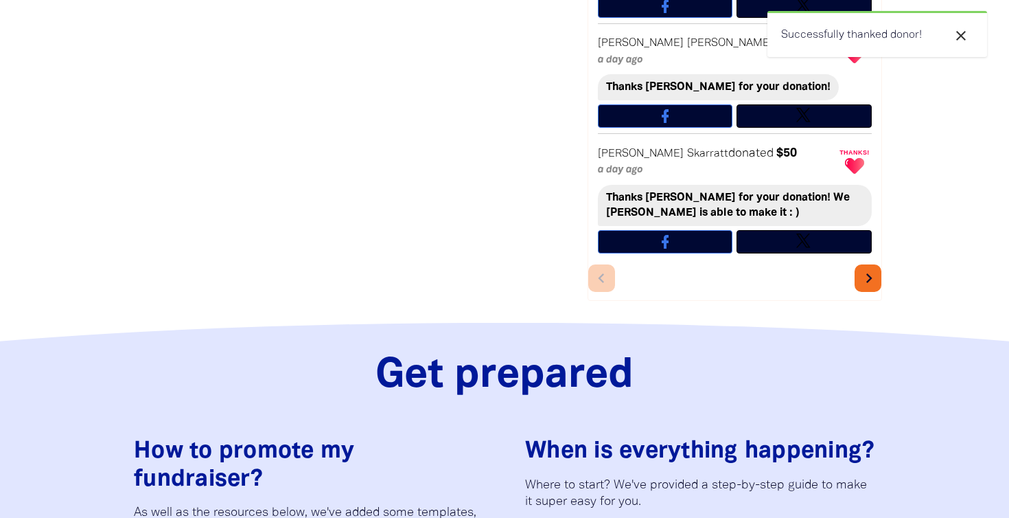
click at [869, 268] on icon "chevron_right" at bounding box center [869, 277] width 19 height 19
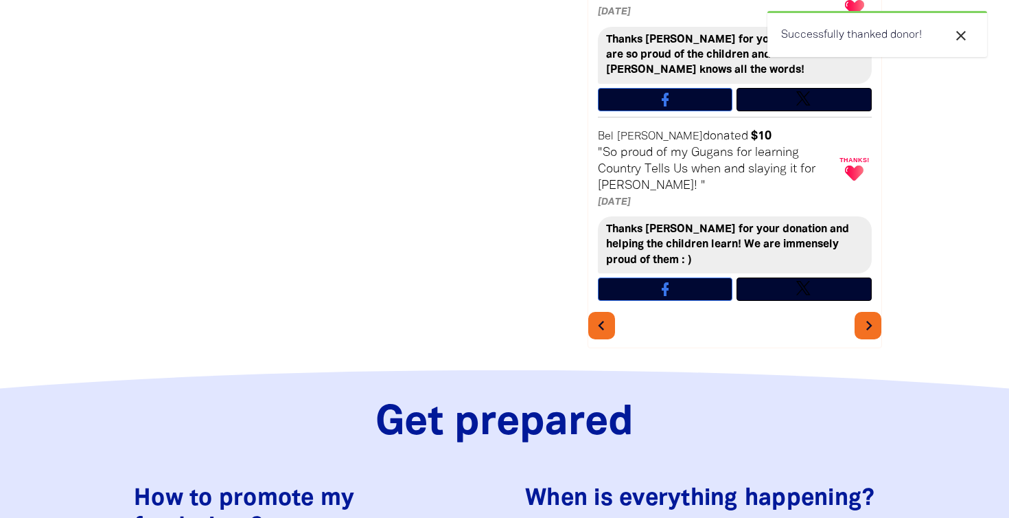
click at [871, 316] on icon "chevron_right" at bounding box center [869, 325] width 19 height 19
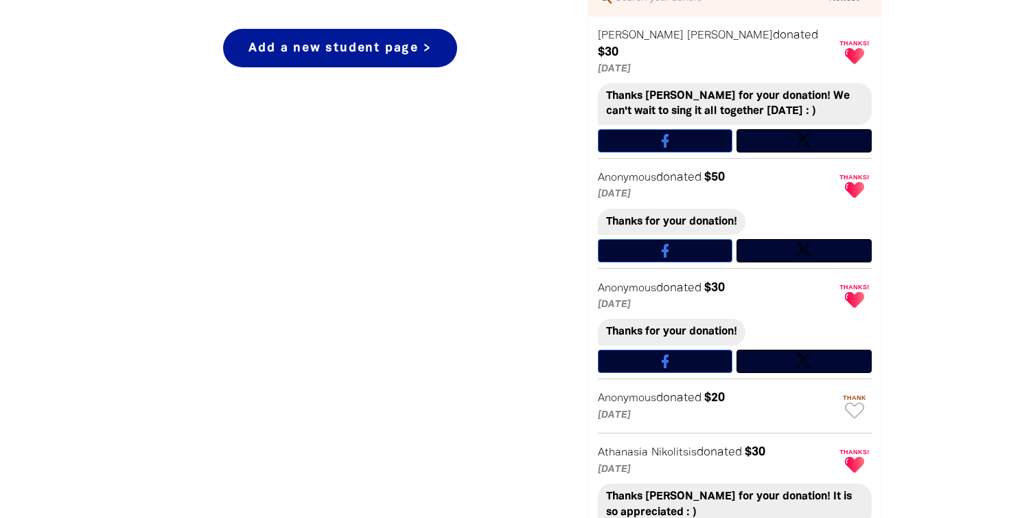
scroll to position [730, 0]
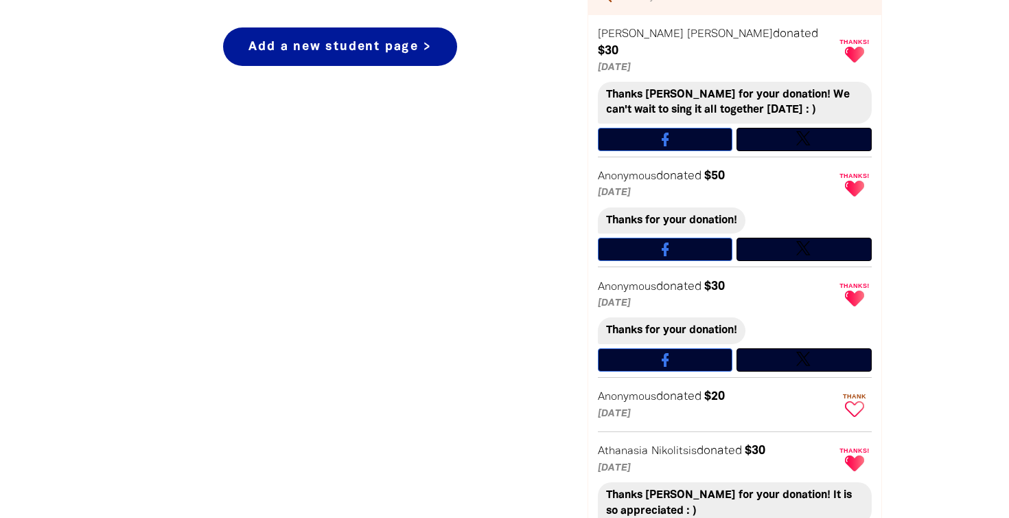
click at [853, 401] on icon "Paginated content" at bounding box center [854, 409] width 19 height 16
type textarea "Thanks for your donation!"
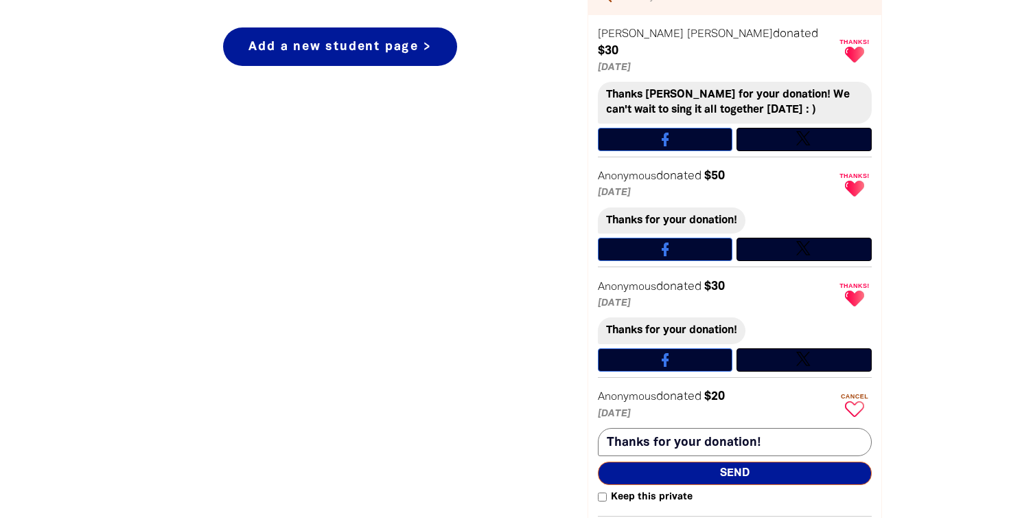
click at [764, 461] on span "Send" at bounding box center [735, 472] width 274 height 23
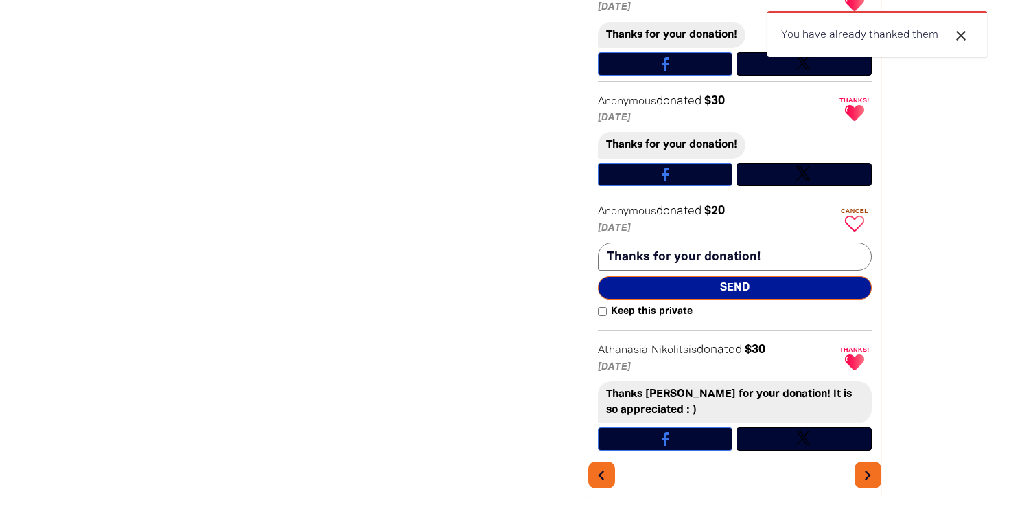
scroll to position [928, 0]
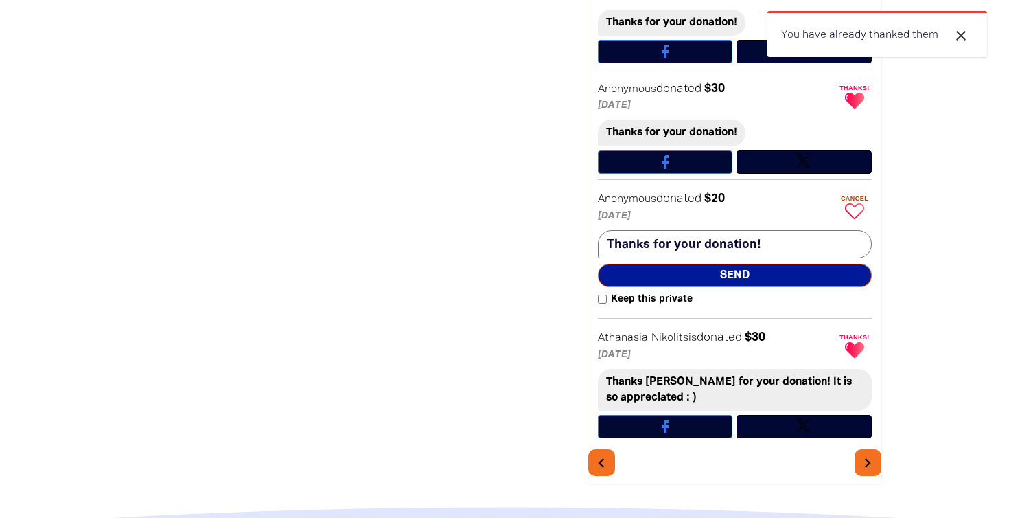
click at [762, 264] on span "Send" at bounding box center [735, 275] width 274 height 23
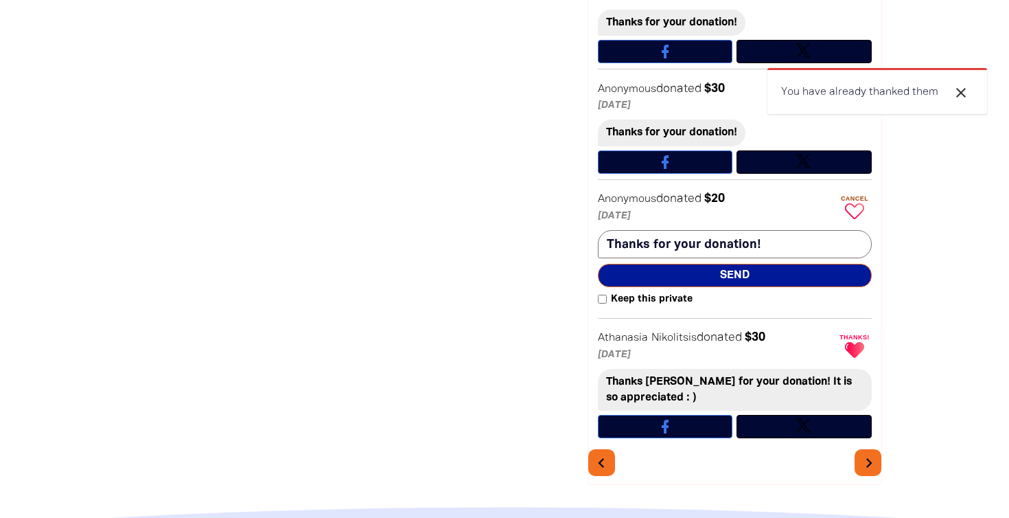
click at [866, 459] on button "chevron_right" at bounding box center [868, 462] width 27 height 27
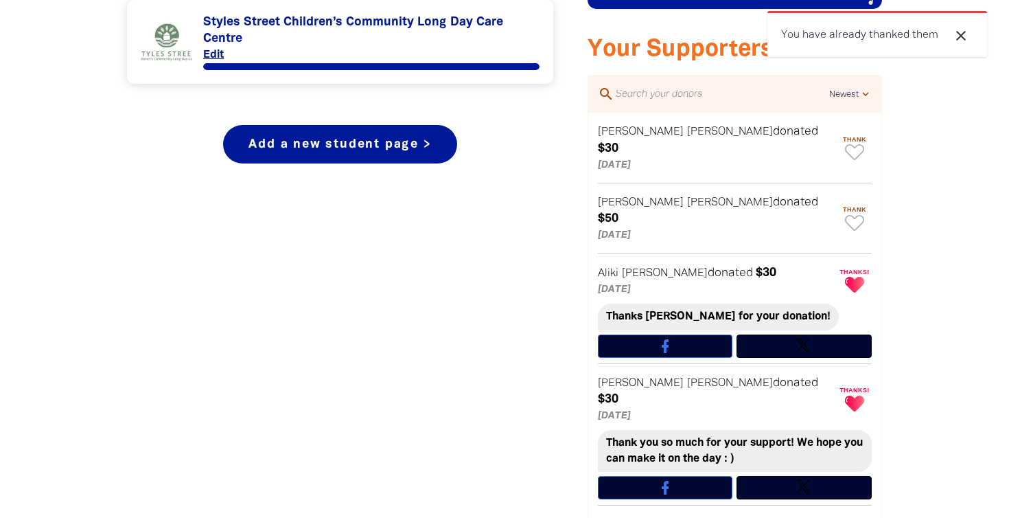
scroll to position [628, 0]
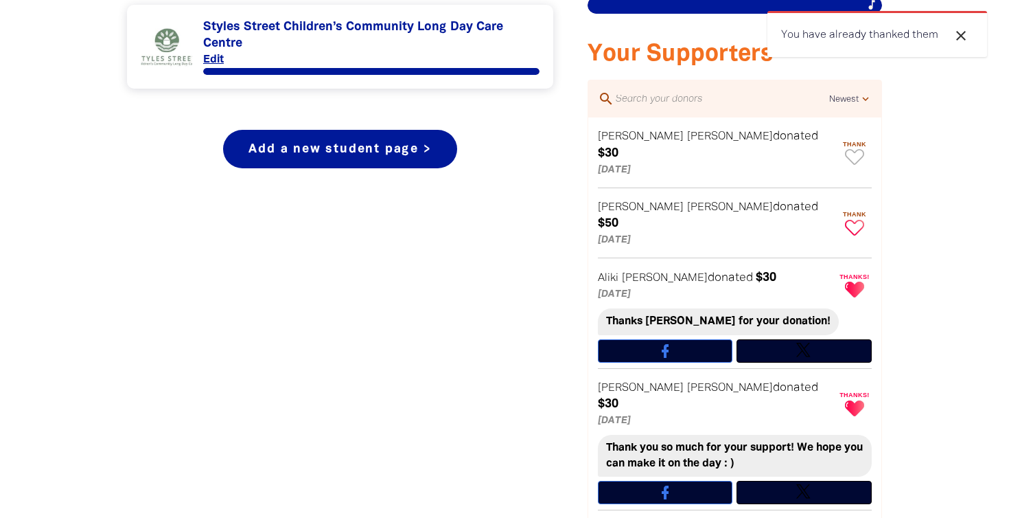
click at [857, 220] on icon "Paginated content" at bounding box center [854, 228] width 19 height 16
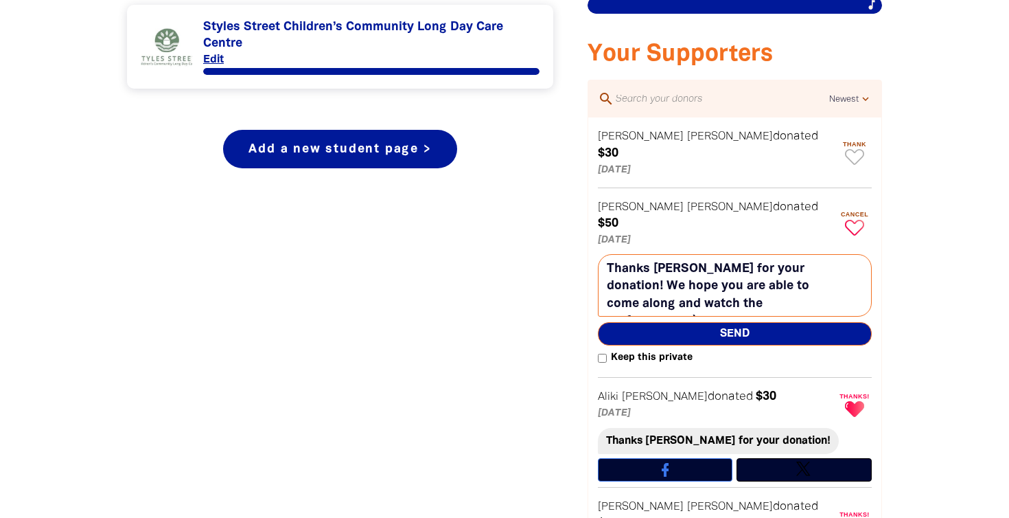
type textarea "Thanks Mitchell for your donation! We hope you are able to come along and watch…"
click at [716, 322] on span "Send" at bounding box center [735, 333] width 274 height 23
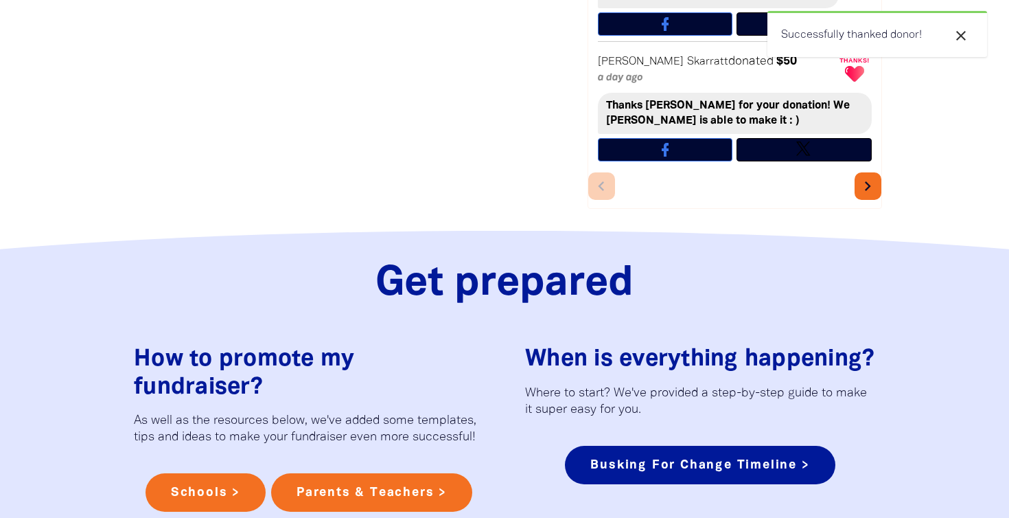
scroll to position [1189, 0]
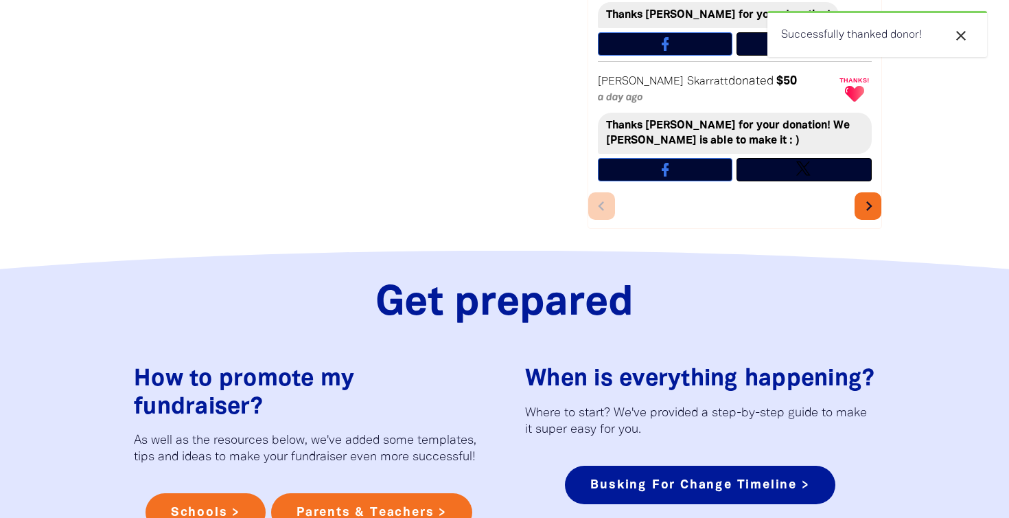
click at [873, 192] on button "chevron_right" at bounding box center [868, 205] width 27 height 27
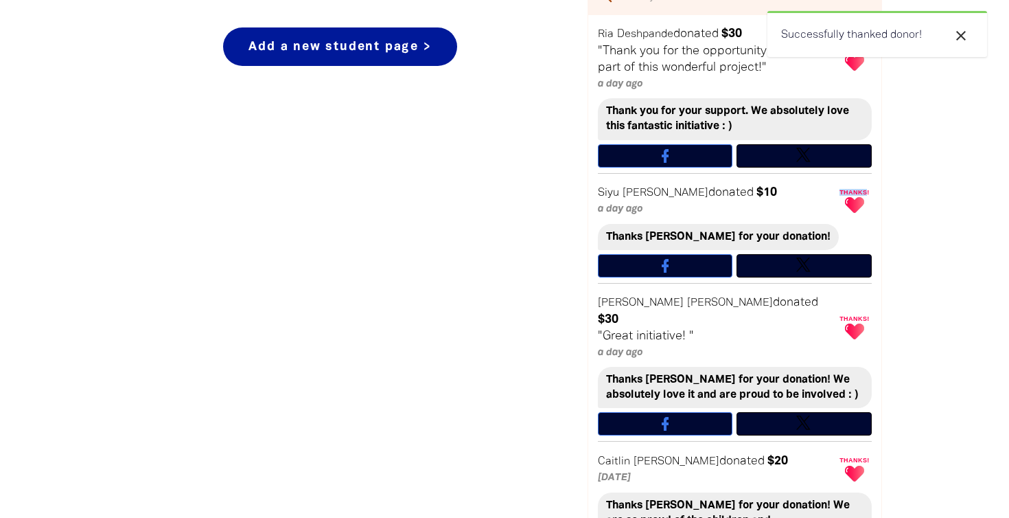
click at [873, 177] on article "Siyu Liu donated $10 a day ago Thanks! Thanks Siyu for your donation!" at bounding box center [734, 229] width 293 height 111
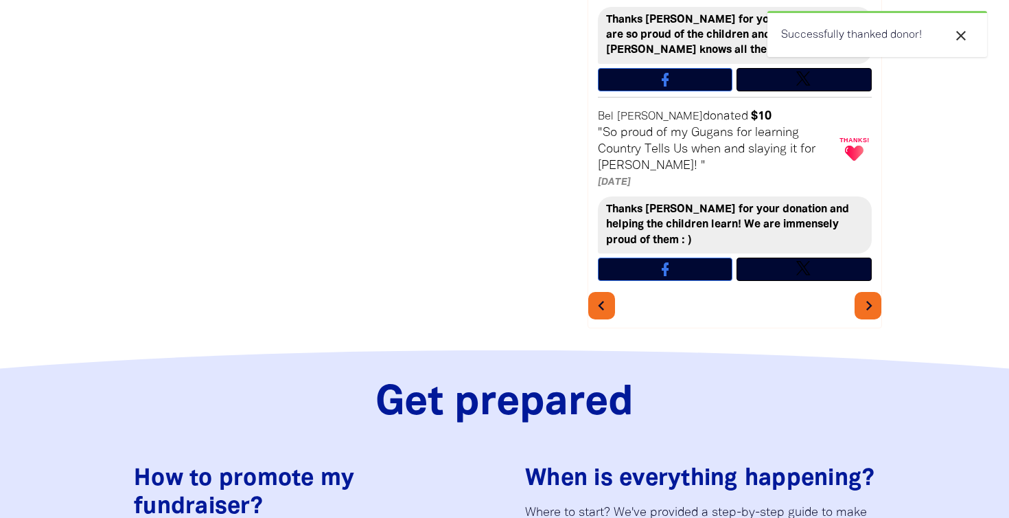
click at [872, 296] on icon "chevron_right" at bounding box center [869, 305] width 19 height 19
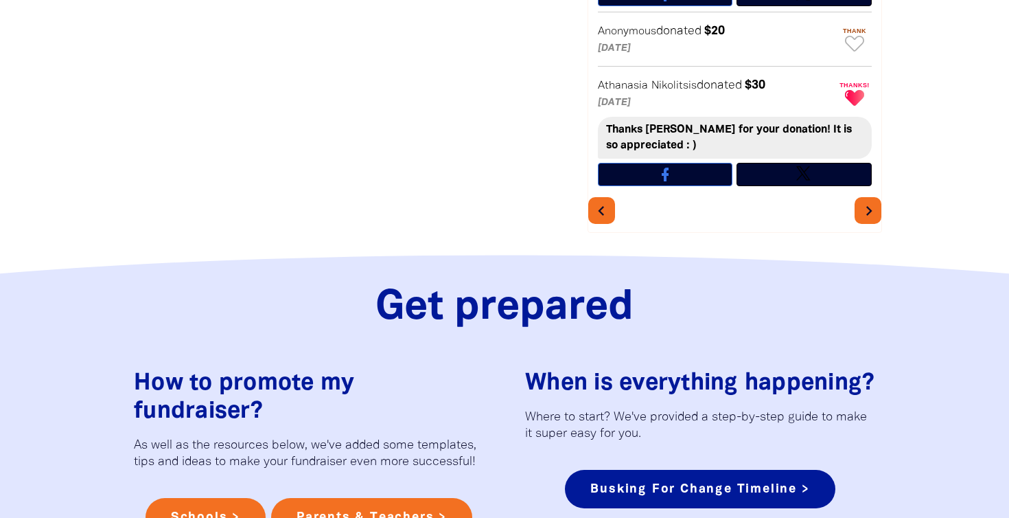
click at [867, 201] on icon "chevron_right" at bounding box center [869, 210] width 19 height 19
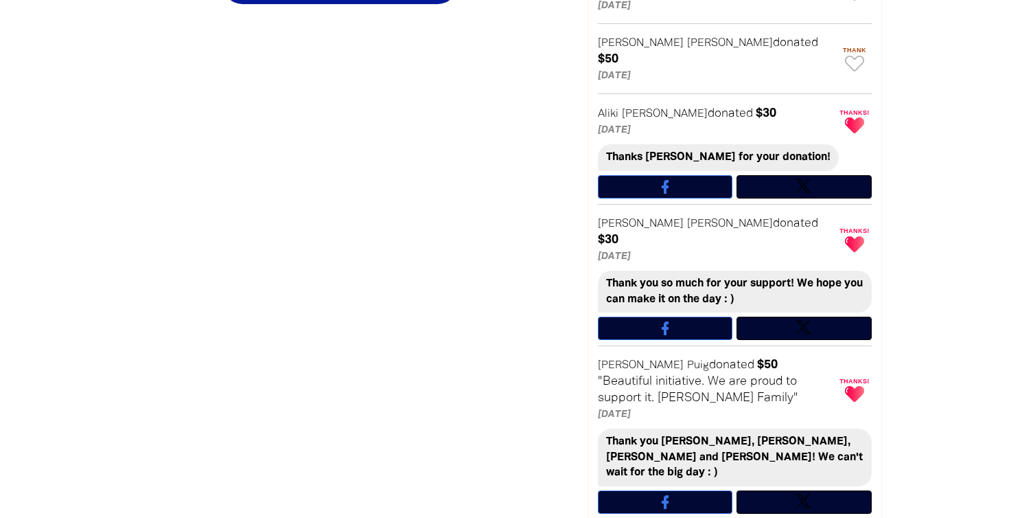
scroll to position [729, 0]
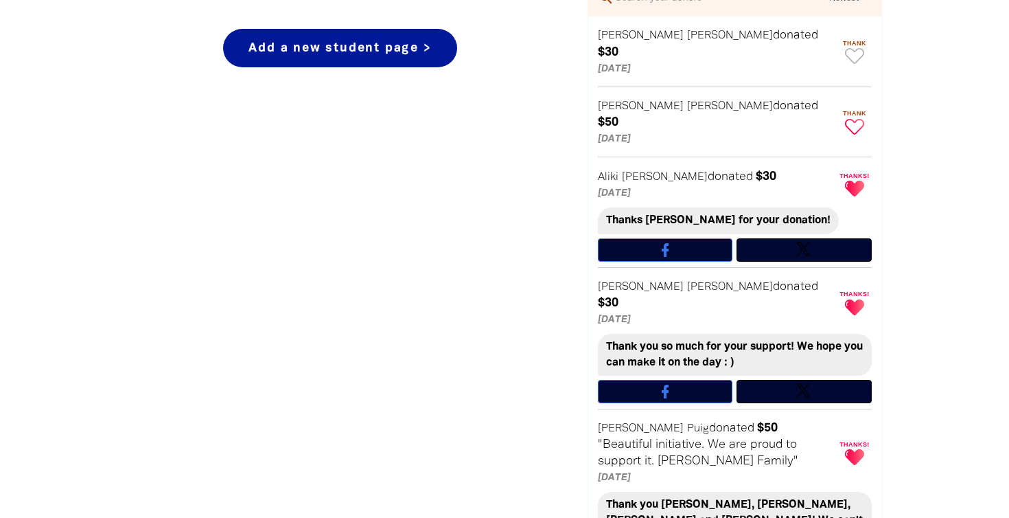
click at [858, 119] on icon "Paginated content" at bounding box center [854, 127] width 19 height 16
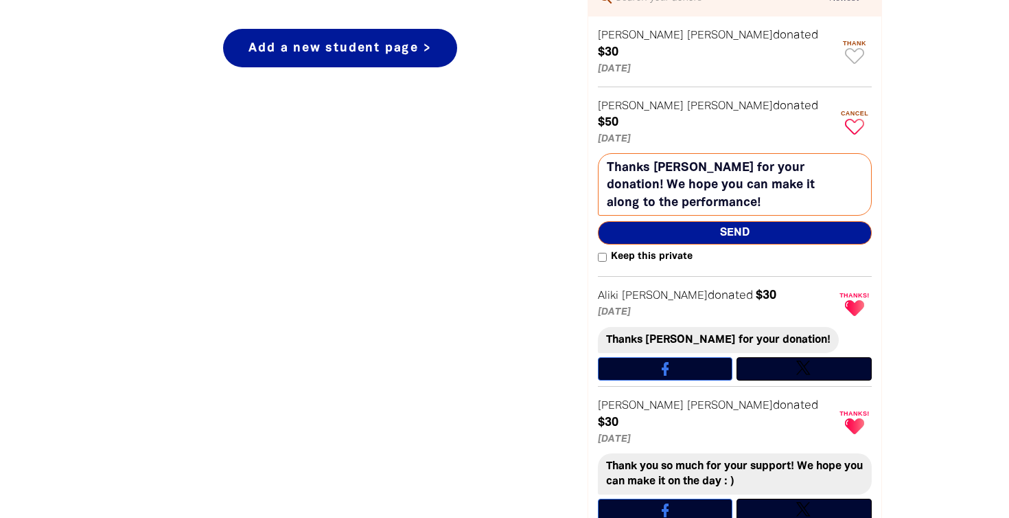
type textarea "Thanks Mitchell for your donation! We hope you can make it along to the perform…"
click at [755, 221] on span "Send" at bounding box center [735, 232] width 274 height 23
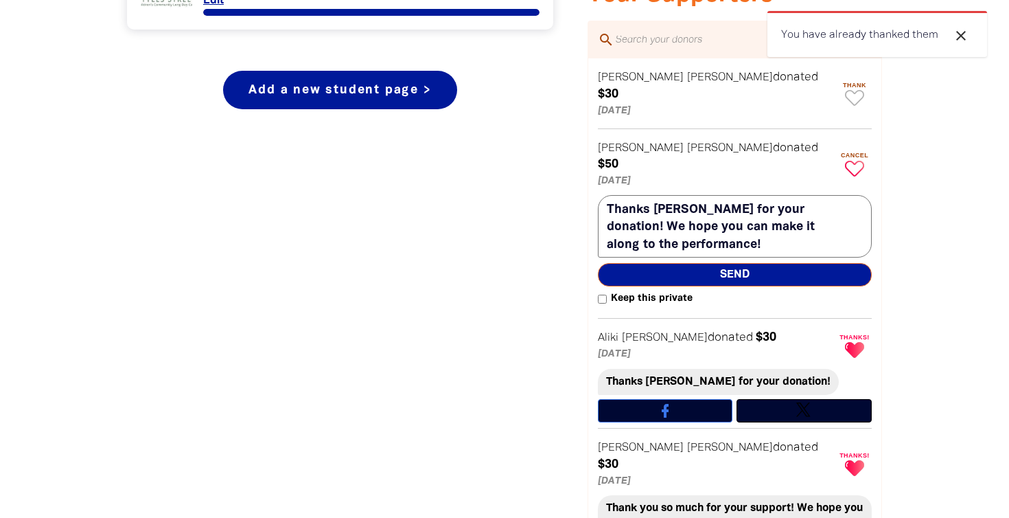
scroll to position [674, 0]
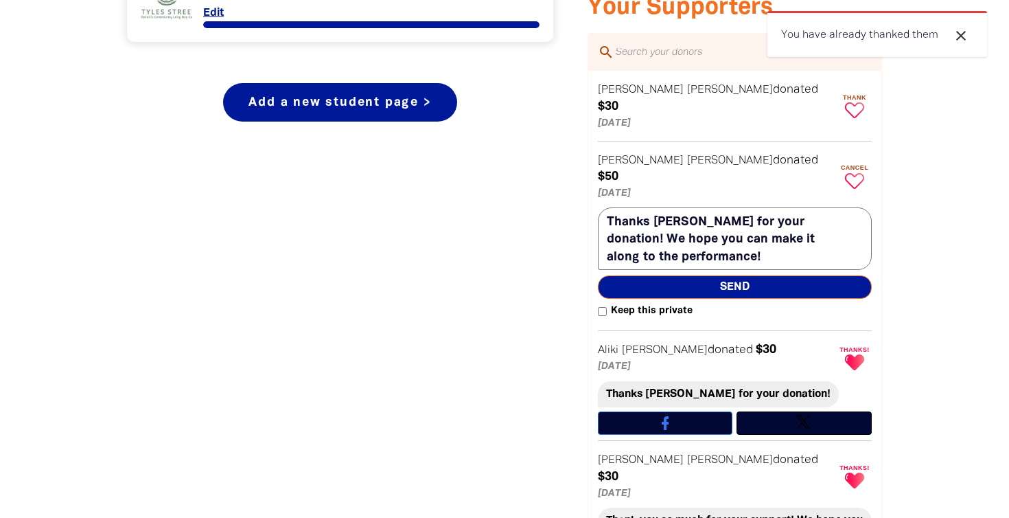
click at [852, 102] on icon "Paginated content" at bounding box center [854, 110] width 19 height 16
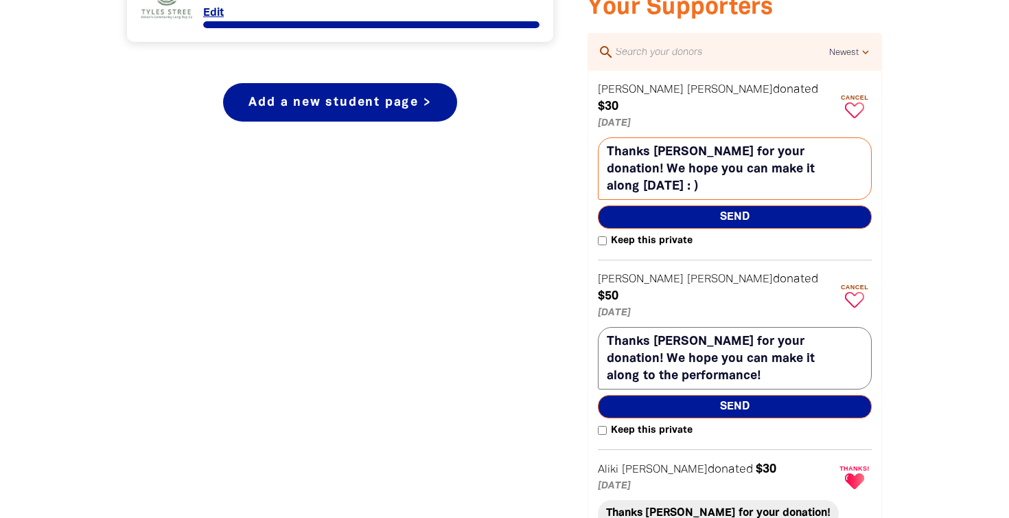
type textarea "Thanks Marlene for your donation! We hope you can make it along today : )"
click at [764, 205] on span "Send" at bounding box center [735, 216] width 274 height 23
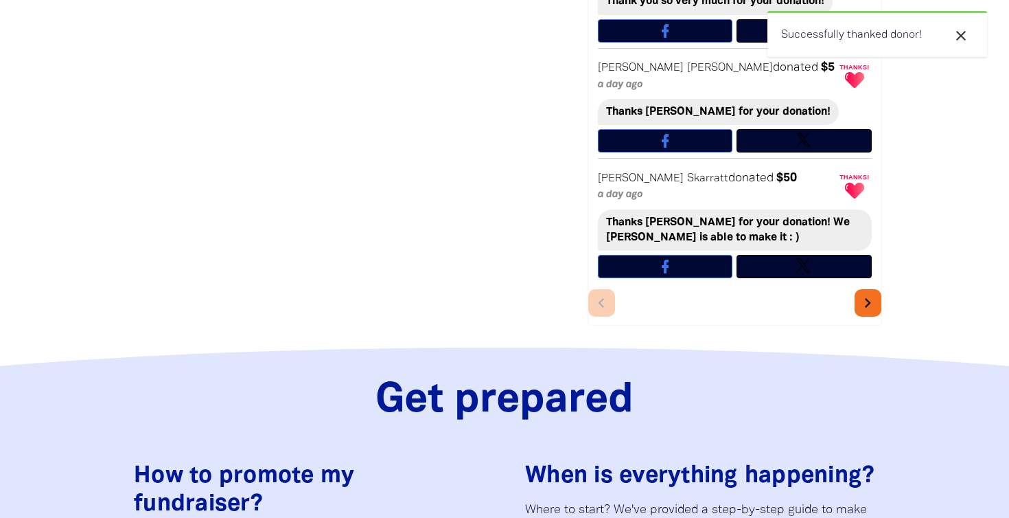
scroll to position [1106, 0]
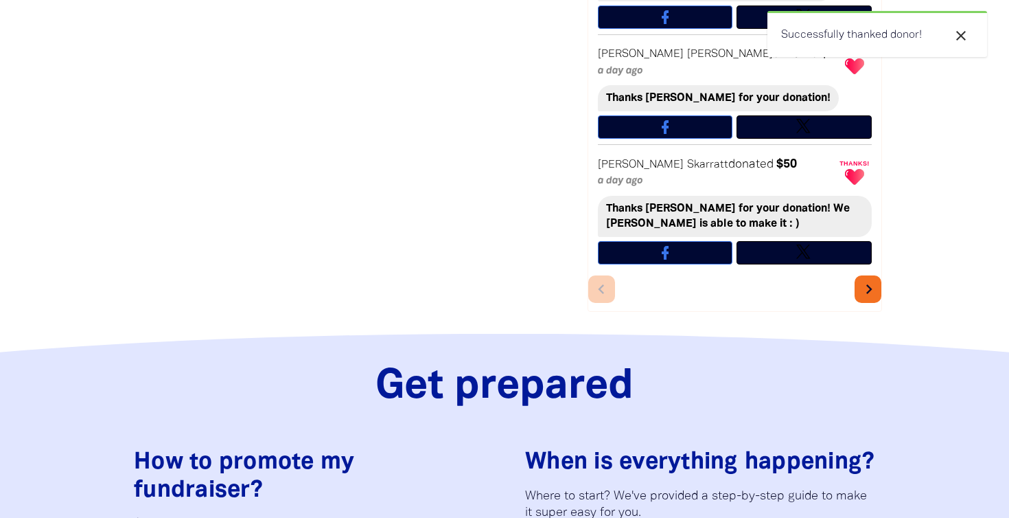
click at [865, 279] on icon "chevron_right" at bounding box center [869, 288] width 19 height 19
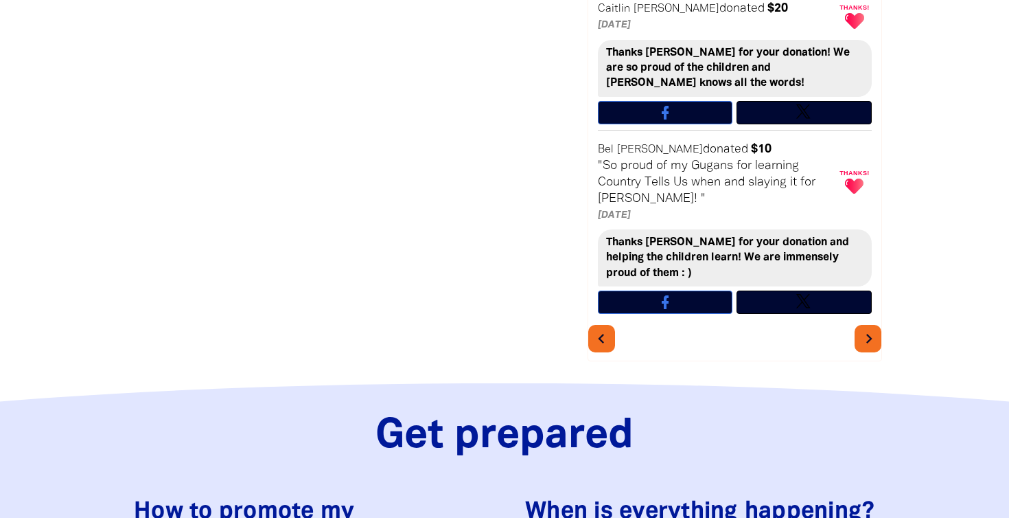
click at [878, 329] on icon "chevron_right" at bounding box center [869, 338] width 19 height 19
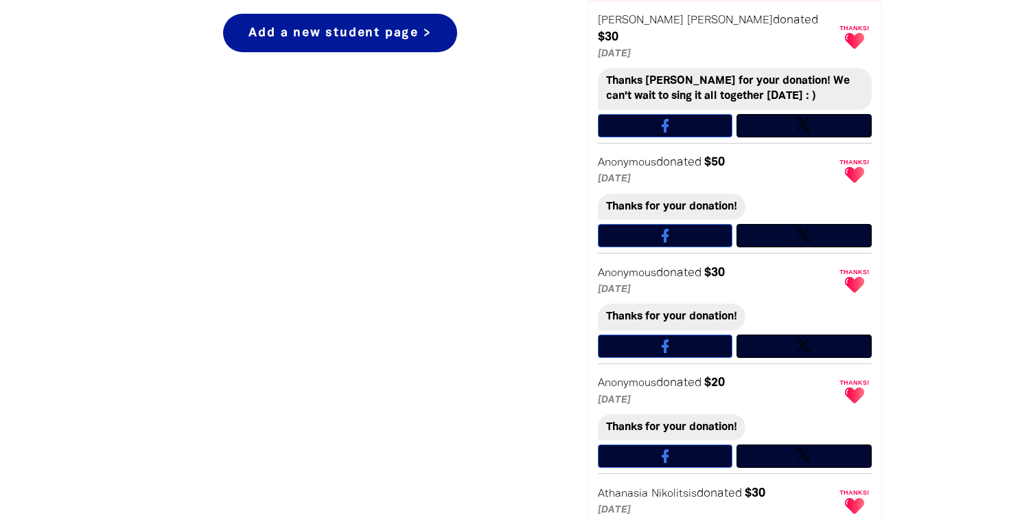
scroll to position [905, 0]
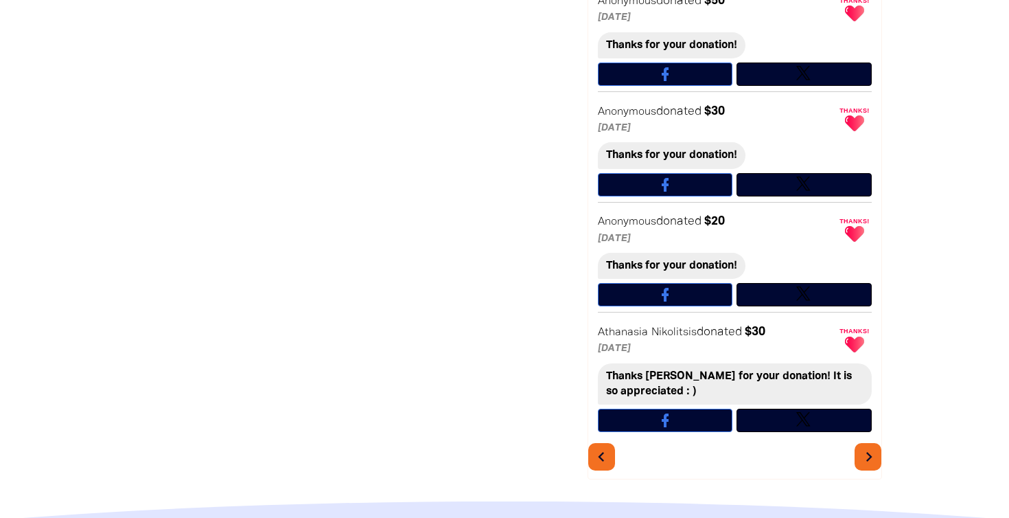
click at [871, 447] on icon "chevron_right" at bounding box center [869, 456] width 19 height 19
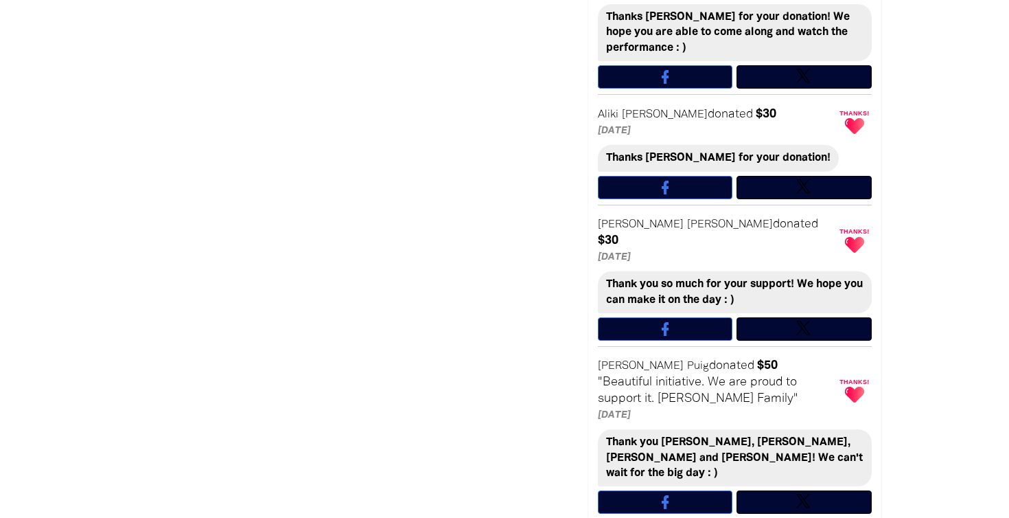
scroll to position [998, 0]
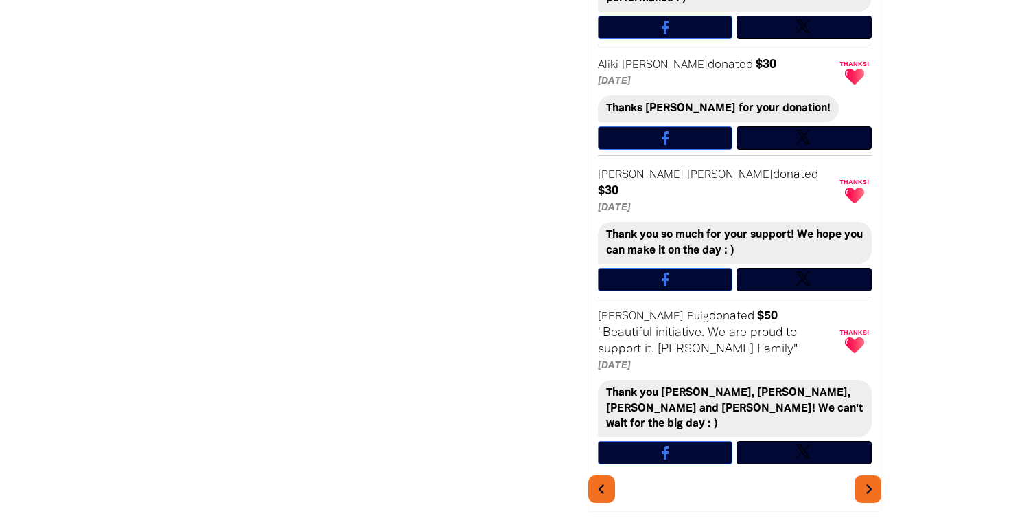
click at [866, 479] on icon "chevron_right" at bounding box center [869, 488] width 19 height 19
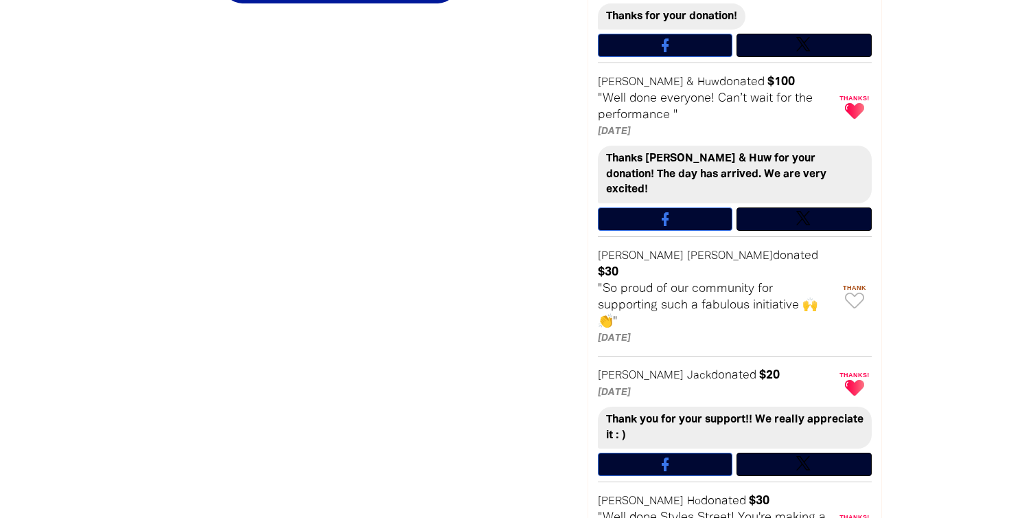
scroll to position [792, 0]
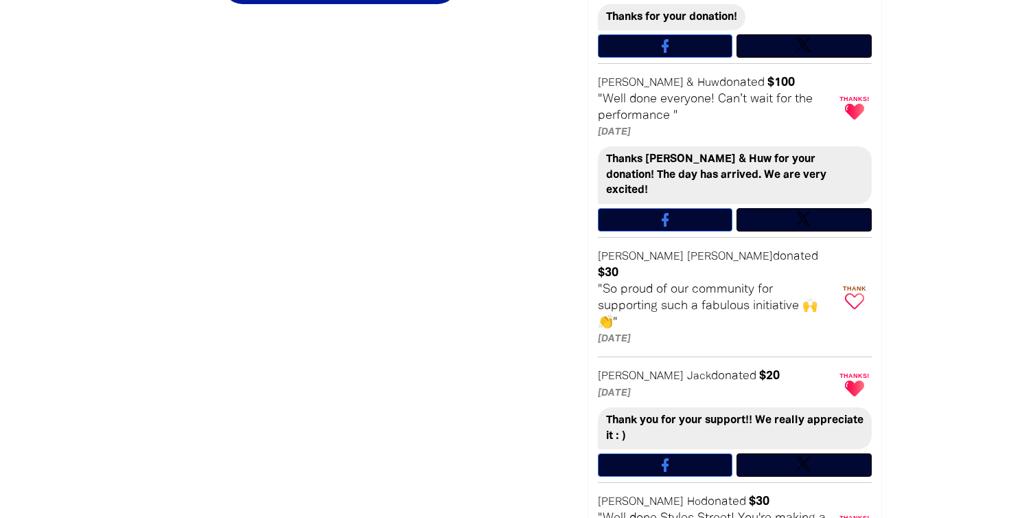
click at [851, 293] on icon "Paginated content" at bounding box center [854, 301] width 19 height 16
type textarea "Thanks [PERSON_NAME] for your donation!"
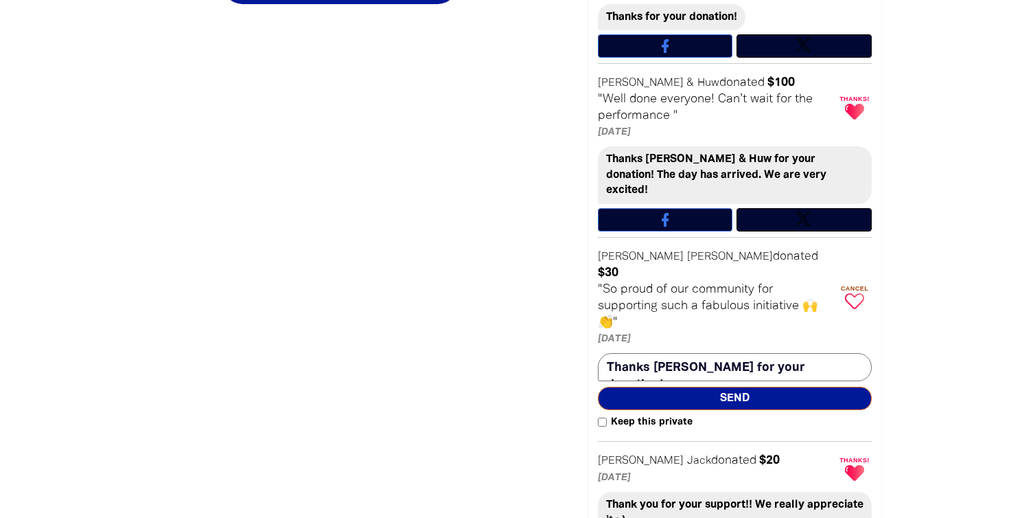
click at [799, 387] on span "Send" at bounding box center [735, 398] width 274 height 23
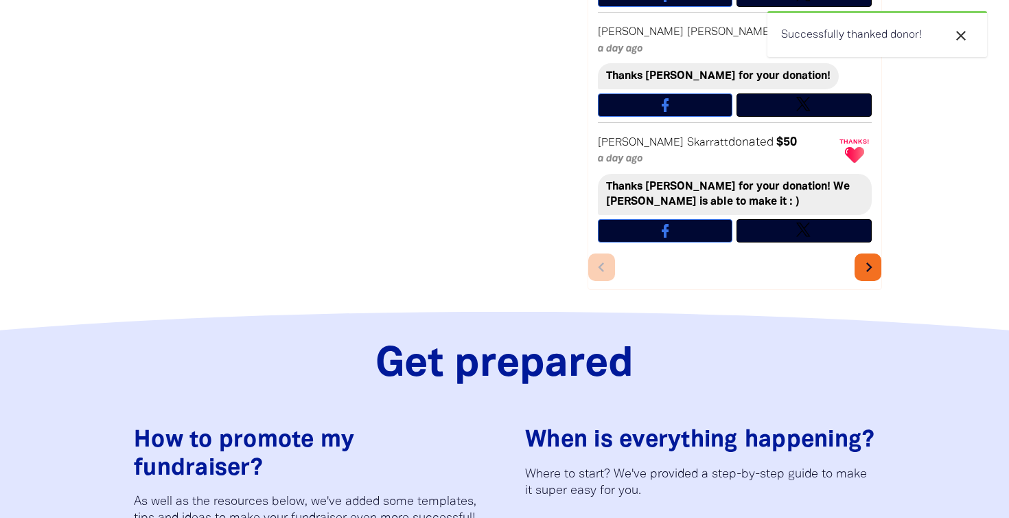
click at [871, 258] on icon "chevron_right" at bounding box center [869, 267] width 19 height 19
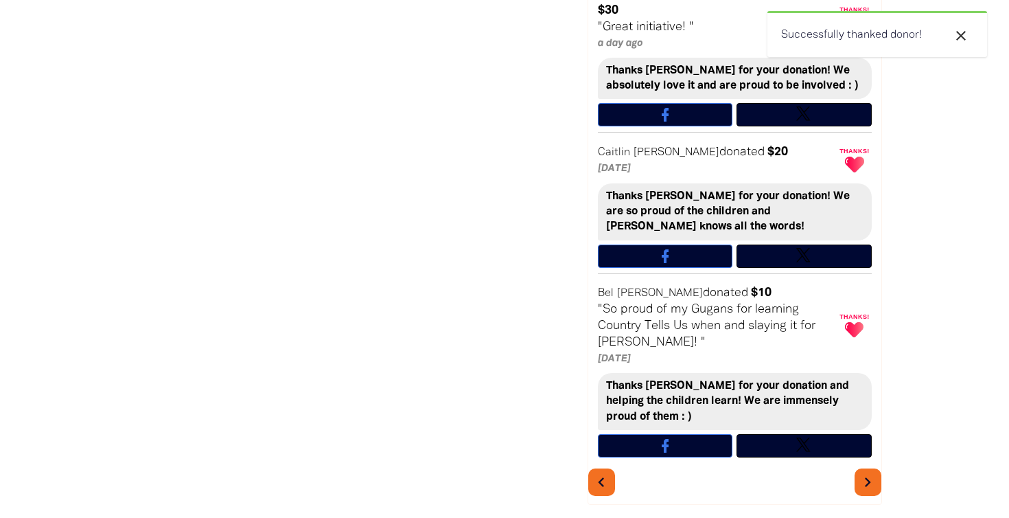
scroll to position [1069, 0]
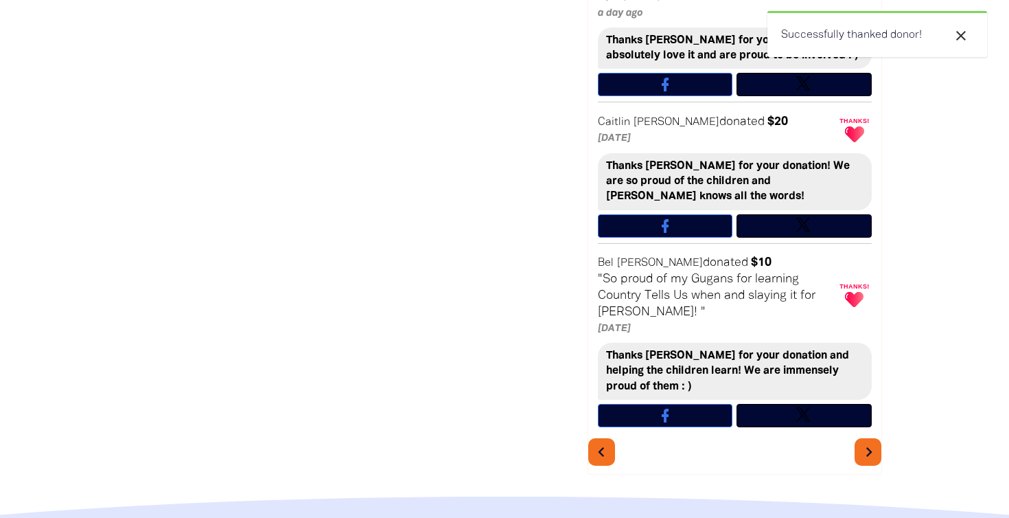
click at [867, 442] on icon "chevron_right" at bounding box center [869, 451] width 19 height 19
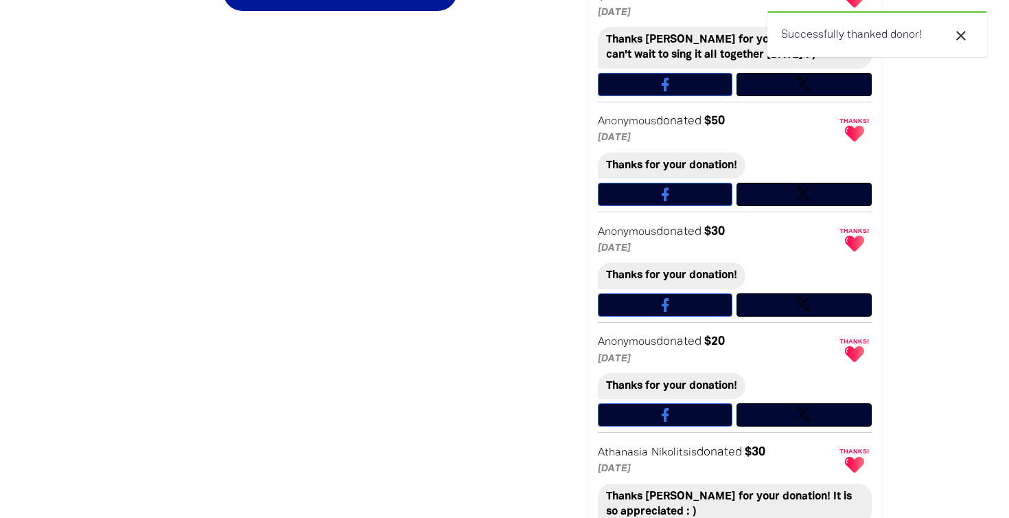
scroll to position [729, 0]
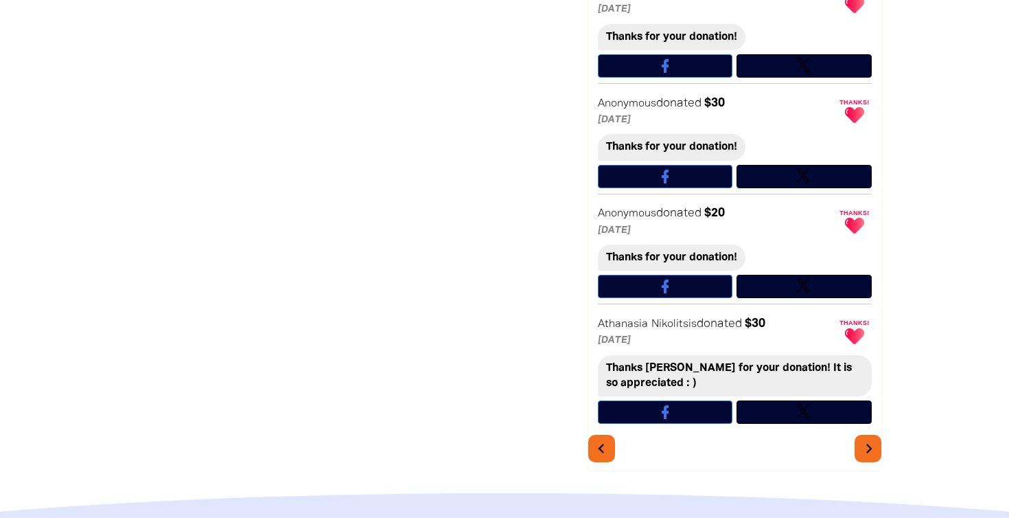
click at [867, 439] on icon "chevron_right" at bounding box center [869, 448] width 19 height 19
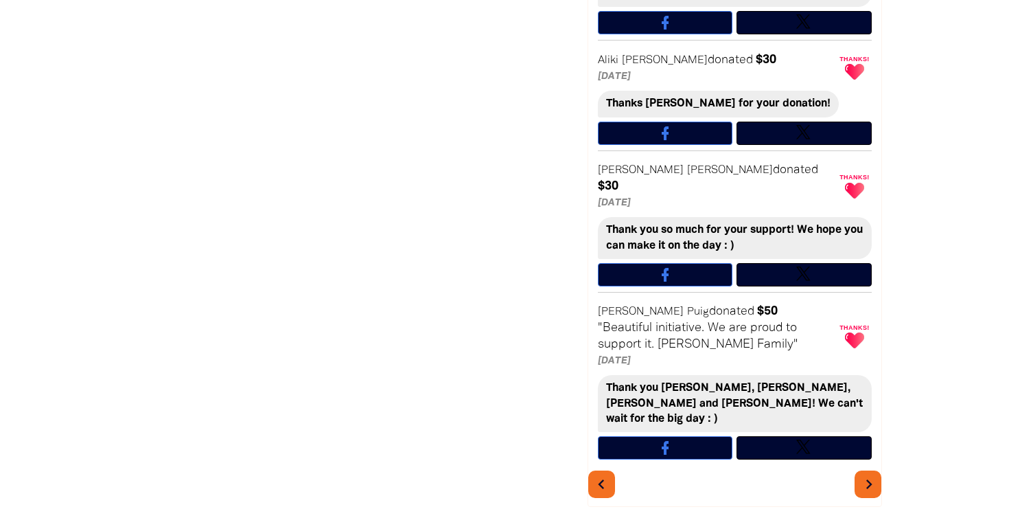
click at [865, 475] on icon "chevron_right" at bounding box center [869, 484] width 19 height 19
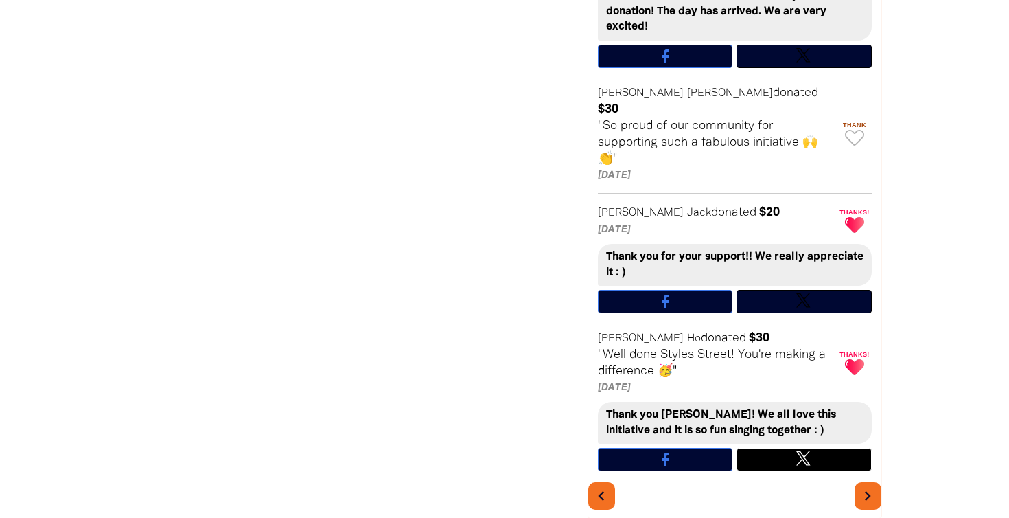
scroll to position [957, 0]
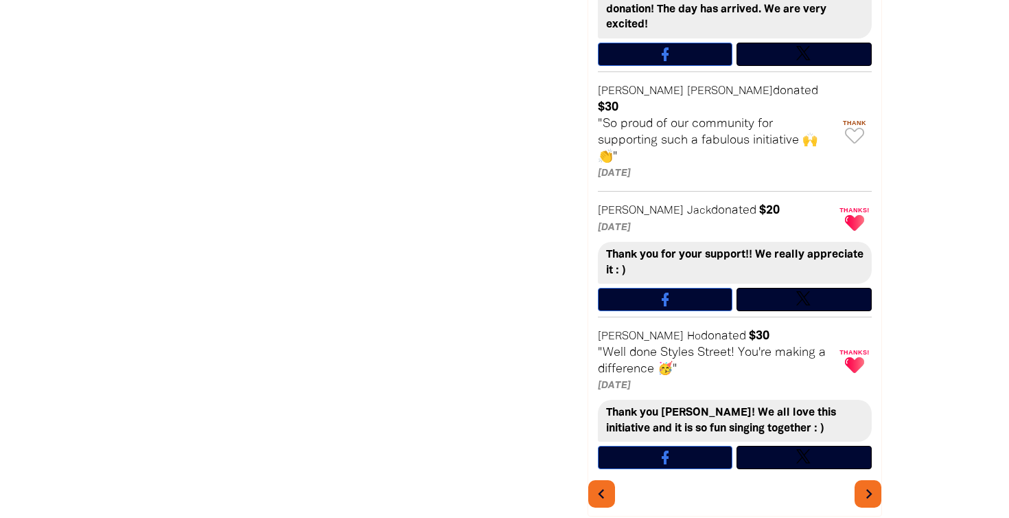
click at [873, 484] on icon "chevron_right" at bounding box center [869, 493] width 19 height 19
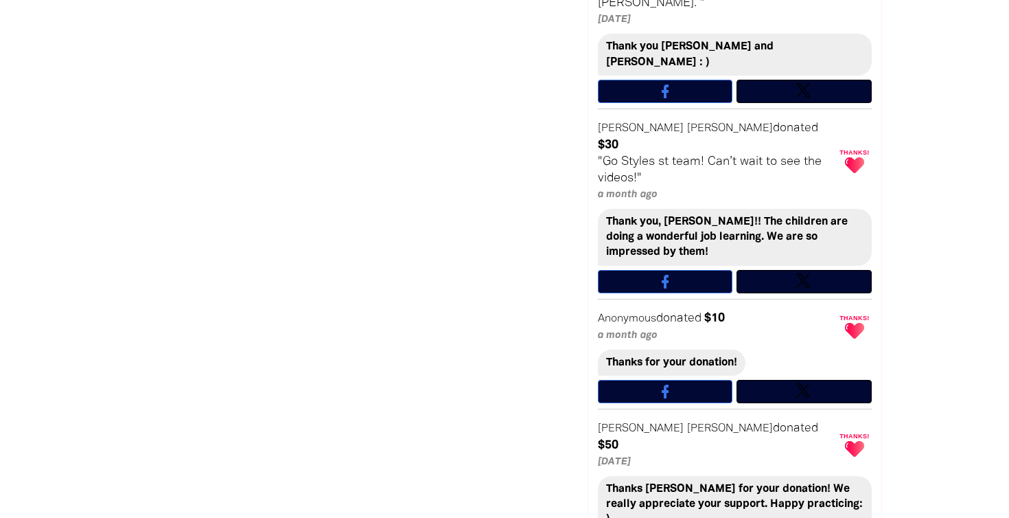
scroll to position [922, 0]
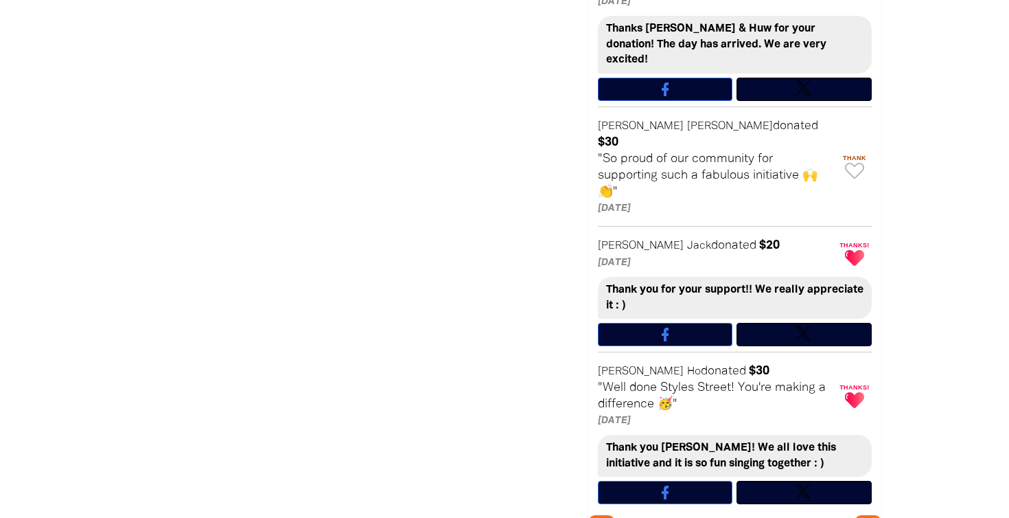
scroll to position [729, 0]
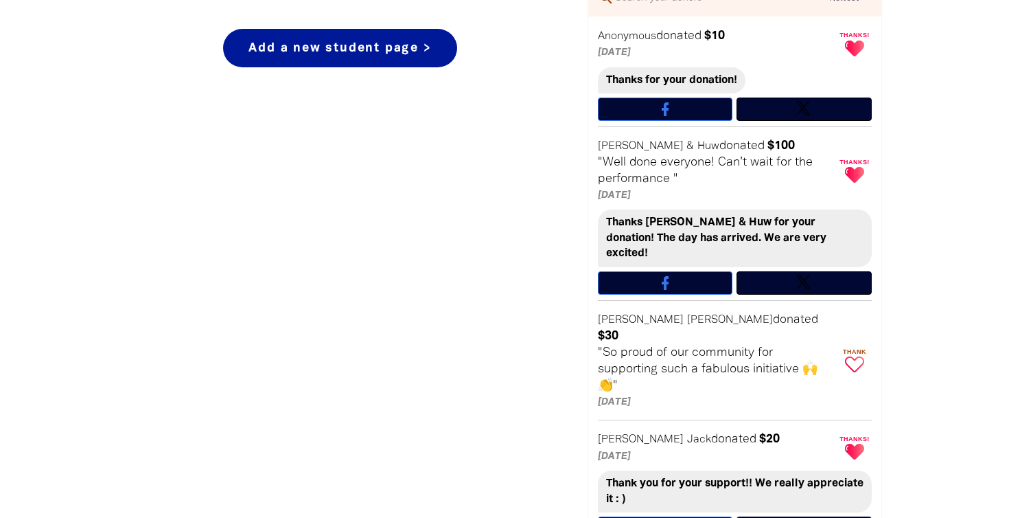
click at [857, 356] on icon "Paginated content" at bounding box center [854, 364] width 19 height 16
type textarea "Thanks [PERSON_NAME] for your donation!"
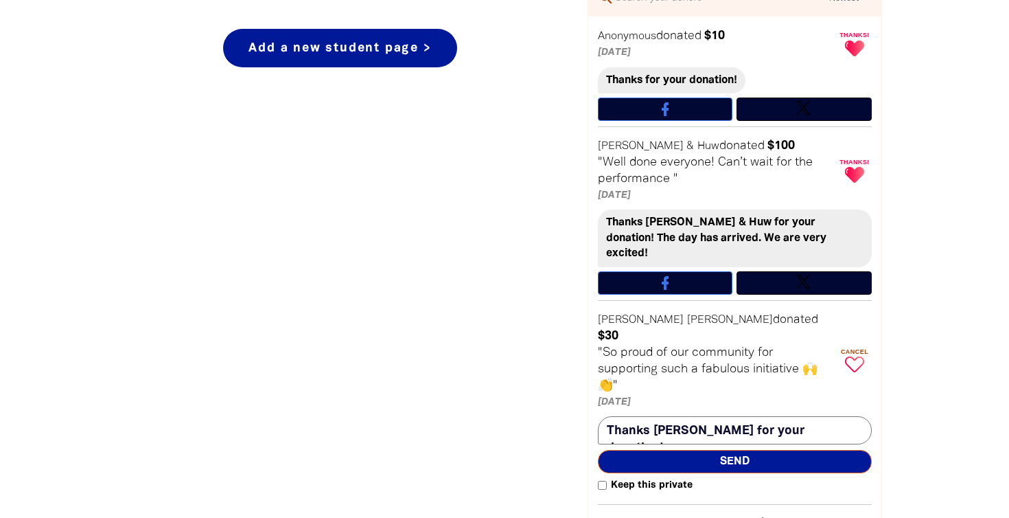
click at [753, 450] on span "Send" at bounding box center [735, 461] width 274 height 23
